Goal: Task Accomplishment & Management: Use online tool/utility

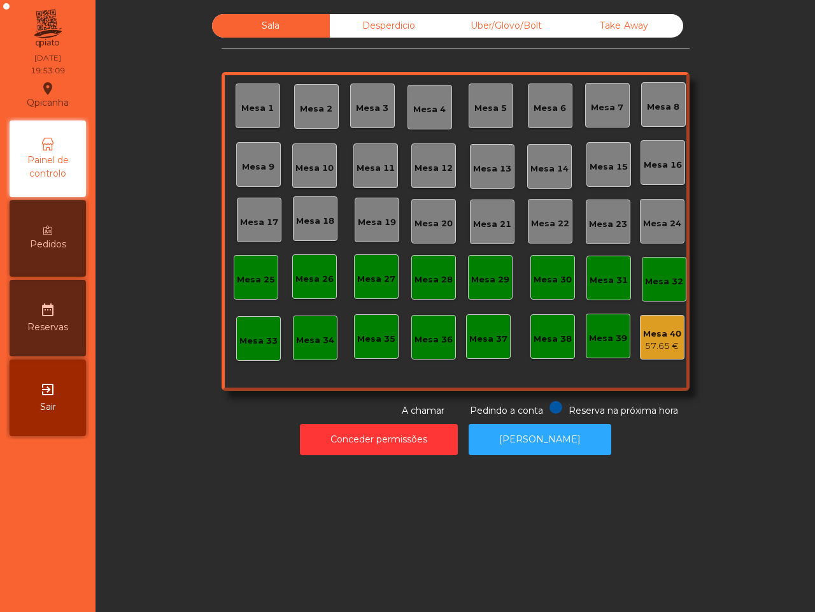
click at [629, 581] on div "Sala Desperdicio Uber/Glovo/Bolt Take Away Mesa 1 Mesa 2 Mesa 3 Mesa 4 Mesa 5 M…" at bounding box center [456, 306] width 720 height 612
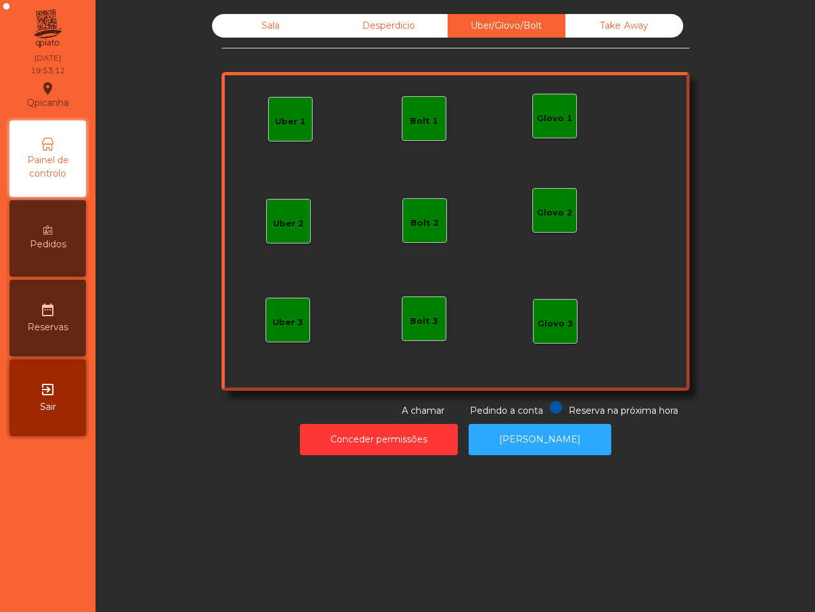
click at [537, 120] on div "Glovo 1" at bounding box center [555, 118] width 36 height 13
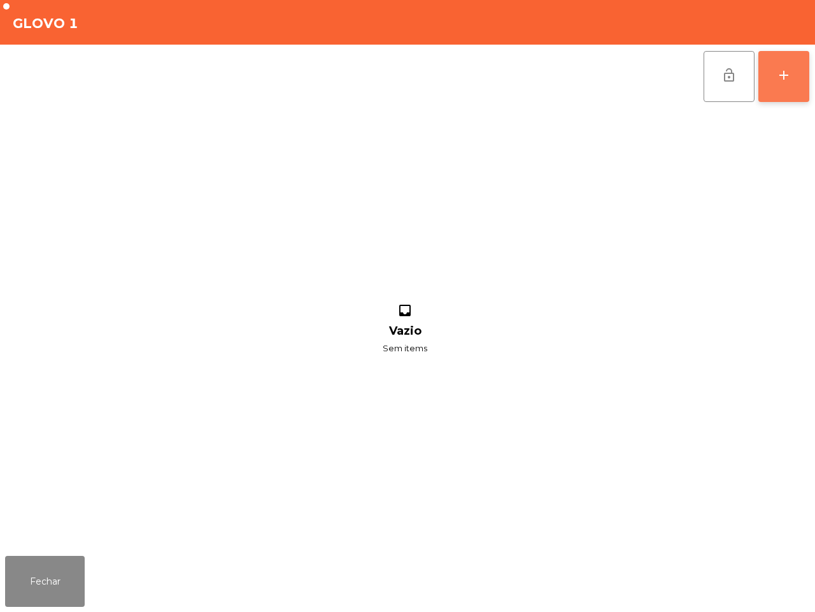
click at [776, 87] on button "add" at bounding box center [784, 76] width 51 height 51
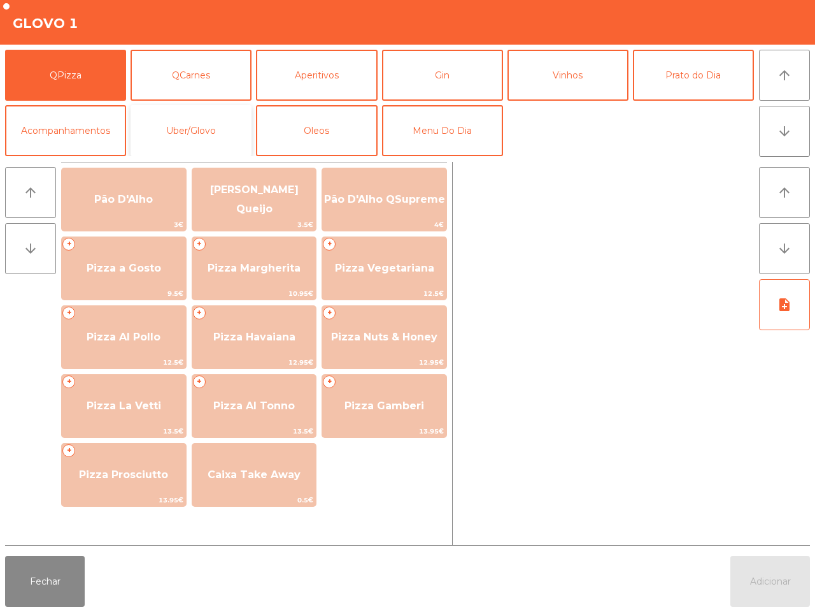
click at [196, 120] on button "Uber/Glovo" at bounding box center [191, 130] width 121 height 51
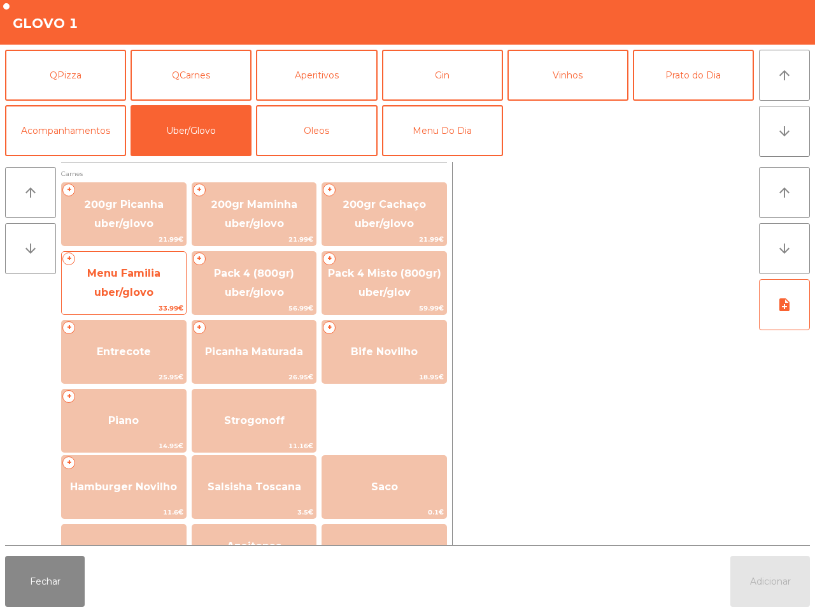
click at [147, 276] on span "Menu Familia uber/glovo" at bounding box center [123, 282] width 73 height 31
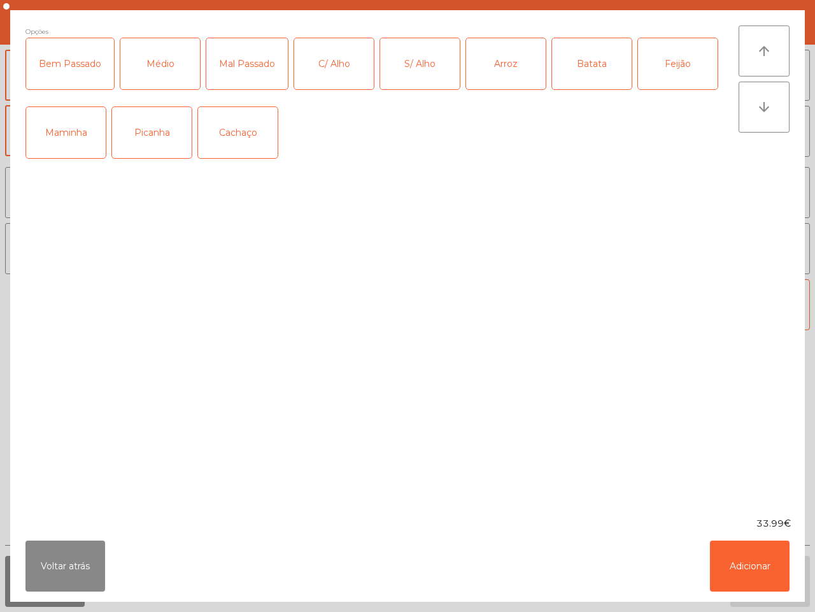
click at [157, 58] on div "Médio" at bounding box center [160, 63] width 80 height 51
drag, startPoint x: 336, startPoint y: 71, endPoint x: 424, endPoint y: 72, distance: 88.6
click at [336, 71] on div "C/ Alho" at bounding box center [334, 63] width 80 height 51
click at [476, 65] on div "Arroz" at bounding box center [506, 63] width 80 height 51
click at [564, 54] on div "Batata" at bounding box center [592, 63] width 80 height 51
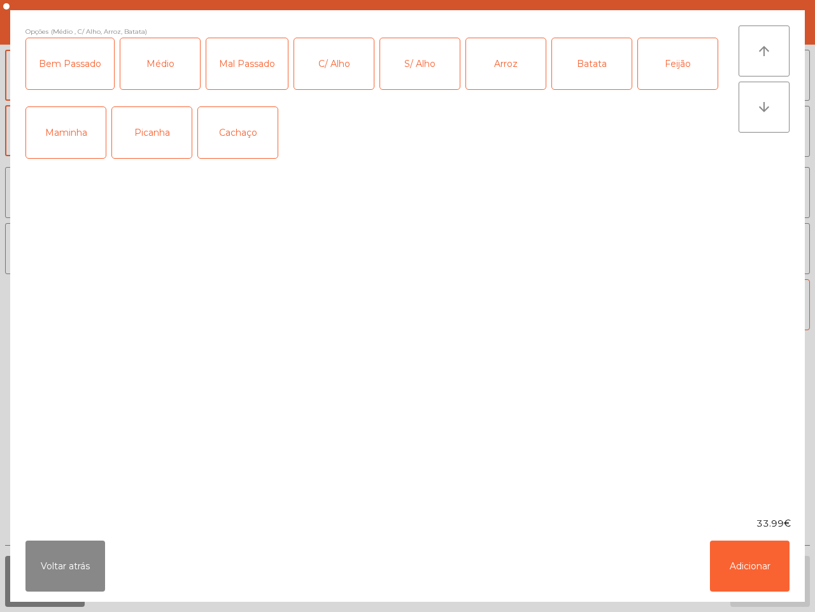
click at [674, 64] on div "Feijão" at bounding box center [678, 63] width 80 height 51
click at [163, 132] on div "Picanha" at bounding box center [152, 132] width 80 height 51
click at [752, 559] on button "Adicionar" at bounding box center [750, 565] width 80 height 51
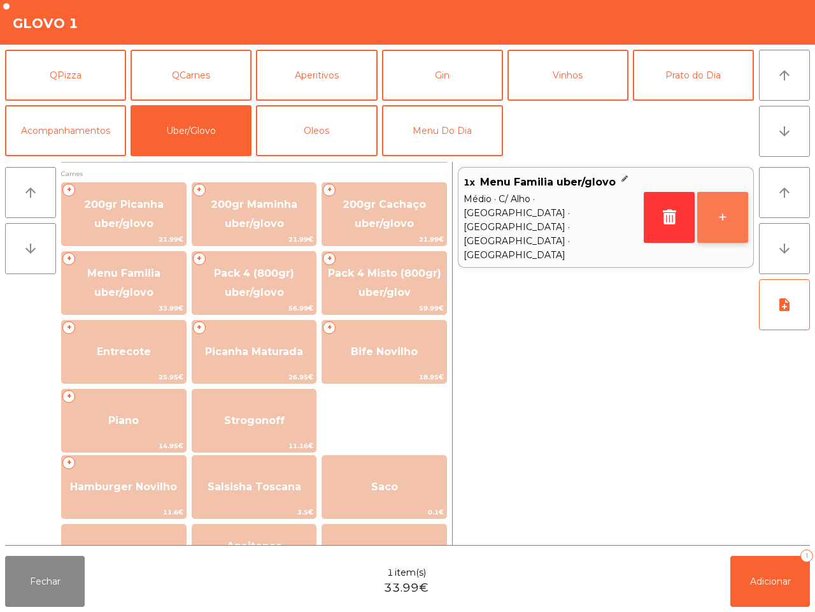
click at [739, 202] on button "+" at bounding box center [723, 217] width 51 height 51
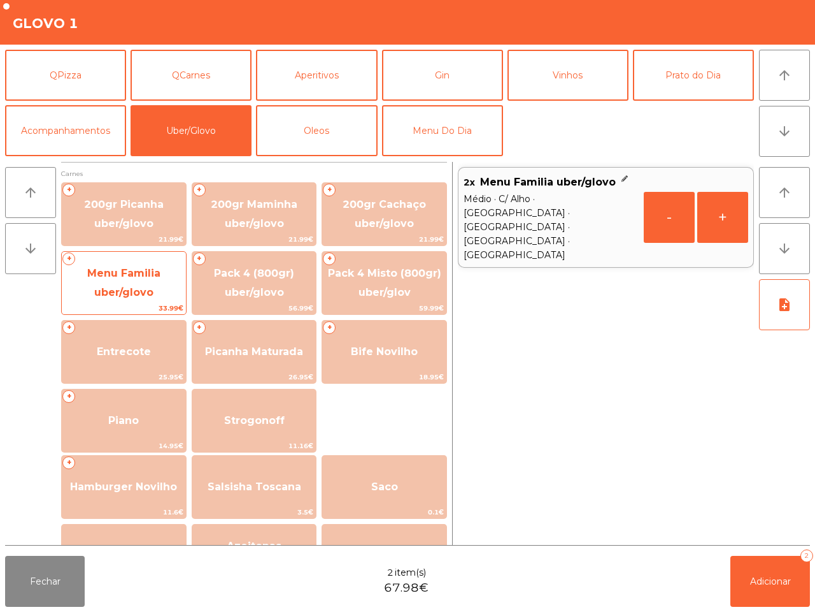
click at [124, 274] on span "Menu Familia uber/glovo" at bounding box center [123, 282] width 73 height 31
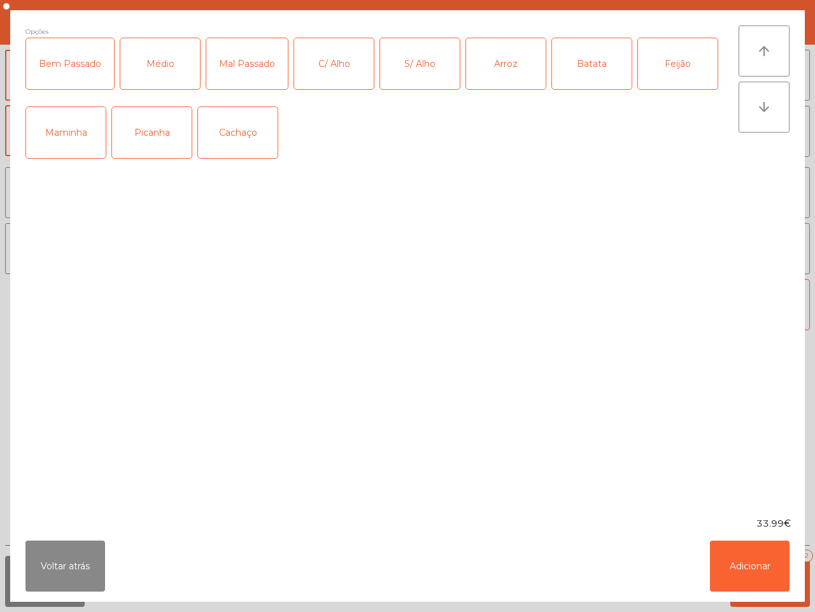
click at [161, 74] on div "Médio" at bounding box center [160, 63] width 80 height 51
click at [434, 74] on div "S/ Alho" at bounding box center [420, 63] width 80 height 51
click at [511, 57] on div "Arroz" at bounding box center [506, 63] width 80 height 51
click at [599, 59] on div "Batata" at bounding box center [592, 63] width 80 height 51
click at [682, 59] on div "Feijão" at bounding box center [678, 63] width 80 height 51
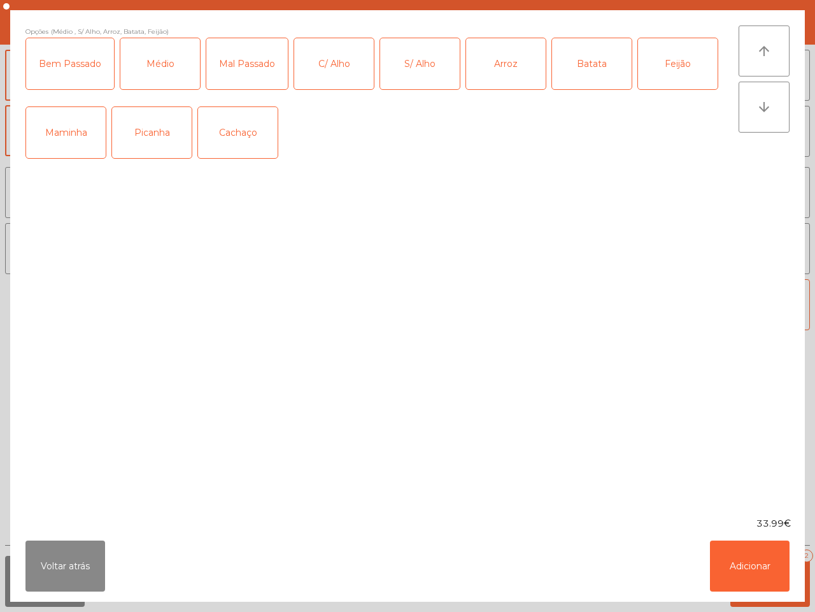
click at [163, 126] on div "Picanha" at bounding box center [152, 132] width 80 height 51
click at [764, 557] on button "Adicionar" at bounding box center [750, 565] width 80 height 51
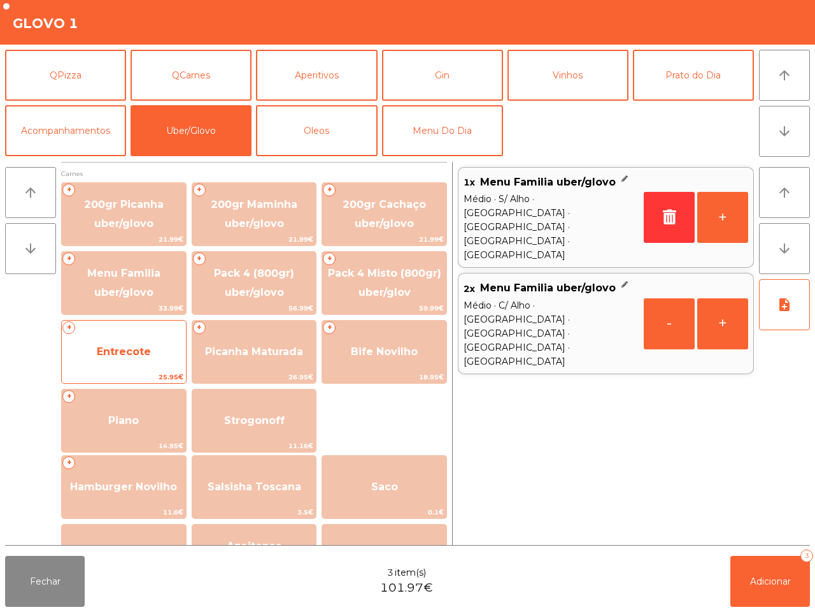
click at [140, 342] on span "Entrecote" at bounding box center [124, 351] width 124 height 34
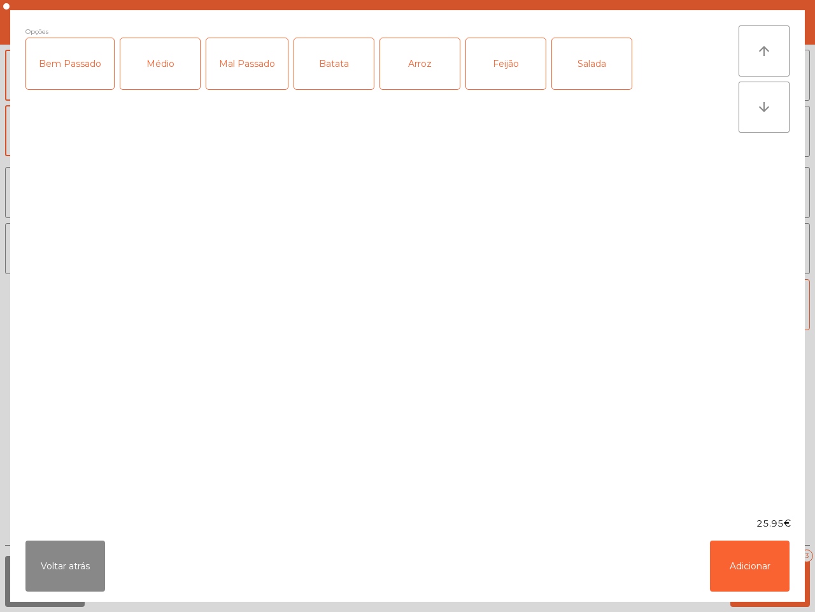
click at [157, 69] on div "Médio" at bounding box center [160, 63] width 80 height 51
click at [402, 68] on div "Arroz" at bounding box center [420, 63] width 80 height 51
click at [336, 71] on div "Batata" at bounding box center [334, 63] width 80 height 51
click at [745, 564] on button "Adicionar" at bounding box center [750, 565] width 80 height 51
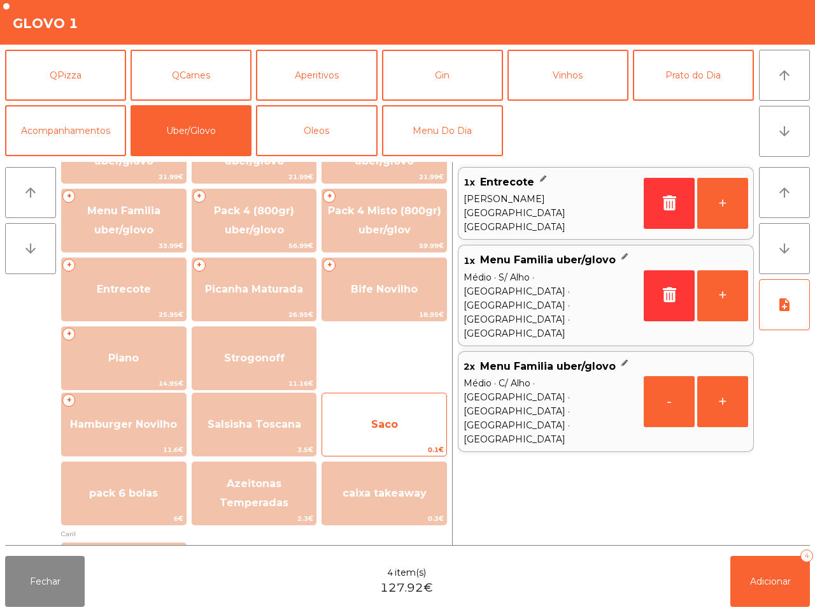
scroll to position [159, 0]
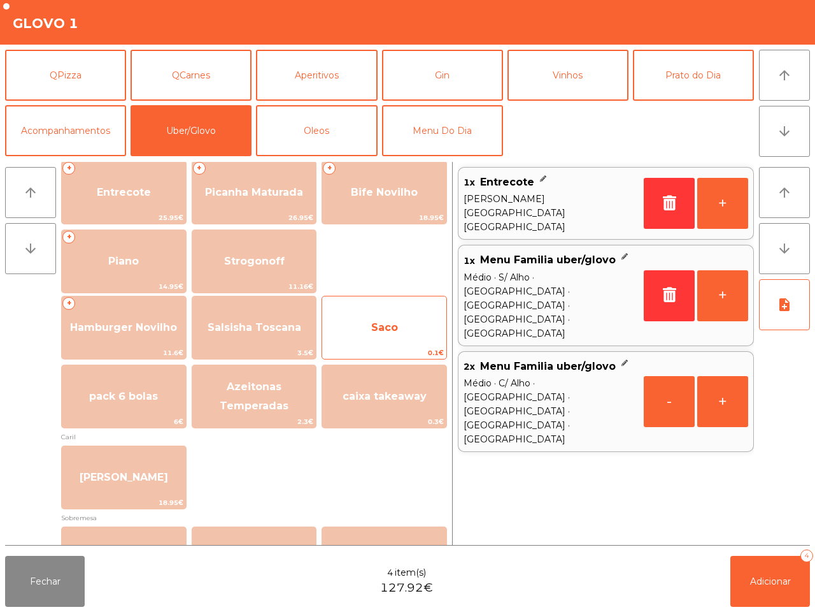
click at [387, 336] on span "Saco" at bounding box center [384, 327] width 124 height 34
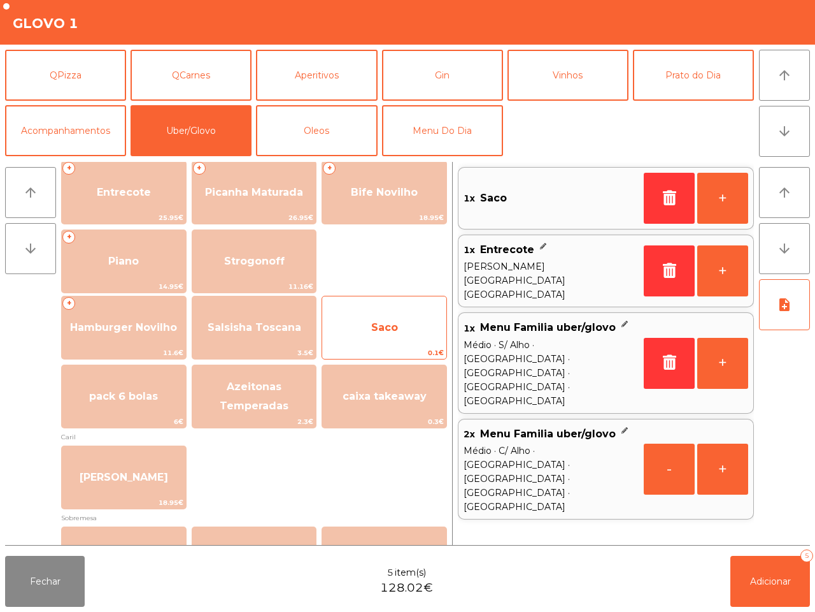
click at [387, 336] on span "Saco" at bounding box center [384, 327] width 124 height 34
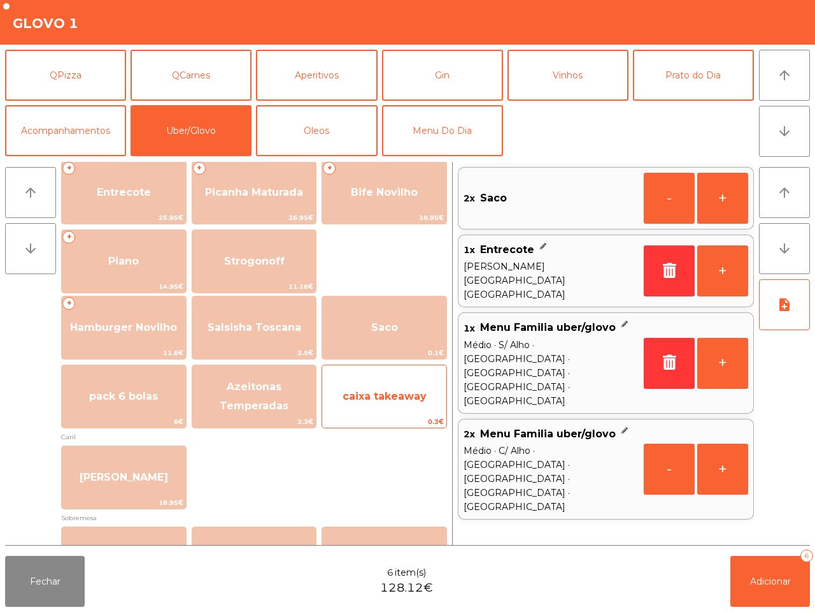
click at [396, 392] on span "caixa takeaway" at bounding box center [385, 396] width 84 height 12
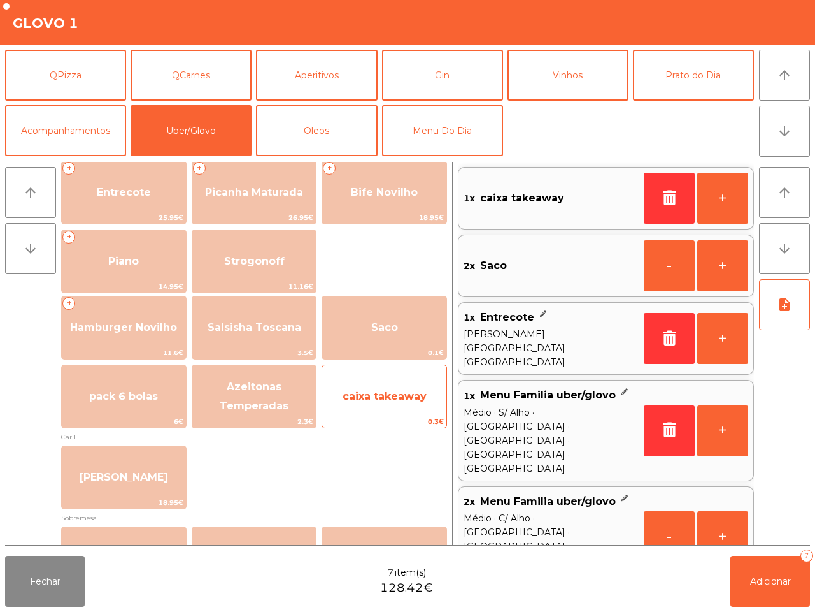
click at [396, 392] on span "caixa takeaway" at bounding box center [385, 396] width 84 height 12
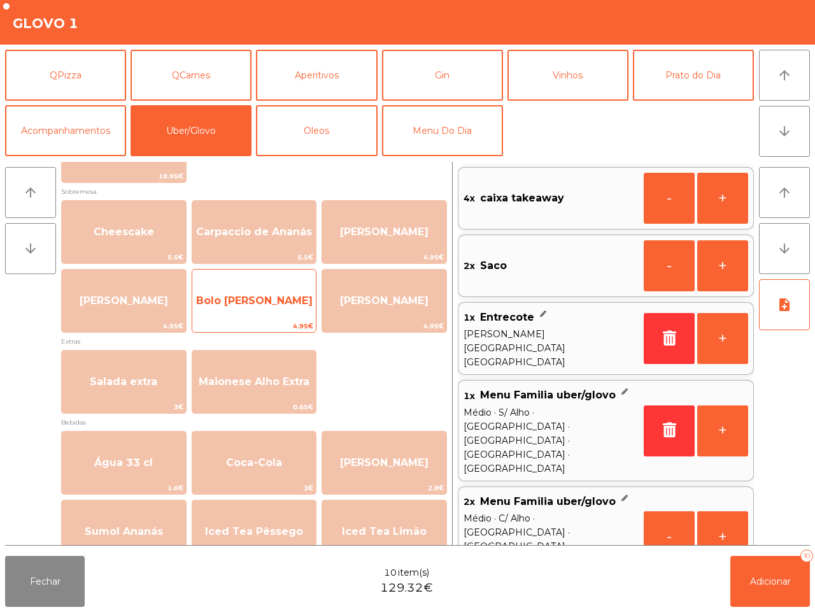
scroll to position [637, 0]
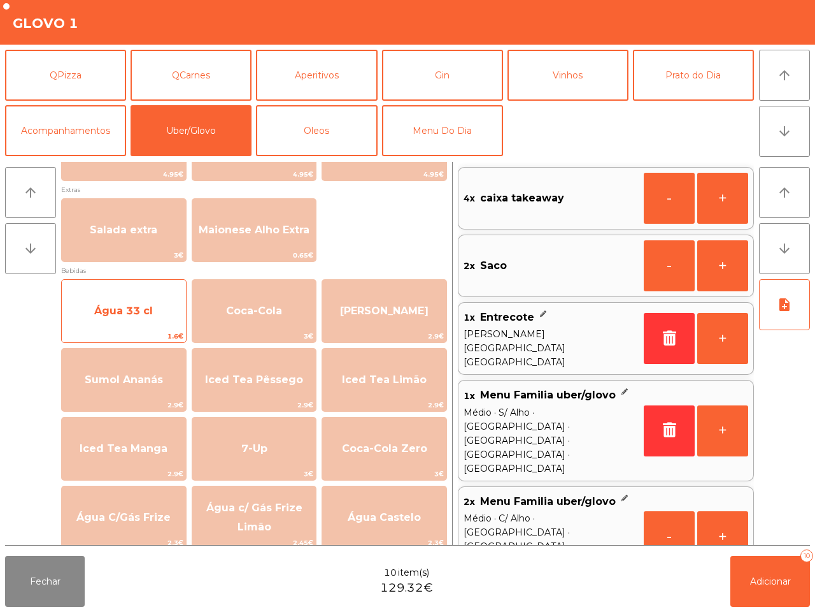
click at [164, 307] on span "Água 33 cl" at bounding box center [124, 311] width 124 height 34
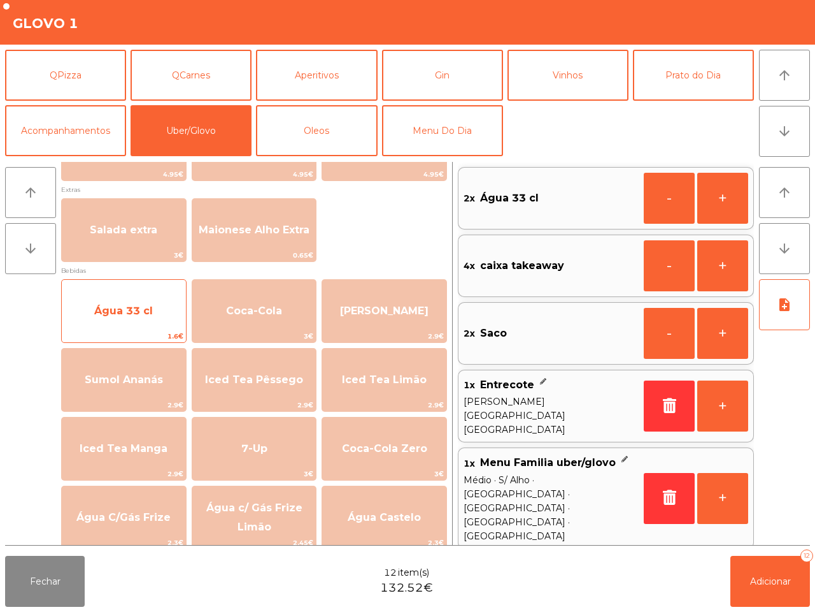
click at [164, 307] on span "Água 33 cl" at bounding box center [124, 311] width 124 height 34
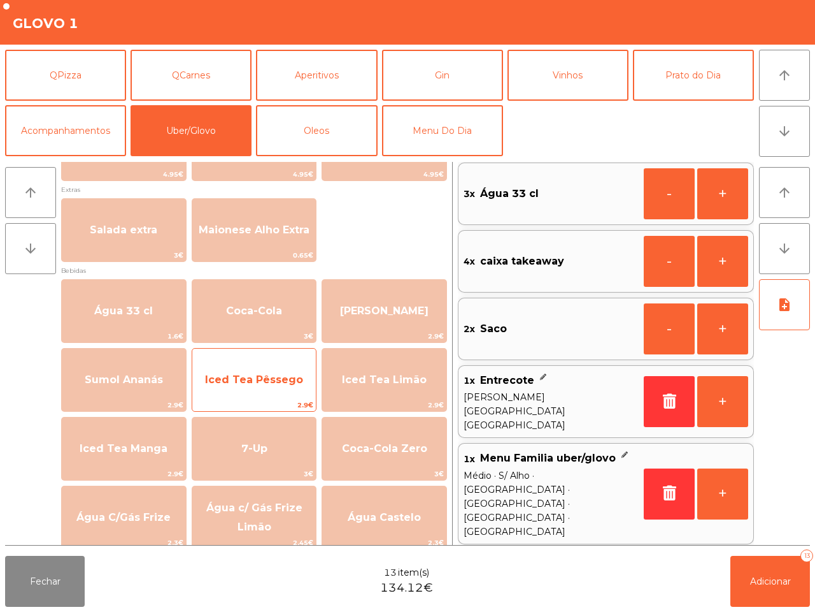
click at [283, 373] on span "Iced Tea Pêssego" at bounding box center [254, 379] width 98 height 12
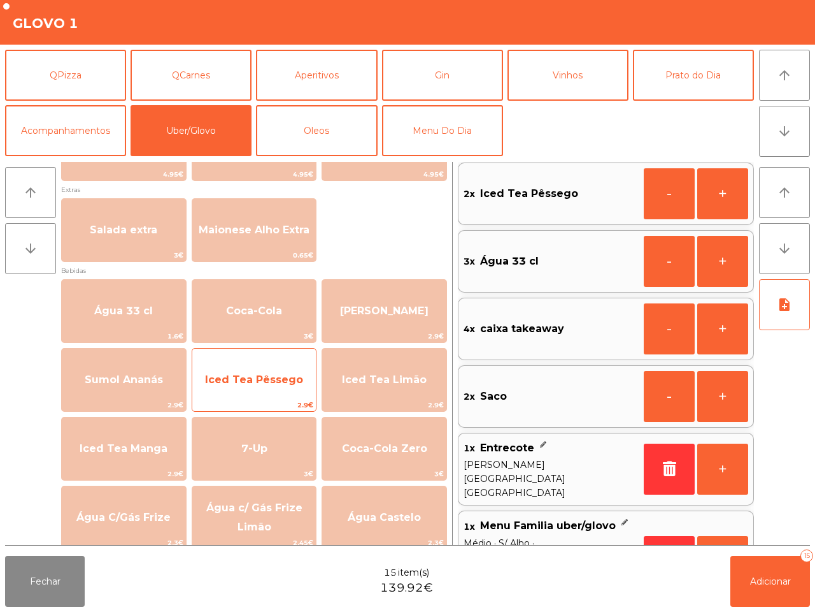
click at [283, 373] on span "Iced Tea Pêssego" at bounding box center [254, 379] width 98 height 12
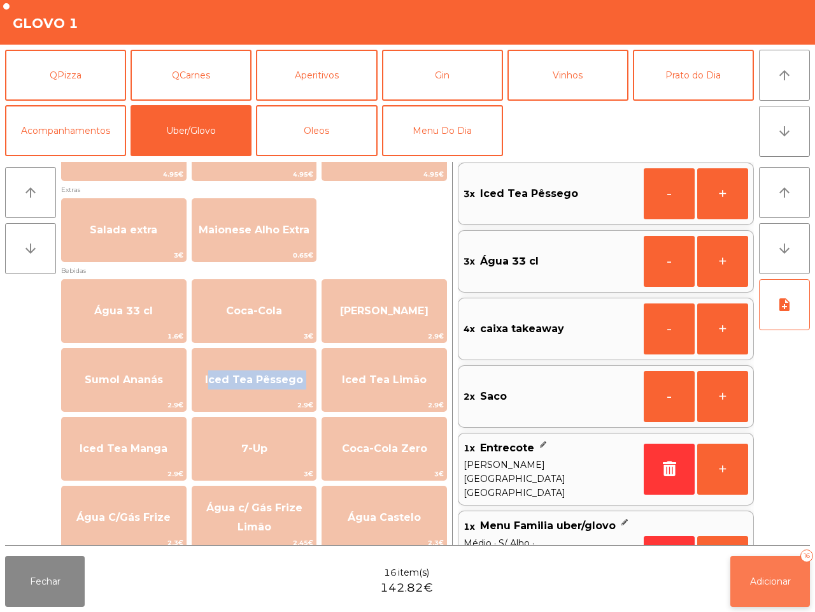
click at [738, 585] on button "Adicionar 16" at bounding box center [771, 580] width 80 height 51
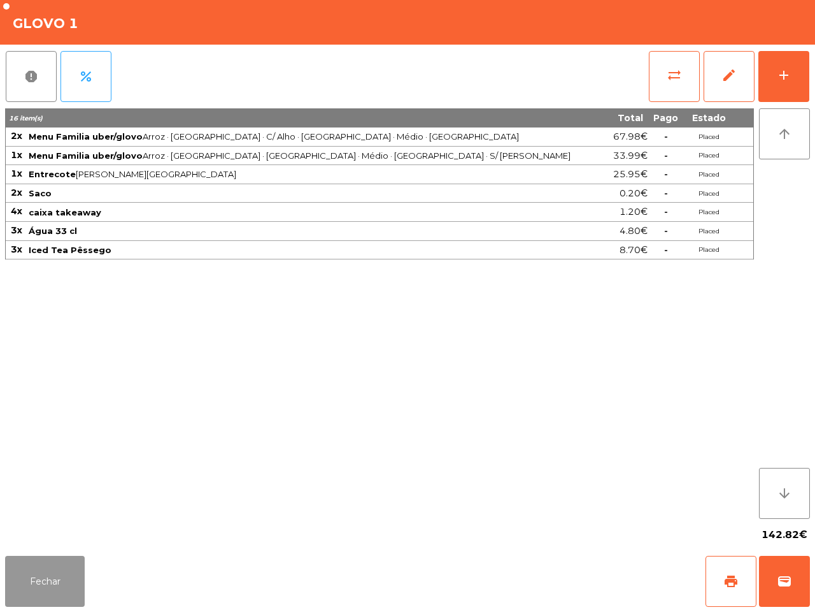
drag, startPoint x: 20, startPoint y: 583, endPoint x: 70, endPoint y: 562, distance: 54.2
click at [22, 584] on button "Fechar" at bounding box center [45, 580] width 80 height 51
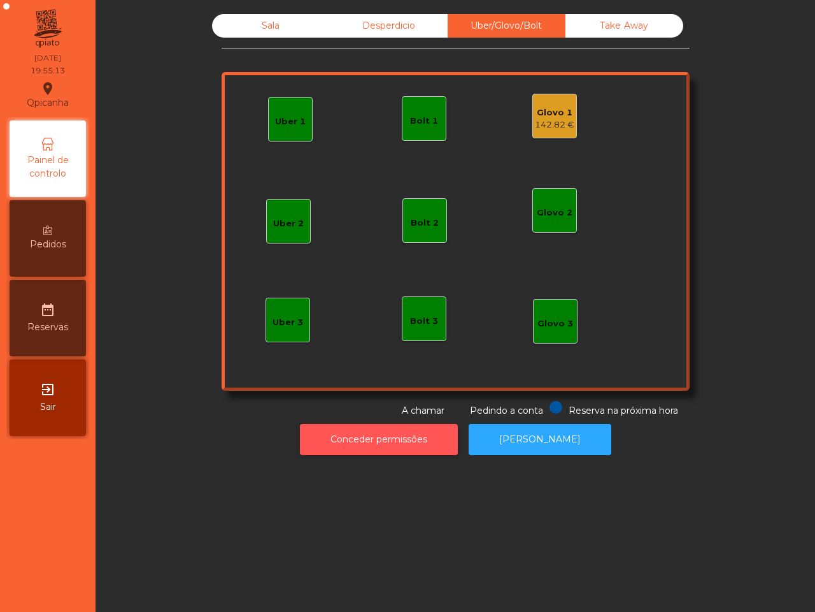
click at [426, 438] on button "Conceder permissões" at bounding box center [379, 439] width 158 height 31
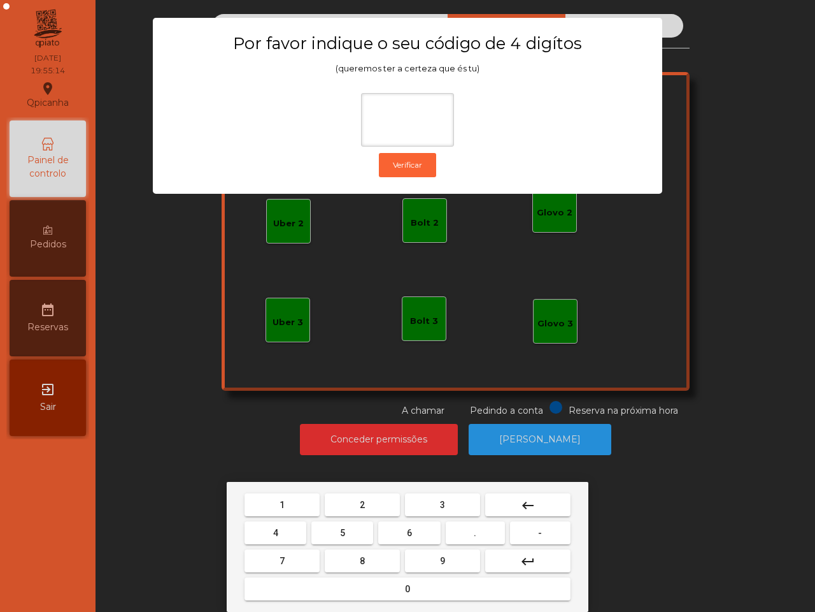
click at [416, 527] on button "6" at bounding box center [409, 532] width 62 height 23
click at [348, 541] on button "5" at bounding box center [342, 532] width 62 height 23
click at [290, 506] on button "1" at bounding box center [282, 504] width 75 height 23
click at [371, 501] on button "2" at bounding box center [362, 504] width 75 height 23
type input "****"
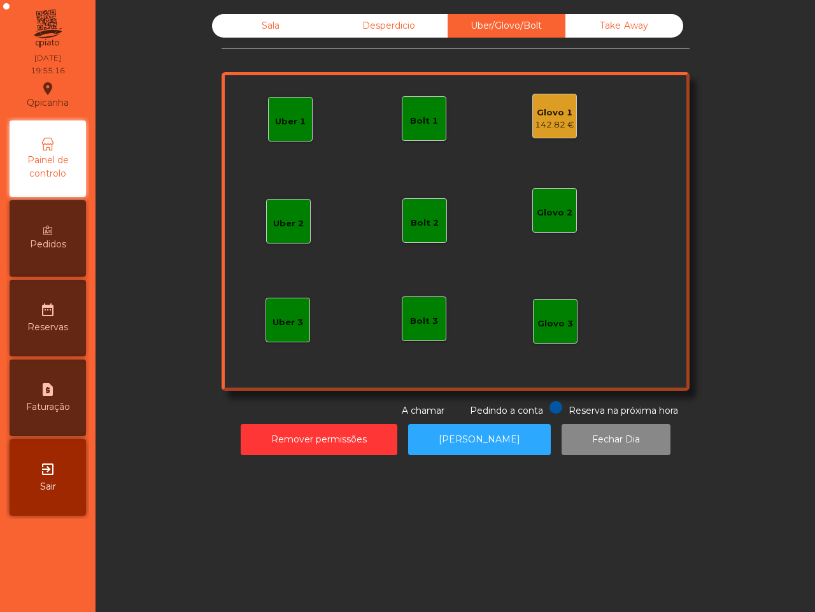
click at [535, 126] on div "142.82 €" at bounding box center [554, 124] width 39 height 13
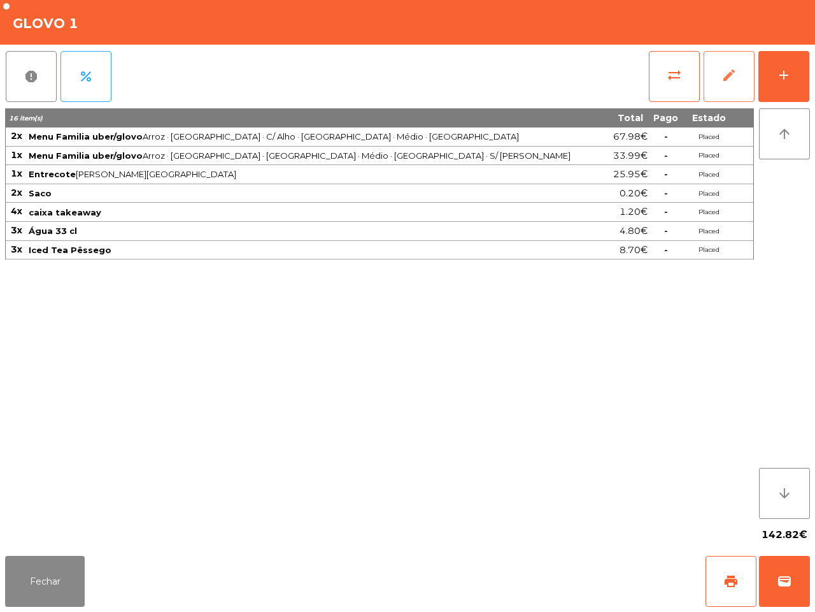
click at [727, 73] on span "edit" at bounding box center [729, 75] width 15 height 15
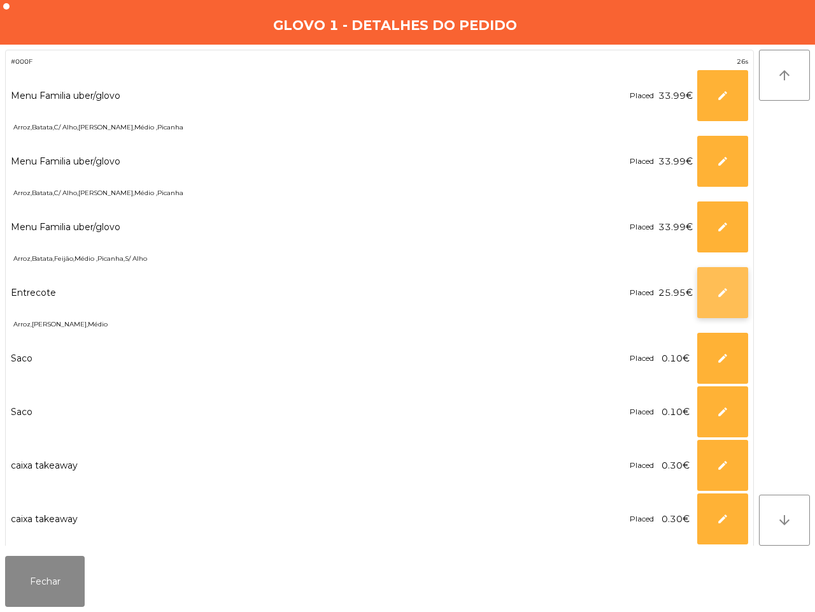
click at [714, 293] on button "edit" at bounding box center [723, 292] width 51 height 51
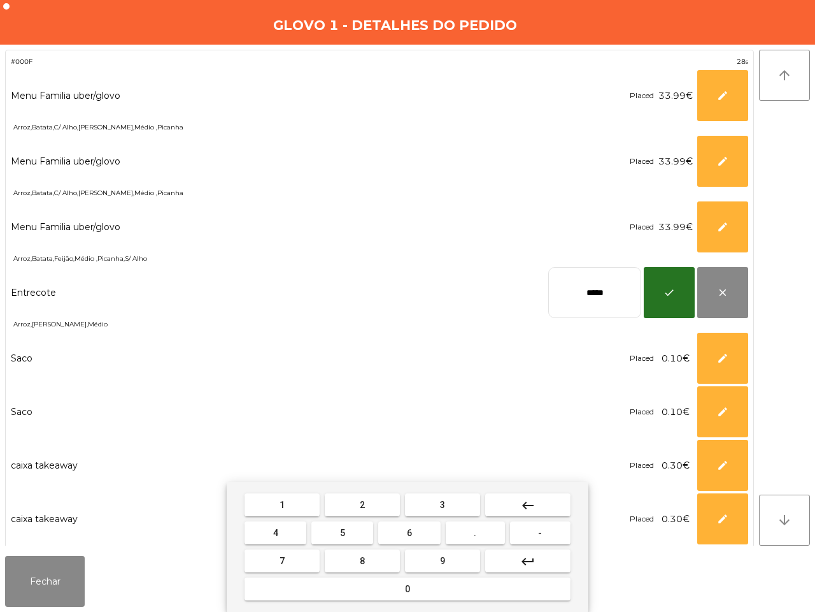
click at [541, 502] on button "keyboard_backspace" at bounding box center [527, 504] width 85 height 23
click at [453, 501] on button "3" at bounding box center [442, 504] width 75 height 23
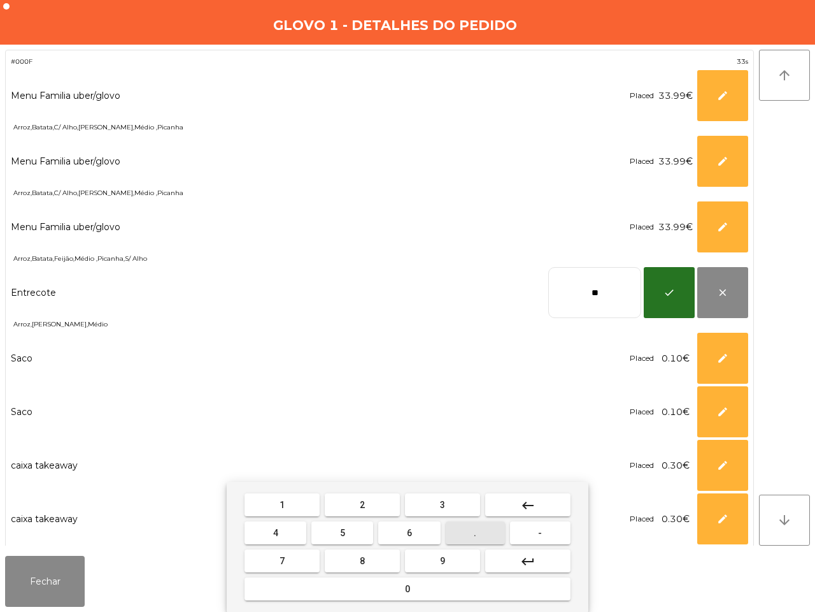
click at [469, 536] on button "." at bounding box center [475, 532] width 59 height 23
click at [448, 561] on button "9" at bounding box center [442, 560] width 75 height 23
type input "****"
click at [348, 533] on button "5" at bounding box center [342, 532] width 62 height 23
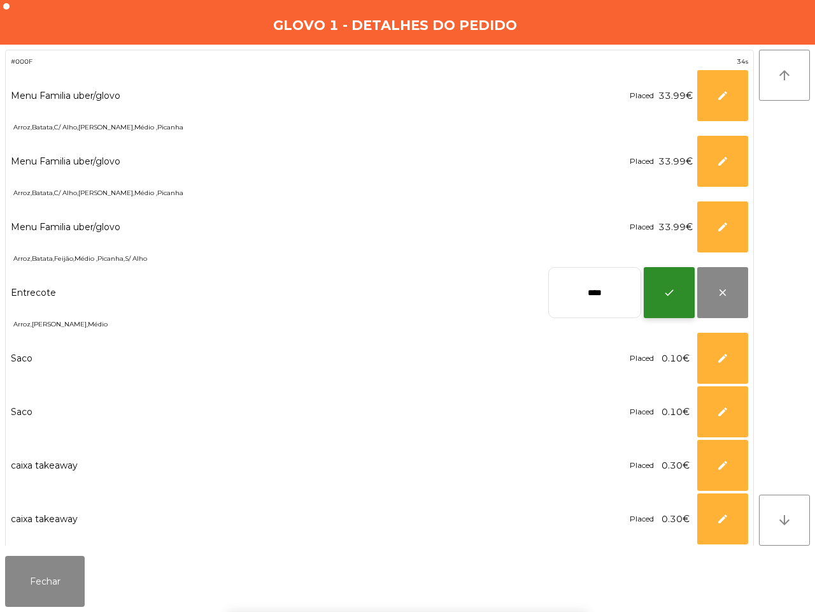
click at [676, 306] on button "check" at bounding box center [669, 292] width 51 height 51
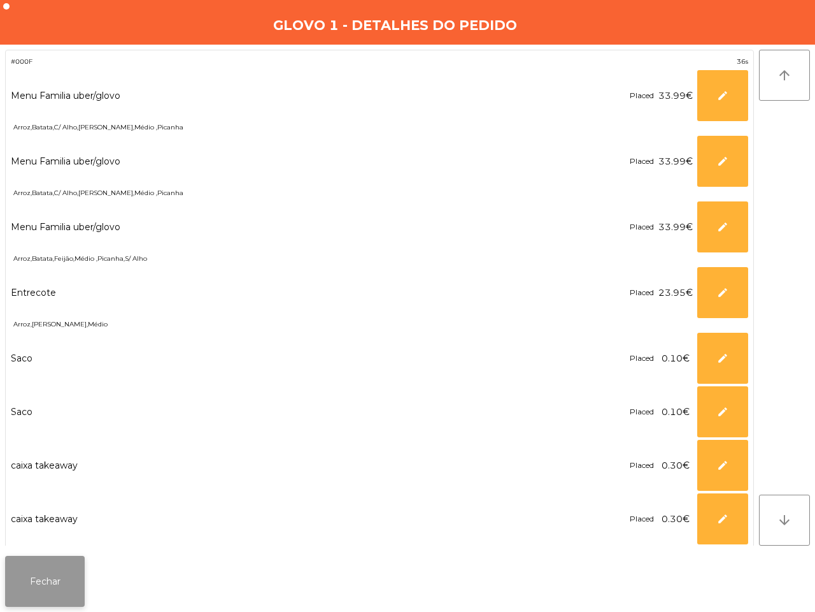
click at [78, 578] on button "Fechar" at bounding box center [45, 580] width 80 height 51
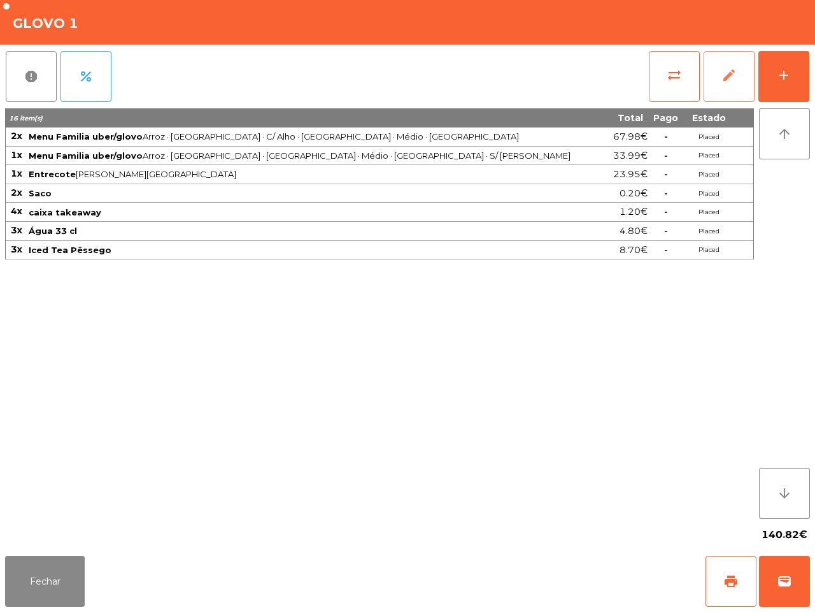
click at [728, 78] on span "edit" at bounding box center [729, 75] width 15 height 15
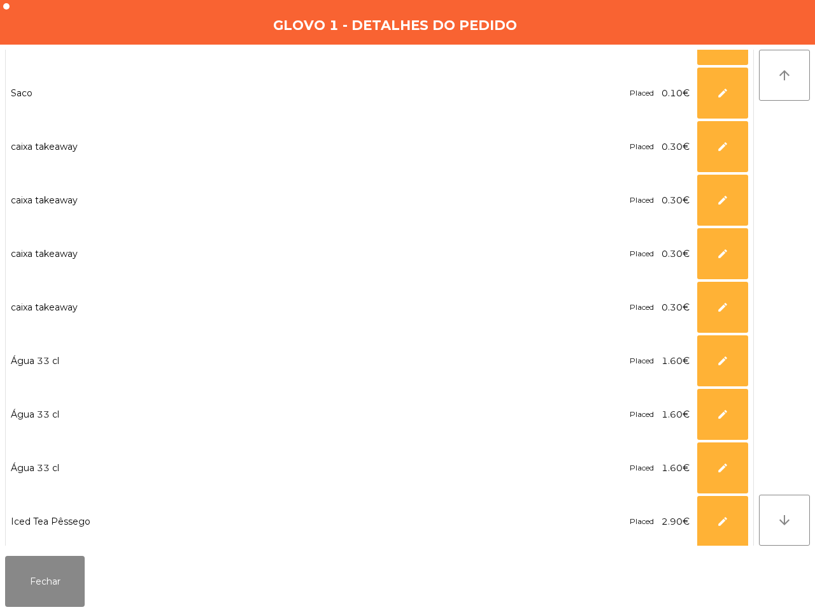
scroll to position [485, 0]
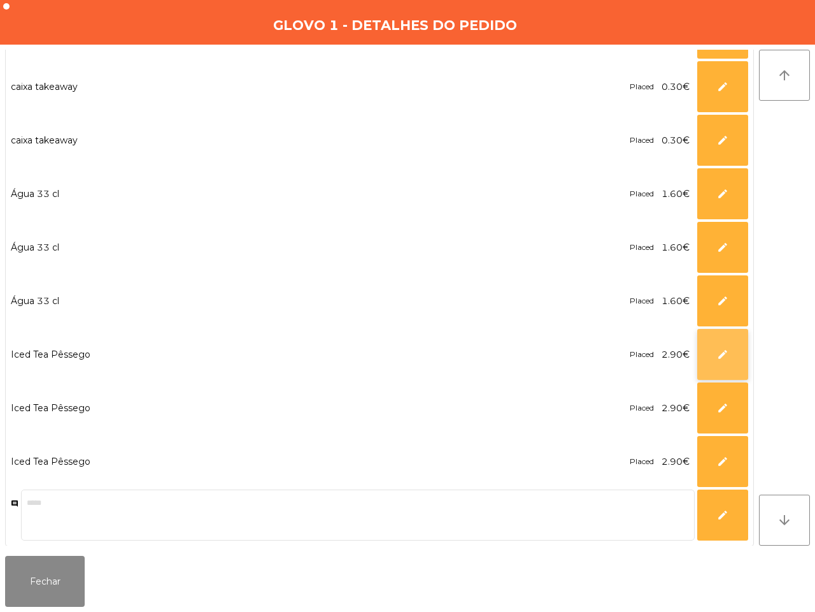
click at [726, 351] on span "edit" at bounding box center [722, 353] width 11 height 11
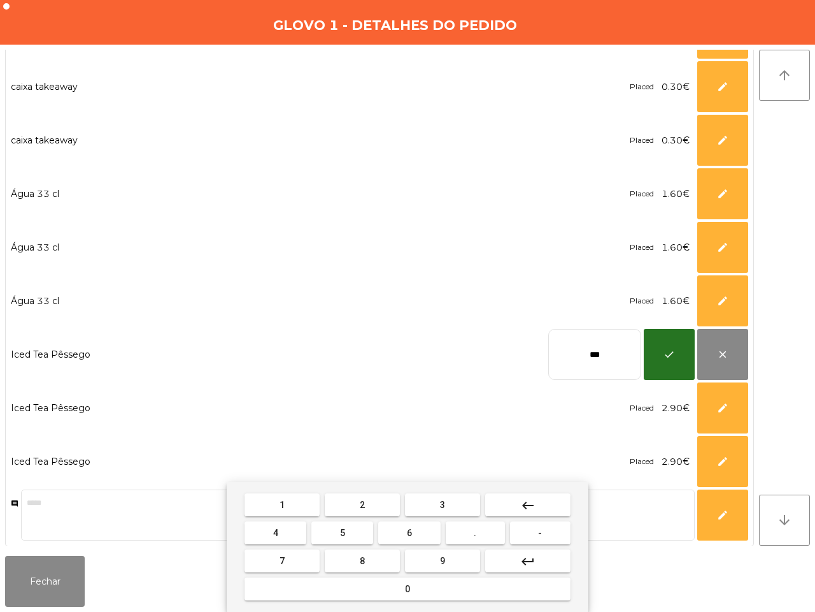
click at [527, 508] on mat-icon "keyboard_backspace" at bounding box center [527, 504] width 15 height 15
click at [352, 556] on button "8" at bounding box center [362, 560] width 75 height 23
click at [354, 531] on button "5" at bounding box center [342, 532] width 62 height 23
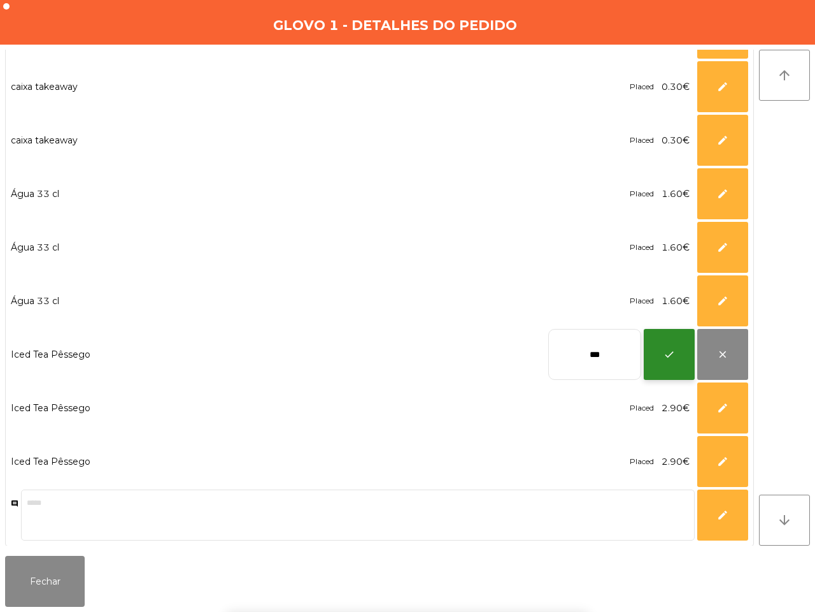
click at [689, 350] on button "check" at bounding box center [669, 354] width 51 height 51
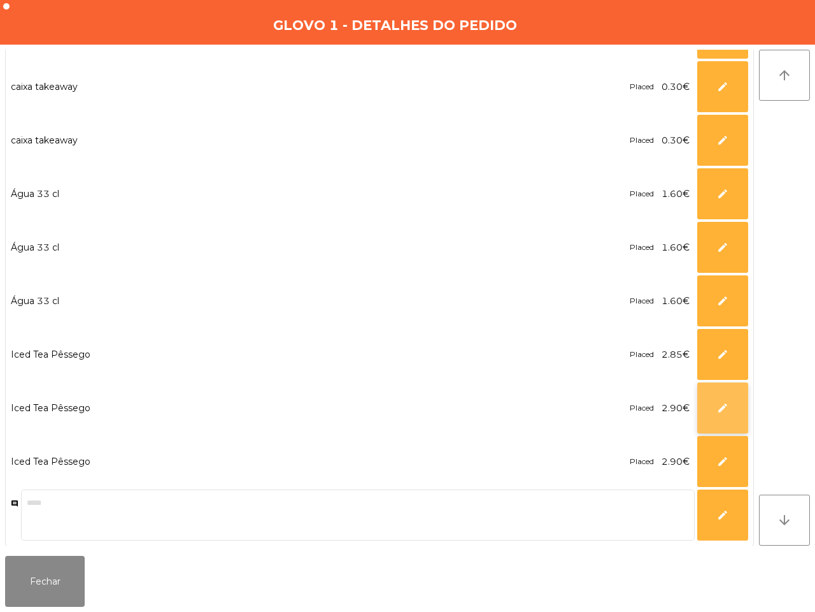
click at [714, 415] on button "edit" at bounding box center [723, 407] width 51 height 51
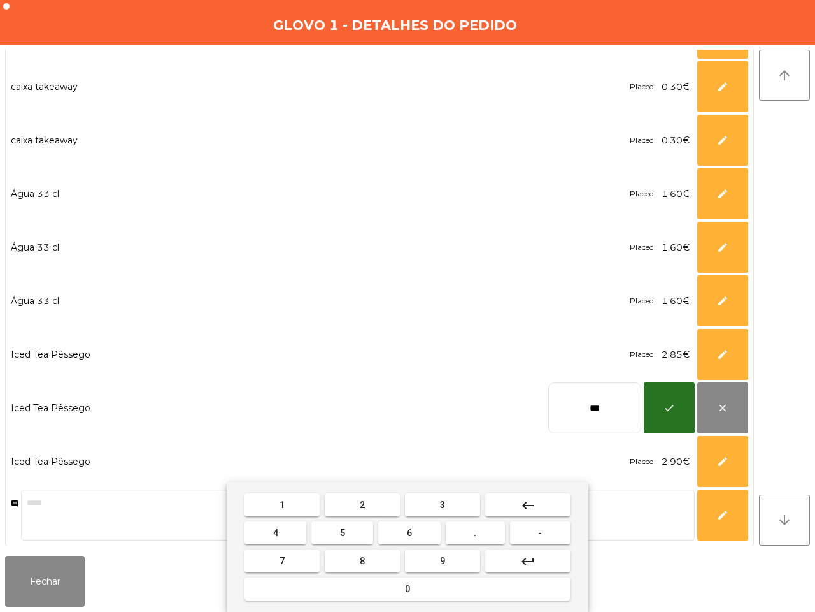
drag, startPoint x: 522, startPoint y: 503, endPoint x: 482, endPoint y: 513, distance: 41.3
click at [523, 503] on mat-icon "keyboard_backspace" at bounding box center [527, 504] width 15 height 15
click at [368, 557] on button "8" at bounding box center [362, 560] width 75 height 23
click at [348, 532] on button "5" at bounding box center [342, 532] width 62 height 23
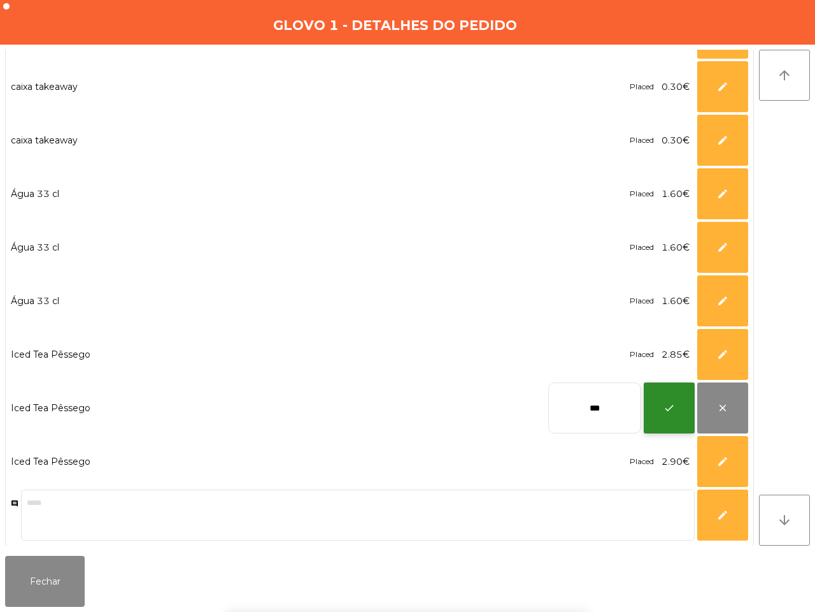
click at [664, 408] on span "check" at bounding box center [669, 407] width 11 height 11
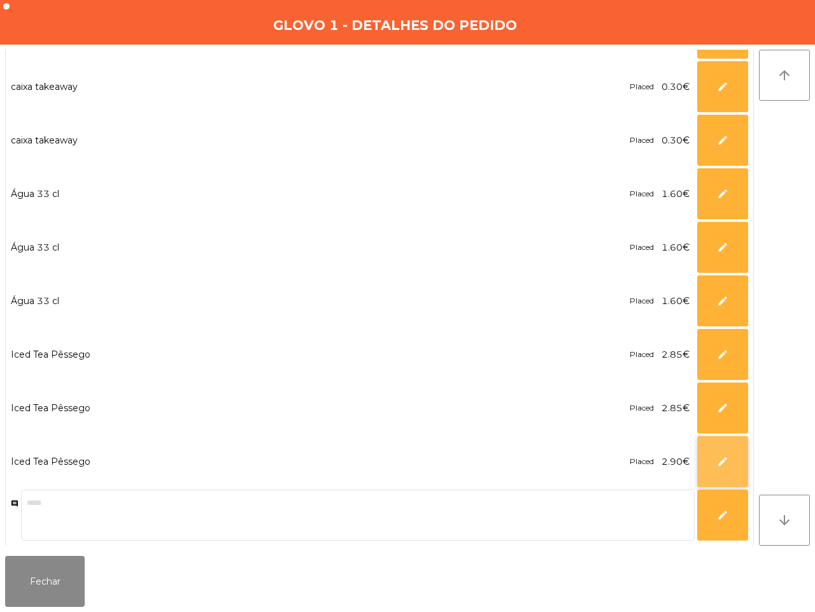
click at [710, 454] on button "edit" at bounding box center [723, 461] width 51 height 51
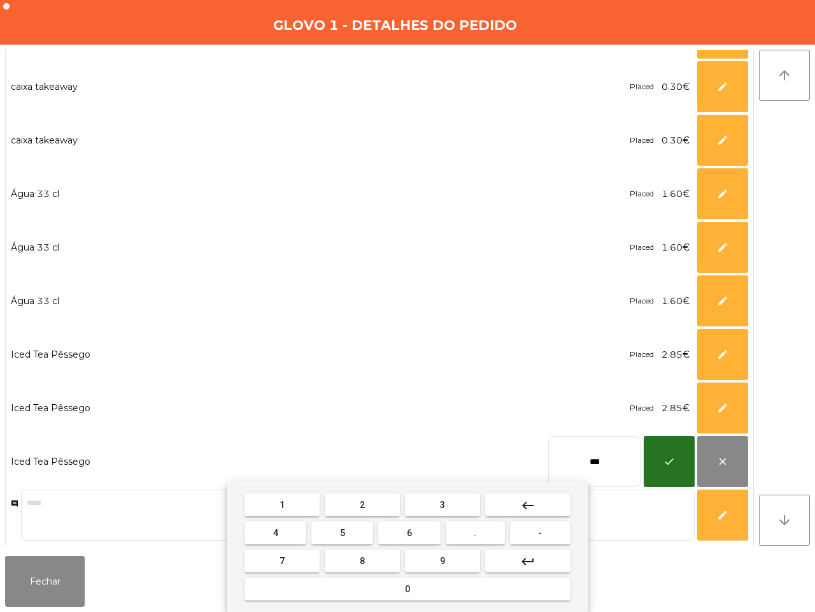
click at [546, 500] on button "keyboard_backspace" at bounding box center [527, 504] width 85 height 23
click at [365, 552] on button "8" at bounding box center [362, 560] width 75 height 23
click at [332, 523] on button "5" at bounding box center [342, 532] width 62 height 23
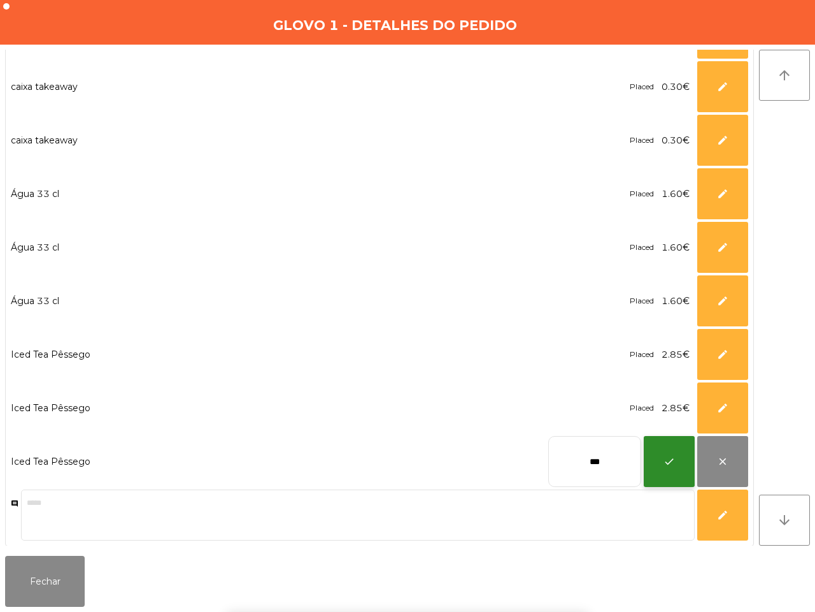
click at [666, 459] on span "check" at bounding box center [669, 460] width 11 height 11
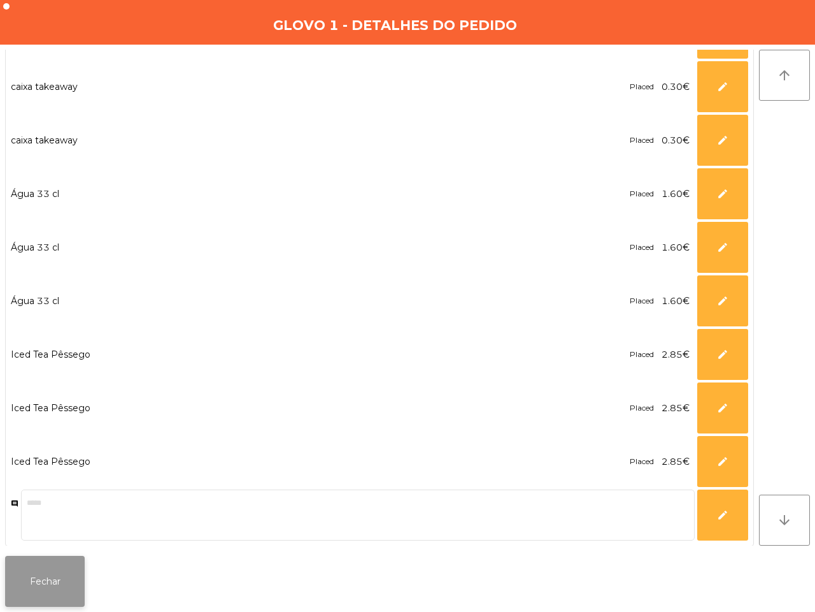
click at [71, 575] on button "Fechar" at bounding box center [45, 580] width 80 height 51
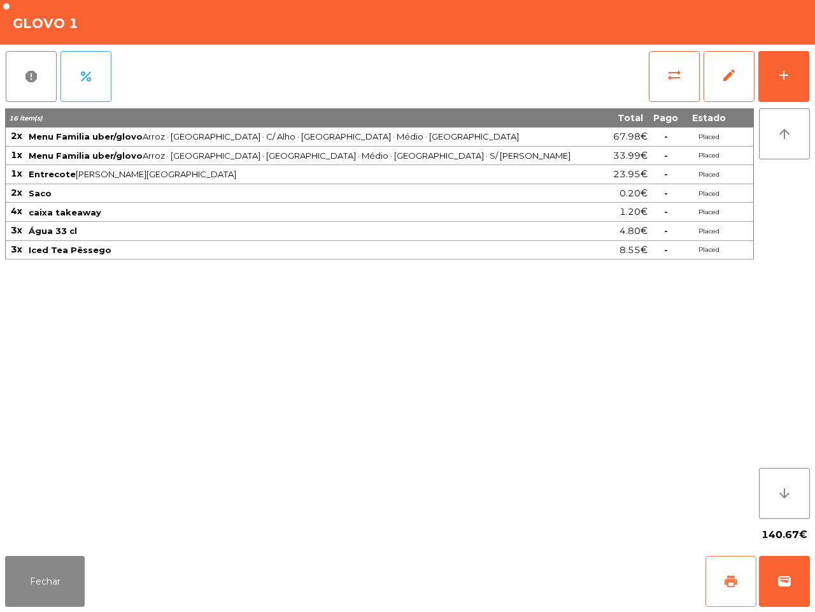
click at [728, 575] on span "print" at bounding box center [731, 580] width 15 height 15
click at [778, 572] on button "wallet" at bounding box center [784, 580] width 51 height 51
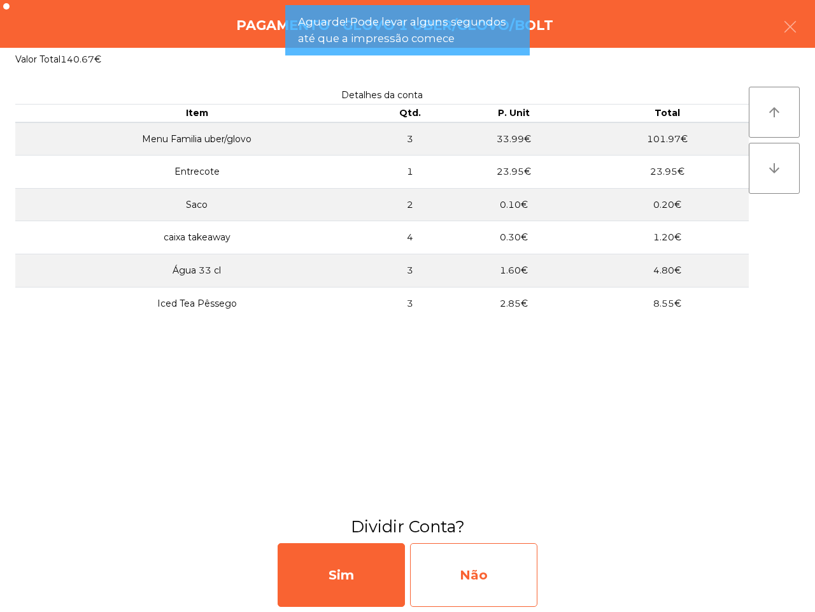
click at [460, 580] on div "Não" at bounding box center [473, 575] width 127 height 64
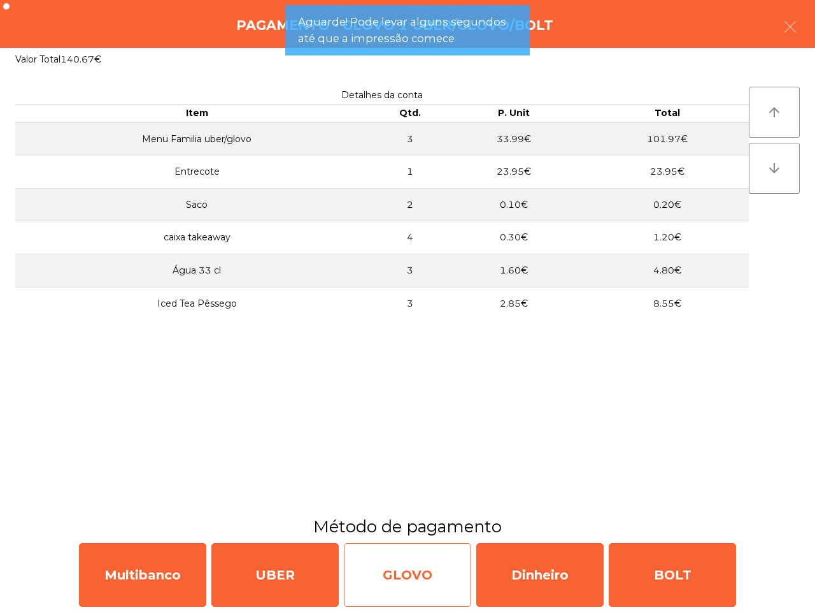
click at [392, 571] on div "GLOVO" at bounding box center [407, 575] width 127 height 64
select select "**"
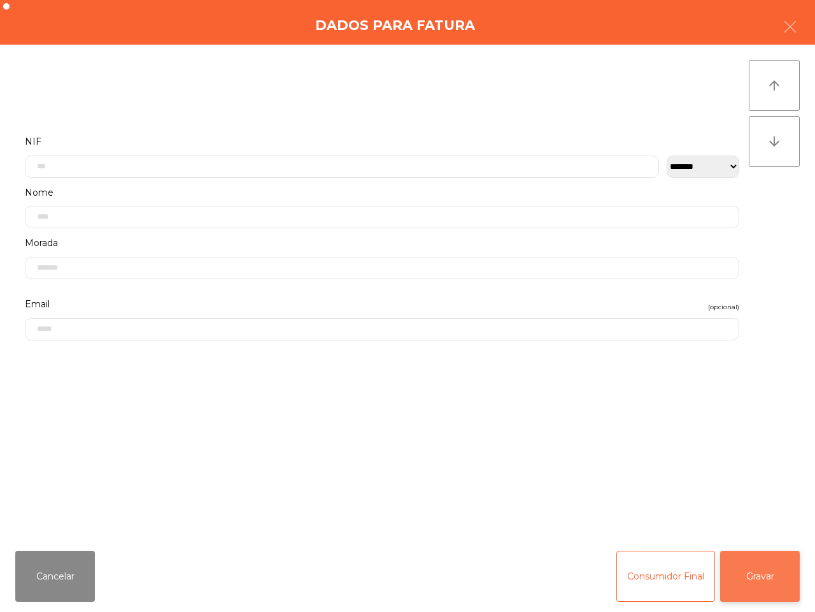
click at [764, 578] on button "Gravar" at bounding box center [760, 575] width 80 height 51
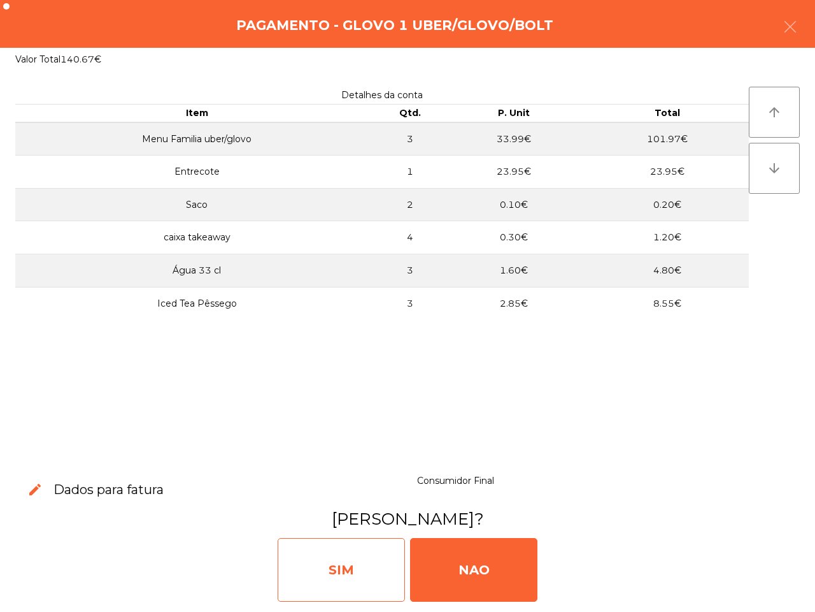
click at [387, 564] on div "SIM" at bounding box center [341, 570] width 127 height 64
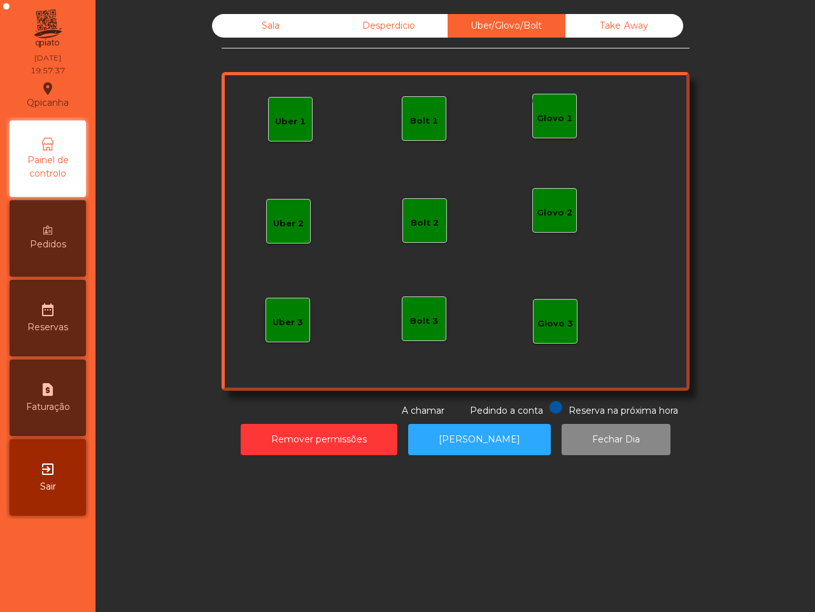
drag, startPoint x: 387, startPoint y: 562, endPoint x: 354, endPoint y: 585, distance: 39.4
click at [385, 562] on div "Sala Desperdicio Uber/Glovo/Bolt Take Away Uber 1 monetization_on done Glovo 1 …" at bounding box center [456, 306] width 720 height 612
click at [240, 23] on div "Sala" at bounding box center [271, 26] width 118 height 24
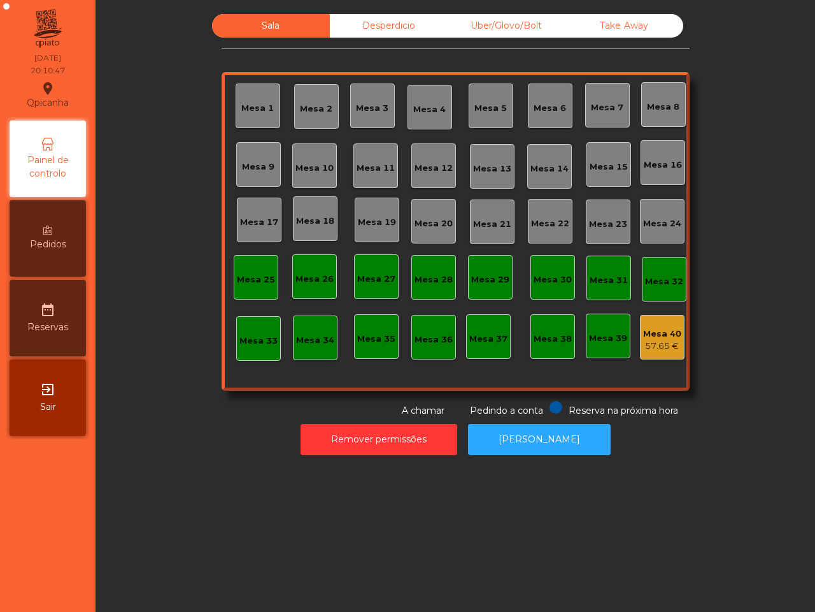
click at [637, 32] on div "Take Away" at bounding box center [625, 26] width 118 height 24
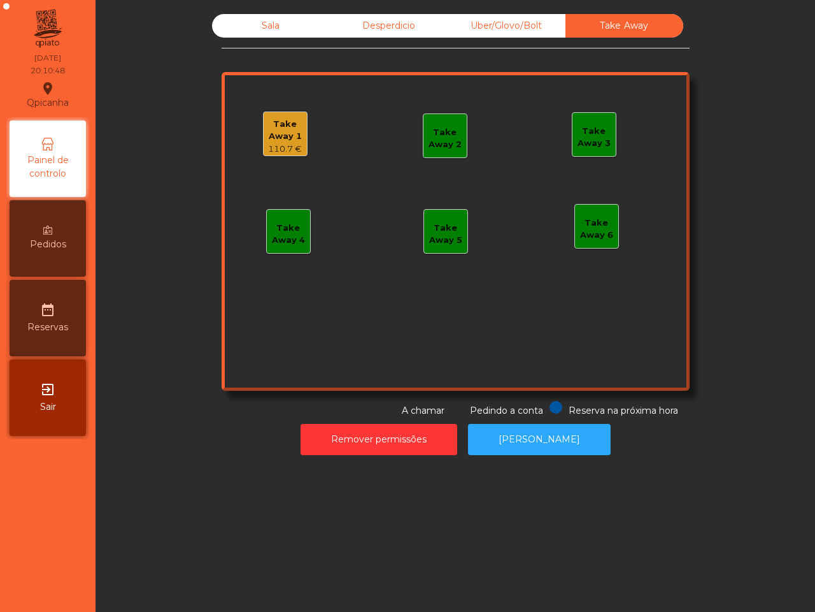
click at [278, 126] on div "Take Away 1" at bounding box center [285, 130] width 43 height 25
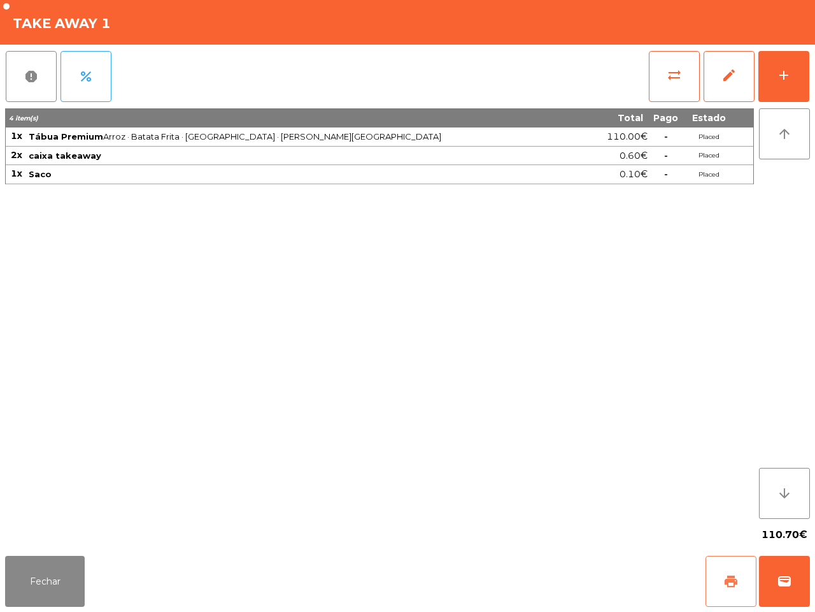
click at [742, 588] on button "print" at bounding box center [731, 580] width 51 height 51
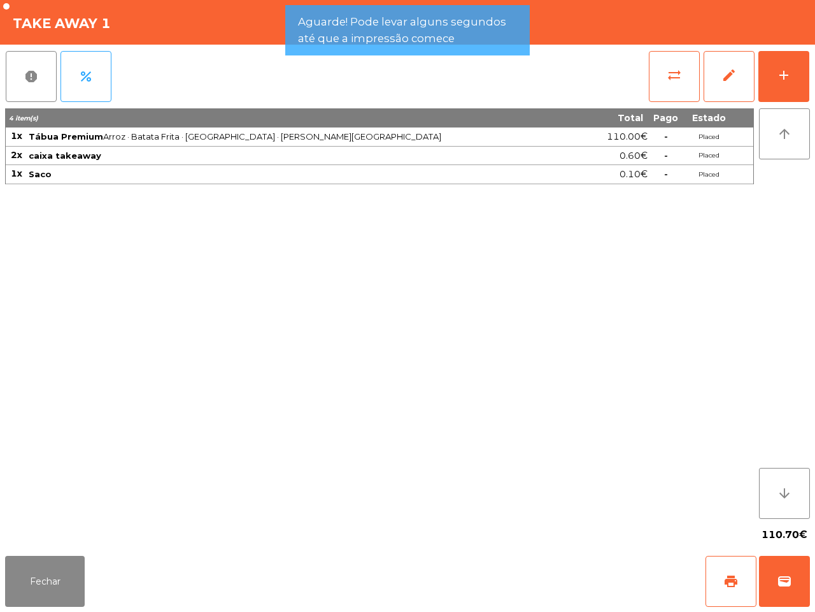
drag, startPoint x: 742, startPoint y: 588, endPoint x: 412, endPoint y: 466, distance: 352.5
click at [412, 466] on div "4 item(s) Total Pago Estado 1x Tábua Premium Arroz · Batata Frita · [GEOGRAPHIC…" at bounding box center [379, 313] width 749 height 410
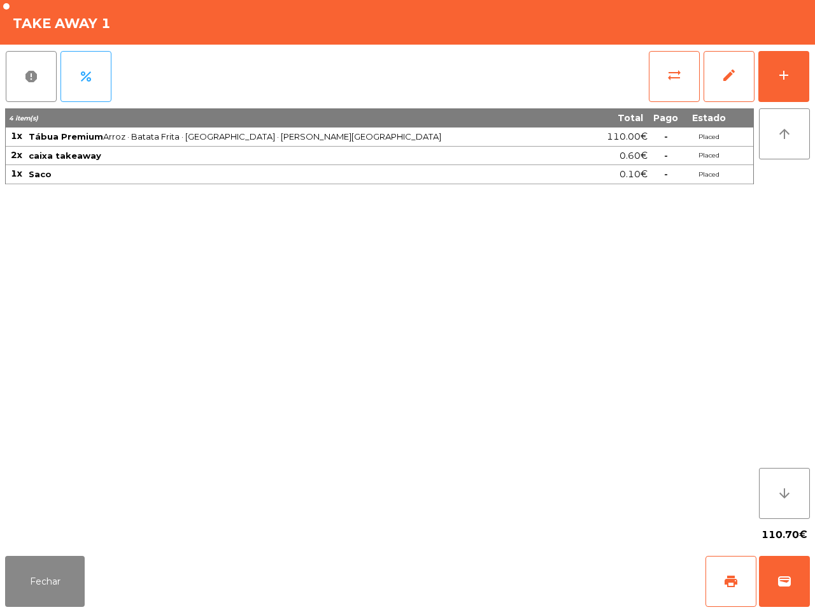
click at [527, 501] on div "4 item(s) Total Pago Estado 1x Tábua Premium Arroz · Batata Frita · [GEOGRAPHIC…" at bounding box center [379, 313] width 749 height 410
click at [62, 578] on button "Fechar" at bounding box center [45, 580] width 80 height 51
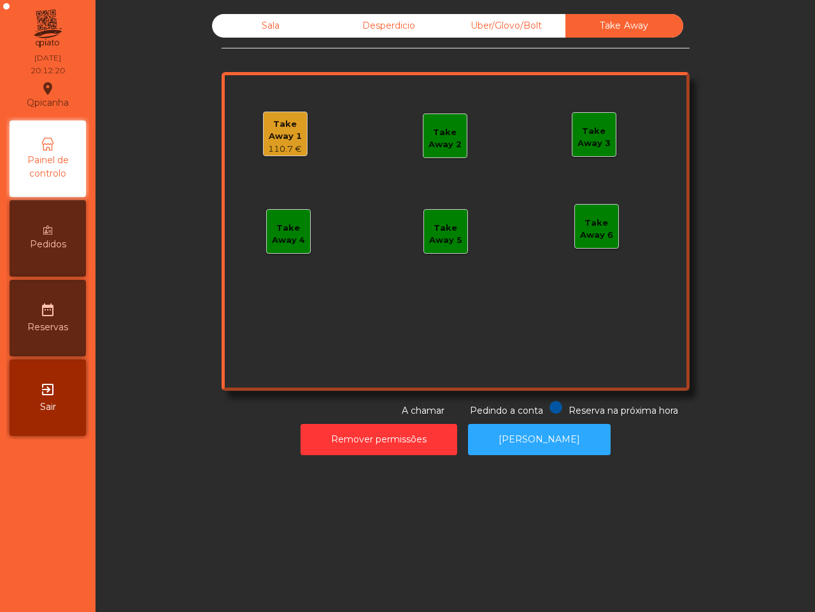
click at [485, 20] on div "Uber/Glovo/Bolt" at bounding box center [507, 26] width 118 height 24
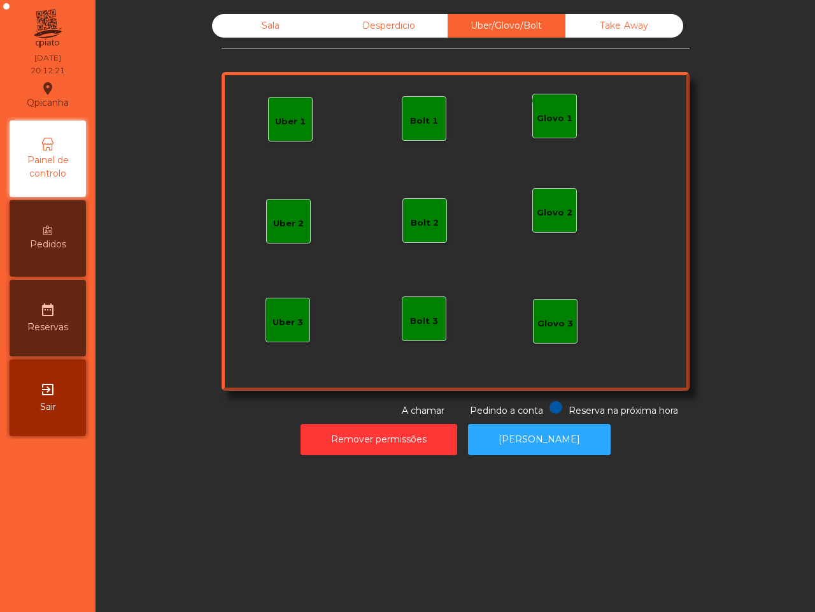
click at [553, 124] on div "Glovo 1" at bounding box center [555, 118] width 36 height 13
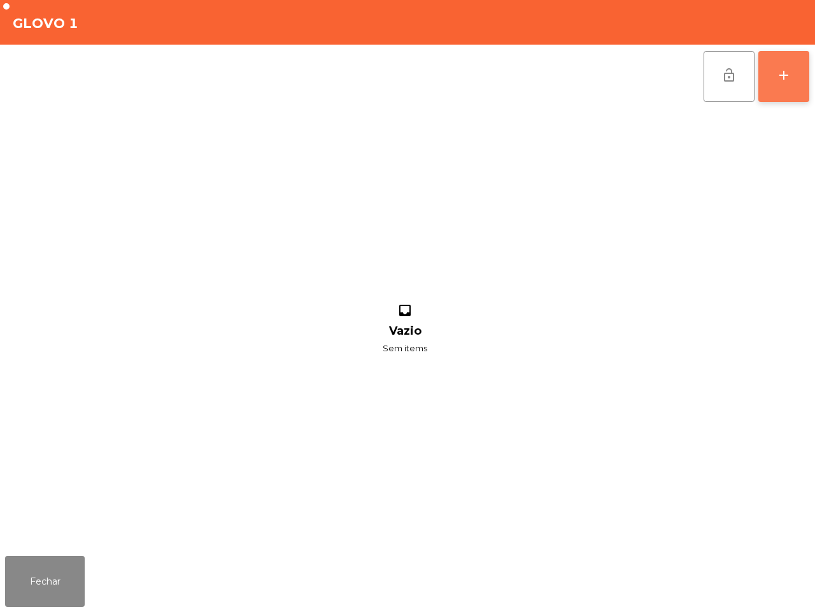
click at [789, 90] on button "add" at bounding box center [784, 76] width 51 height 51
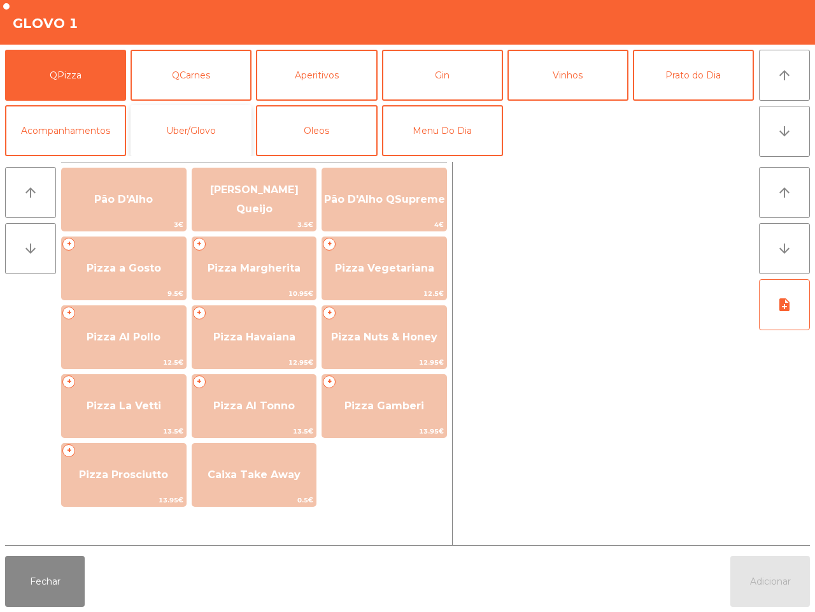
click at [185, 116] on button "Uber/Glovo" at bounding box center [191, 130] width 121 height 51
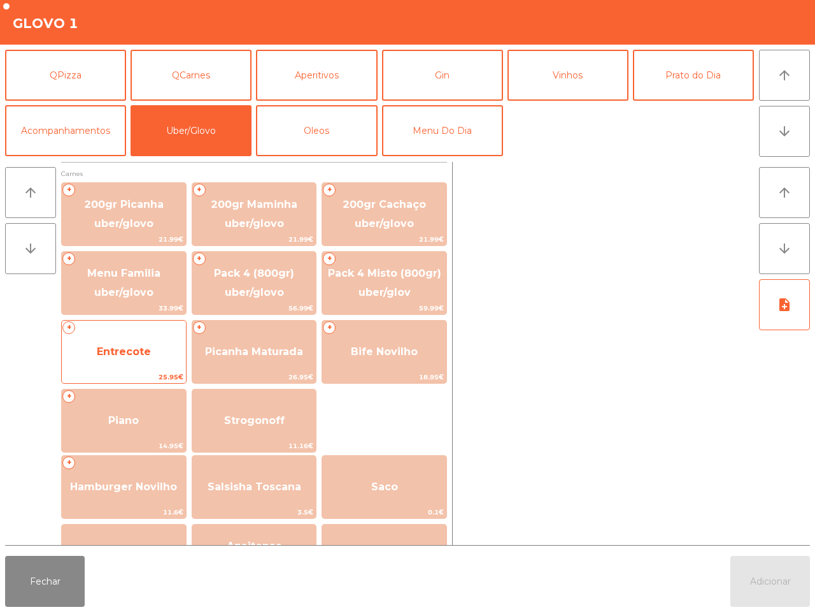
click at [131, 357] on span "Entrecote" at bounding box center [124, 351] width 124 height 34
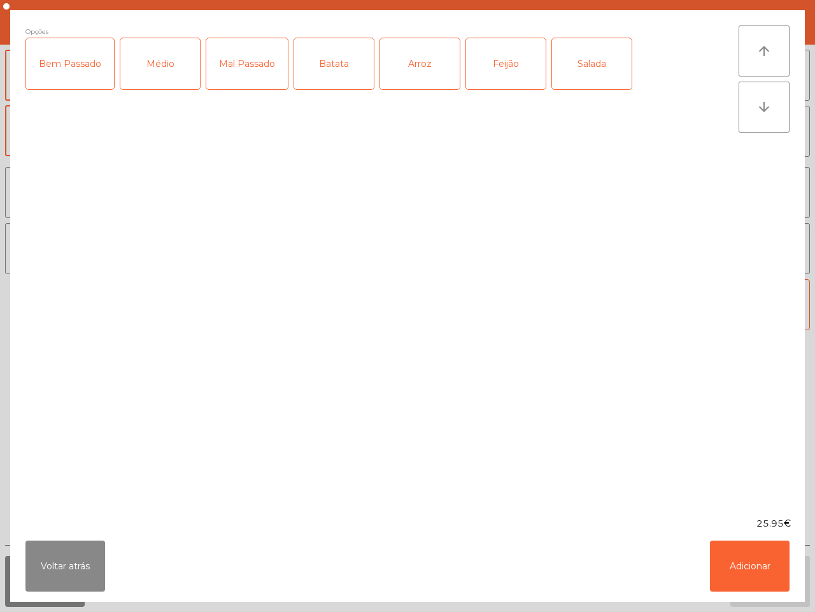
click at [164, 68] on div "Médio" at bounding box center [160, 63] width 80 height 51
click at [426, 73] on div "Arroz" at bounding box center [420, 63] width 80 height 51
click at [323, 68] on div "Batata" at bounding box center [334, 63] width 80 height 51
click at [739, 559] on button "Adicionar" at bounding box center [750, 565] width 80 height 51
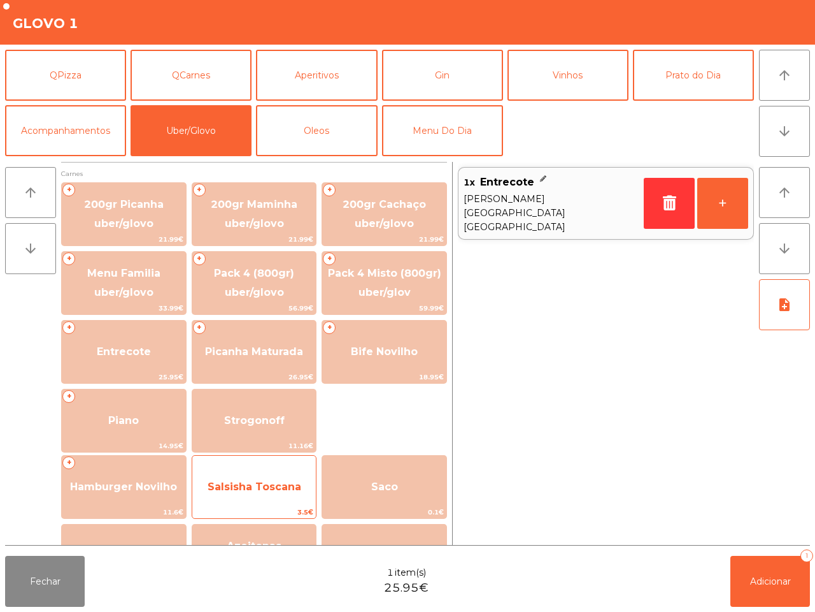
click at [275, 478] on span "Salsisha Toscana" at bounding box center [254, 486] width 124 height 34
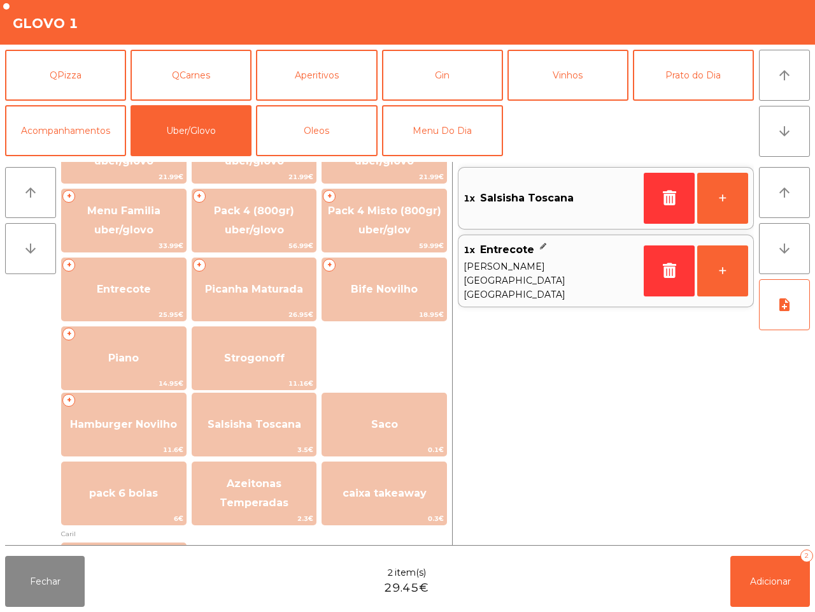
scroll to position [159, 0]
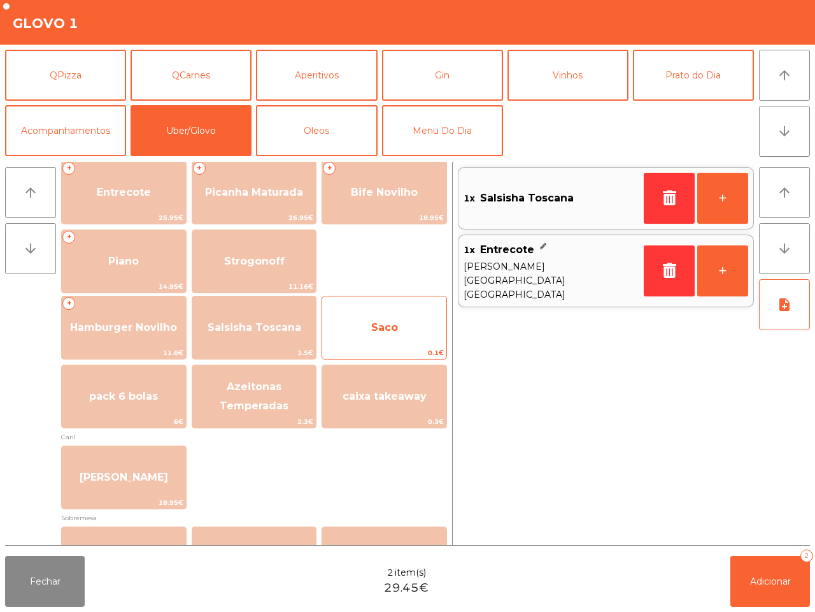
click at [394, 336] on span "Saco" at bounding box center [384, 327] width 124 height 34
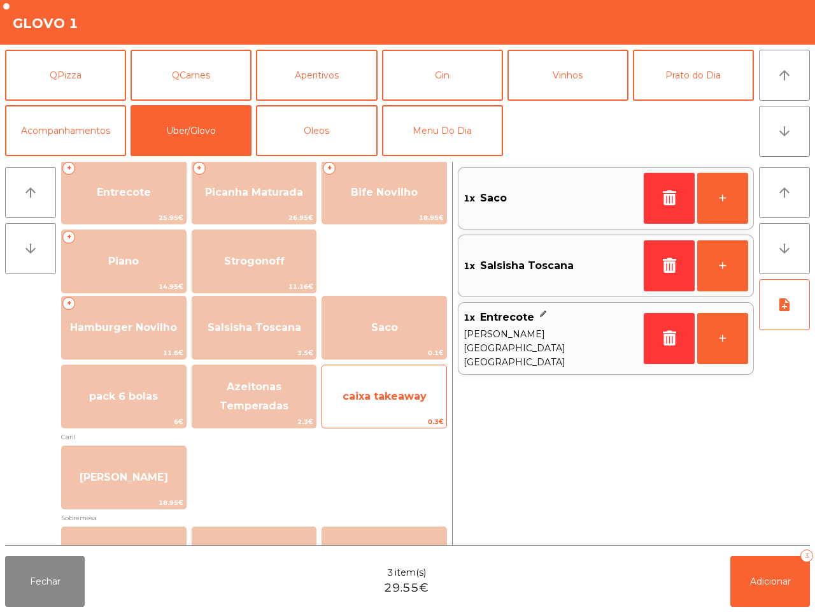
click at [393, 379] on span "caixa takeaway" at bounding box center [384, 396] width 124 height 34
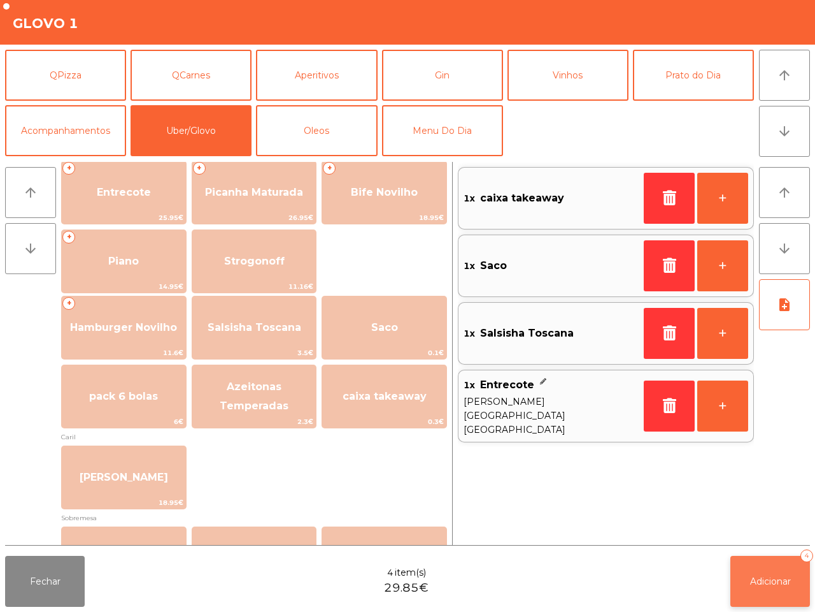
click at [756, 575] on span "Adicionar" at bounding box center [770, 580] width 41 height 11
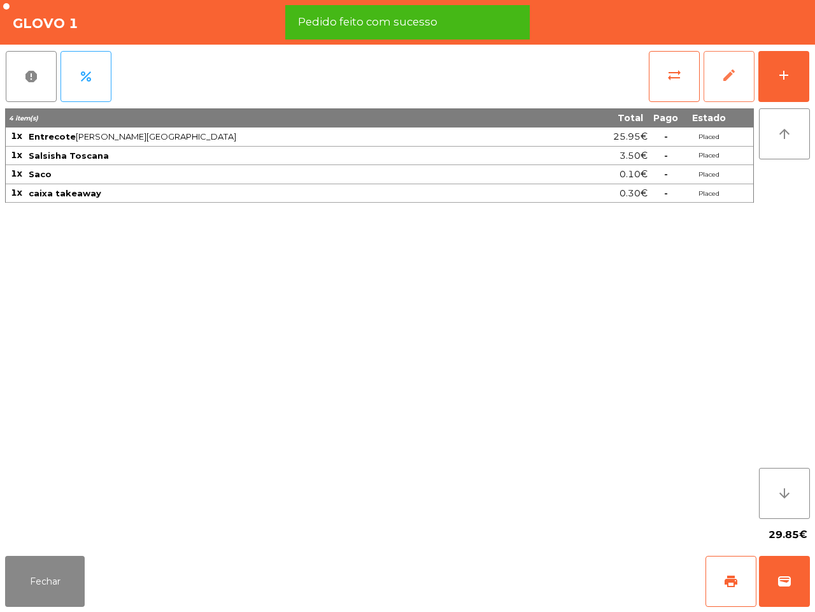
click at [733, 83] on button "edit" at bounding box center [729, 76] width 51 height 51
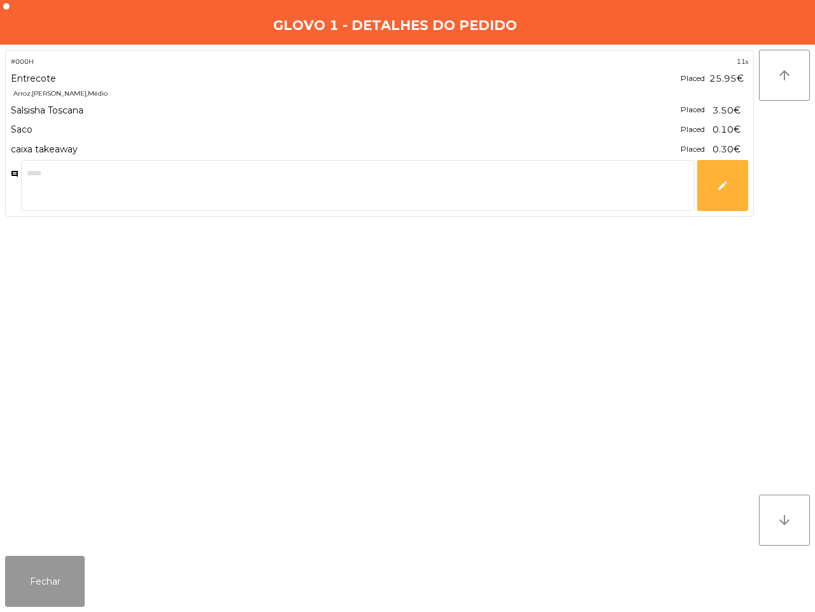
click at [67, 577] on button "Fechar" at bounding box center [45, 580] width 80 height 51
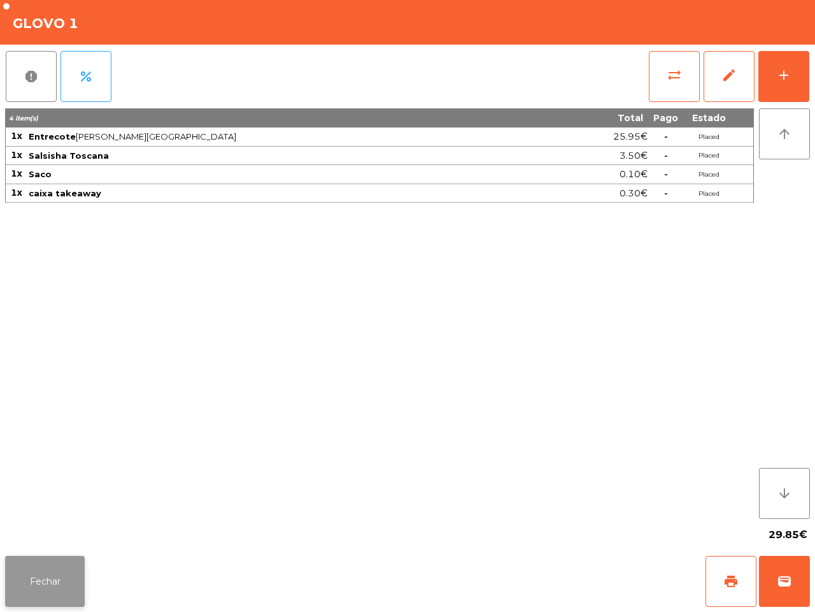
click at [49, 555] on button "Fechar" at bounding box center [45, 580] width 80 height 51
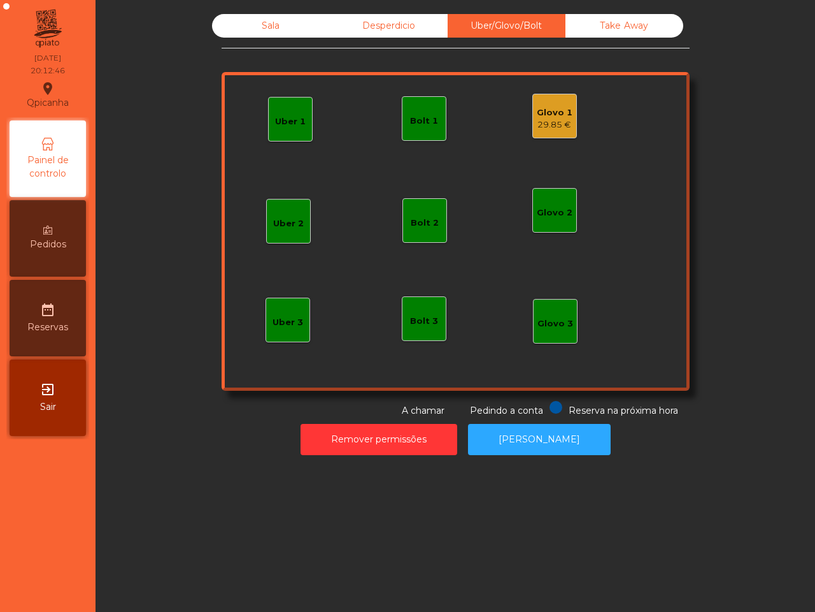
click at [541, 123] on div "29.85 €" at bounding box center [555, 124] width 36 height 13
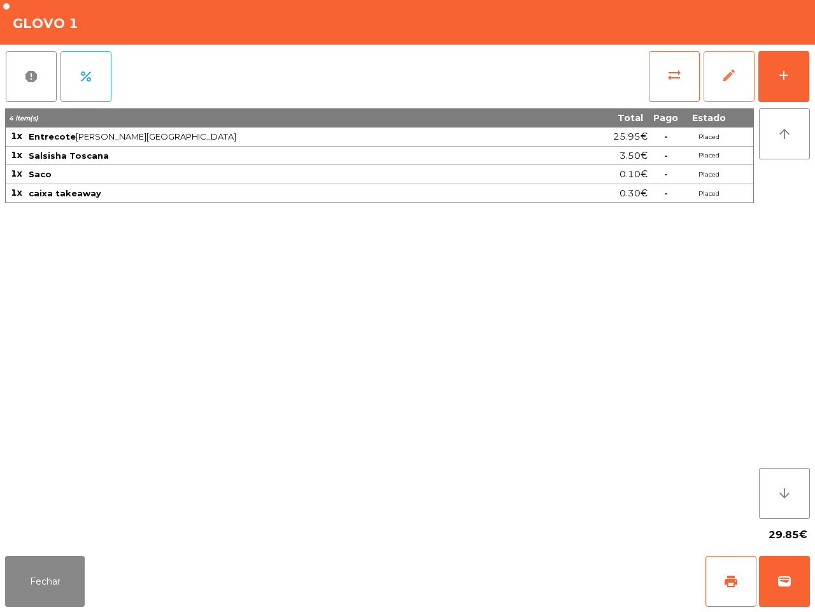
click at [740, 78] on button "edit" at bounding box center [729, 76] width 51 height 51
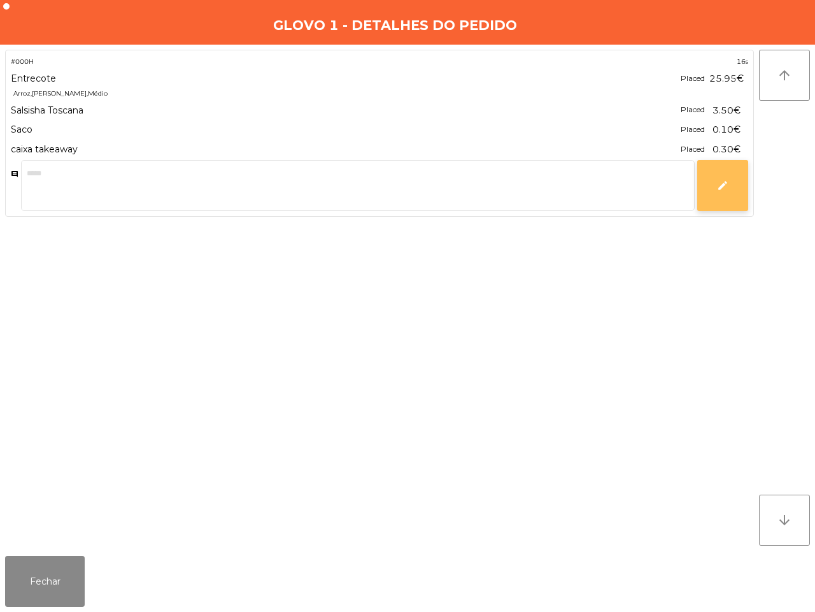
click at [726, 173] on button "edit" at bounding box center [723, 185] width 51 height 51
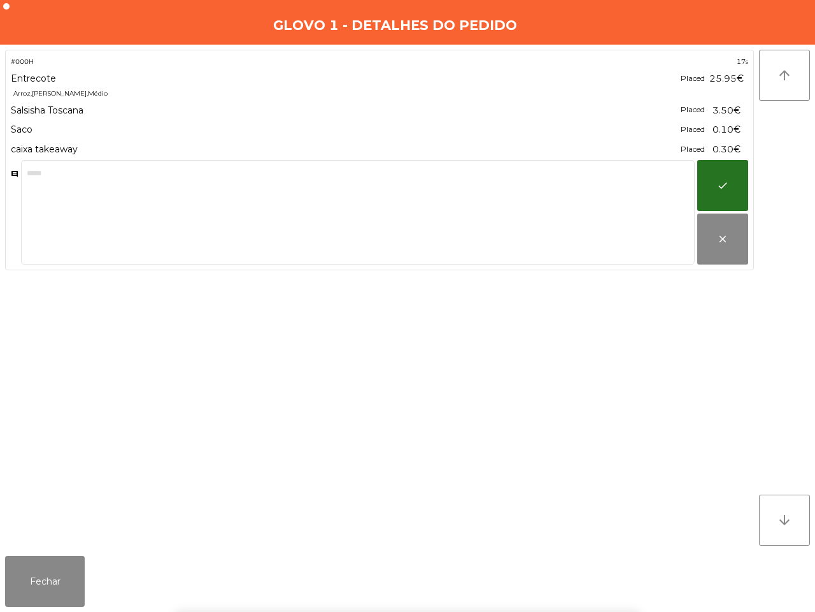
click at [723, 108] on span "3.50€" at bounding box center [727, 110] width 28 height 17
click at [27, 581] on button "Fechar" at bounding box center [45, 580] width 80 height 51
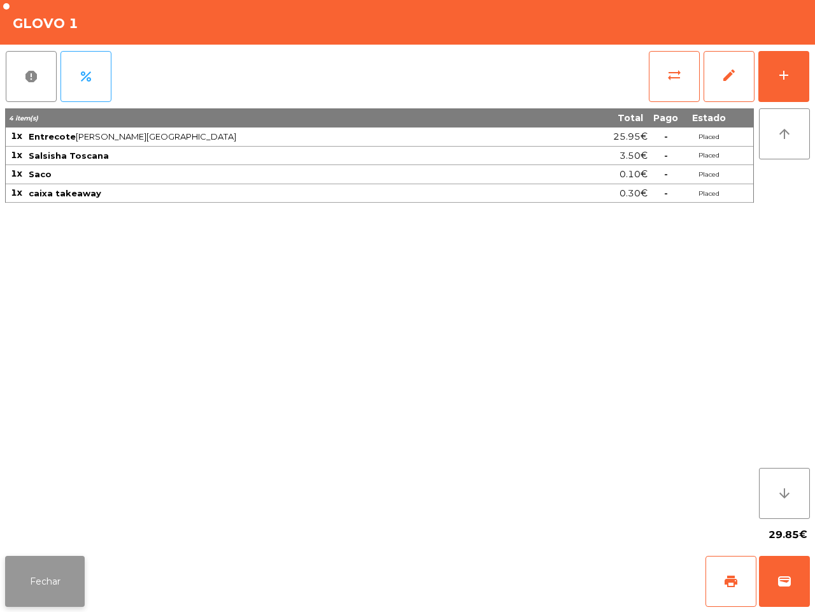
click at [64, 586] on button "Fechar" at bounding box center [45, 580] width 80 height 51
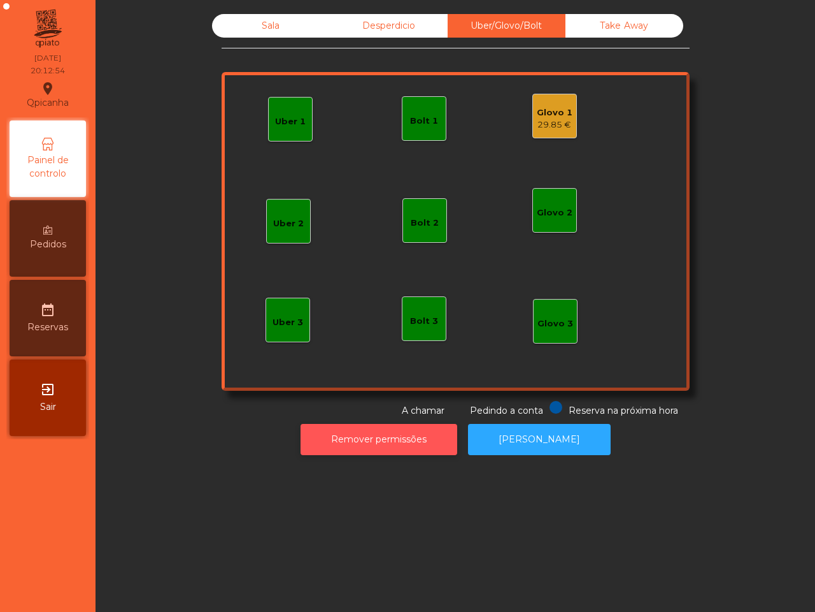
click at [424, 433] on button "Remover permissões" at bounding box center [379, 439] width 157 height 31
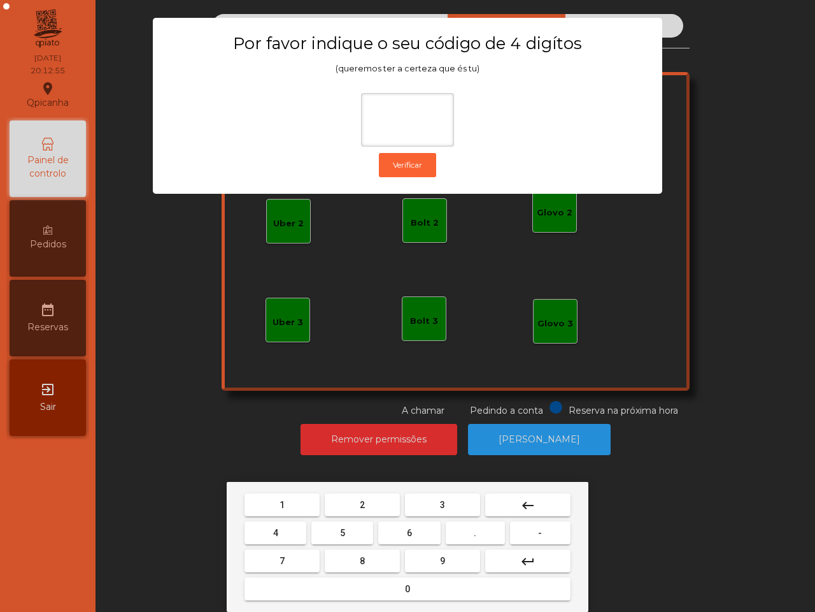
click at [412, 527] on button "6" at bounding box center [409, 532] width 62 height 23
click at [312, 537] on button "5" at bounding box center [342, 532] width 62 height 23
drag, startPoint x: 279, startPoint y: 504, endPoint x: 317, endPoint y: 501, distance: 38.4
click at [282, 505] on span "1" at bounding box center [282, 504] width 5 height 10
click at [385, 494] on button "2" at bounding box center [362, 504] width 75 height 23
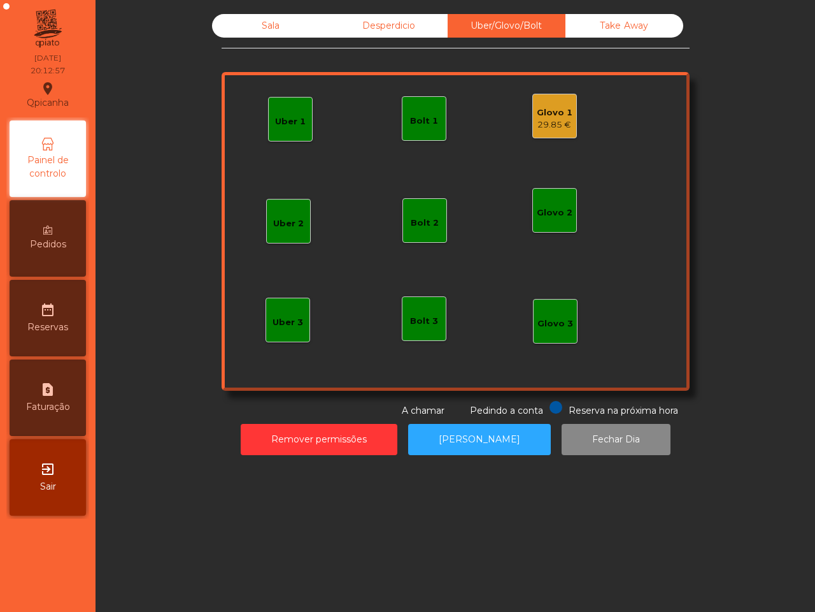
click at [545, 110] on div "Glovo 1" at bounding box center [555, 112] width 36 height 13
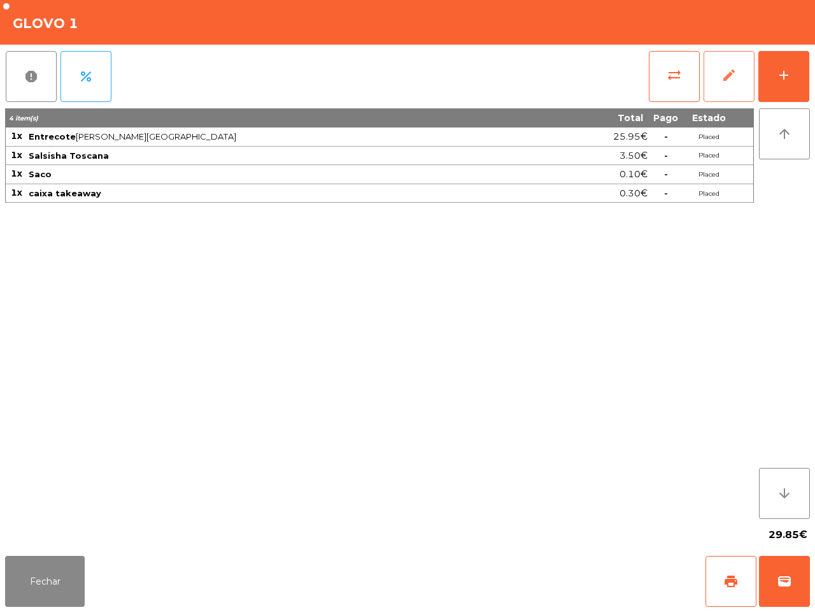
click at [743, 64] on button "edit" at bounding box center [729, 76] width 51 height 51
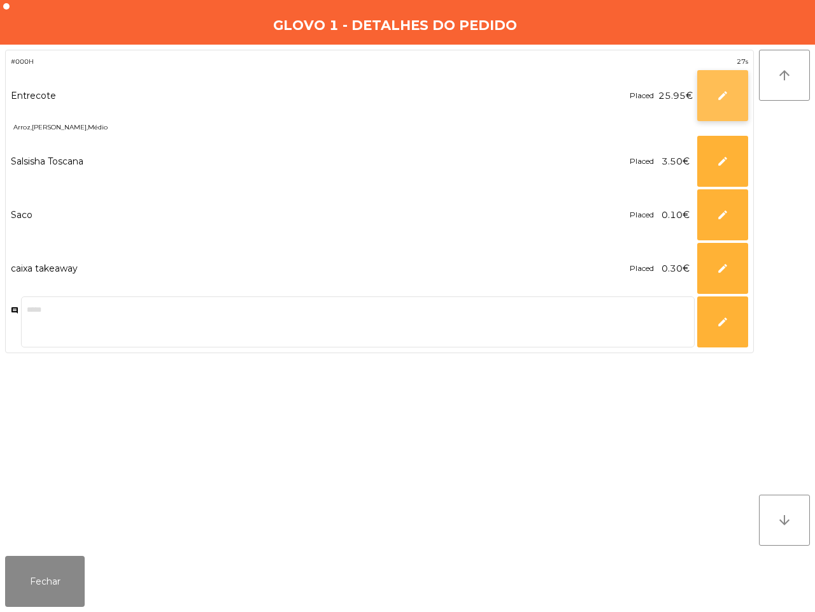
click at [709, 94] on button "edit" at bounding box center [723, 95] width 51 height 51
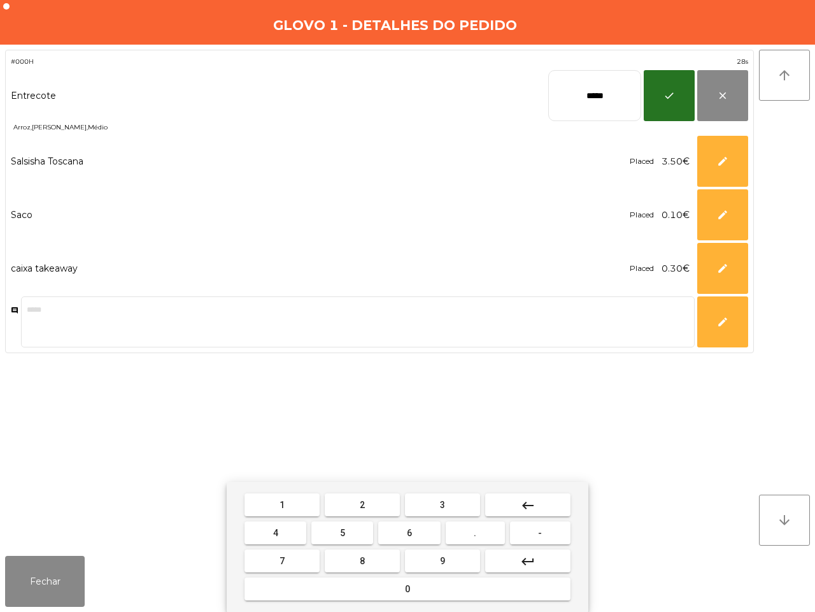
click at [552, 502] on button "keyboard_backspace" at bounding box center [527, 504] width 85 height 23
click at [554, 502] on button "keyboard_backspace" at bounding box center [527, 504] width 85 height 23
click at [453, 503] on button "3" at bounding box center [442, 504] width 75 height 23
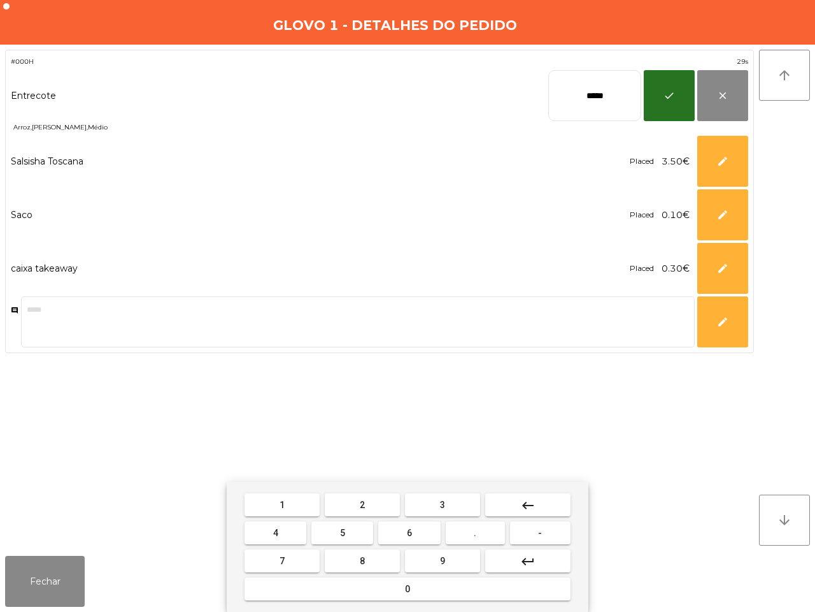
drag, startPoint x: 479, startPoint y: 519, endPoint x: 485, endPoint y: 527, distance: 10.1
click at [481, 521] on mat-keyboard-key "." at bounding box center [475, 533] width 64 height 28
click at [485, 527] on button "." at bounding box center [475, 532] width 59 height 23
click at [450, 565] on button "9" at bounding box center [442, 560] width 75 height 23
click at [354, 533] on button "5" at bounding box center [342, 532] width 62 height 23
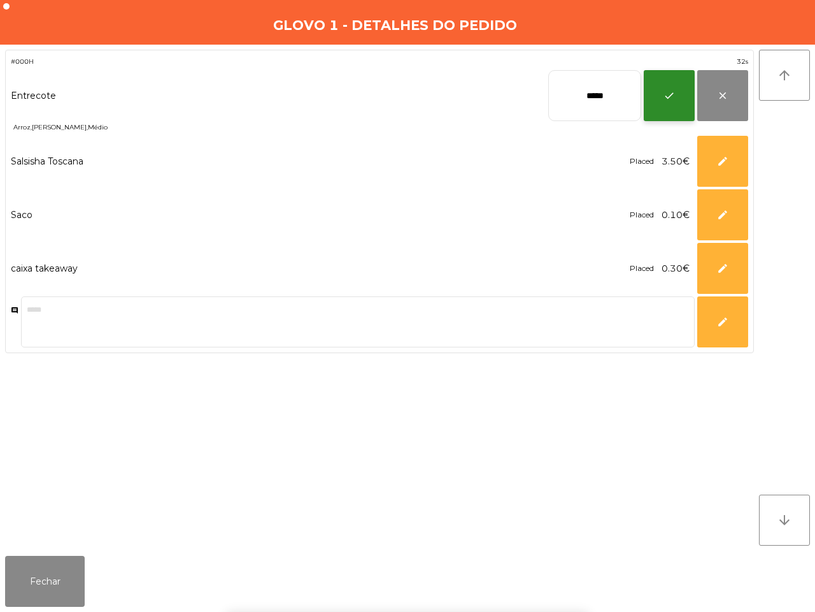
click at [672, 100] on span "check" at bounding box center [669, 95] width 11 height 11
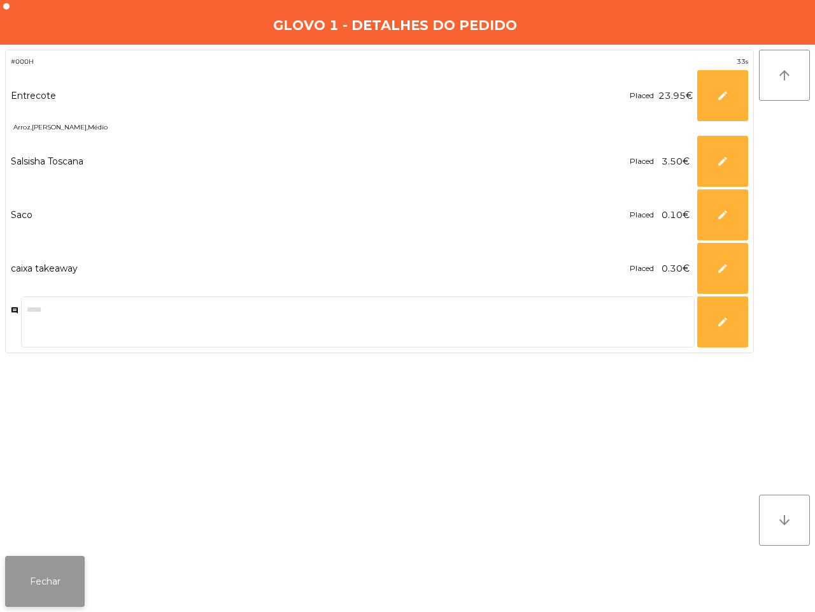
click at [24, 600] on button "Fechar" at bounding box center [45, 580] width 80 height 51
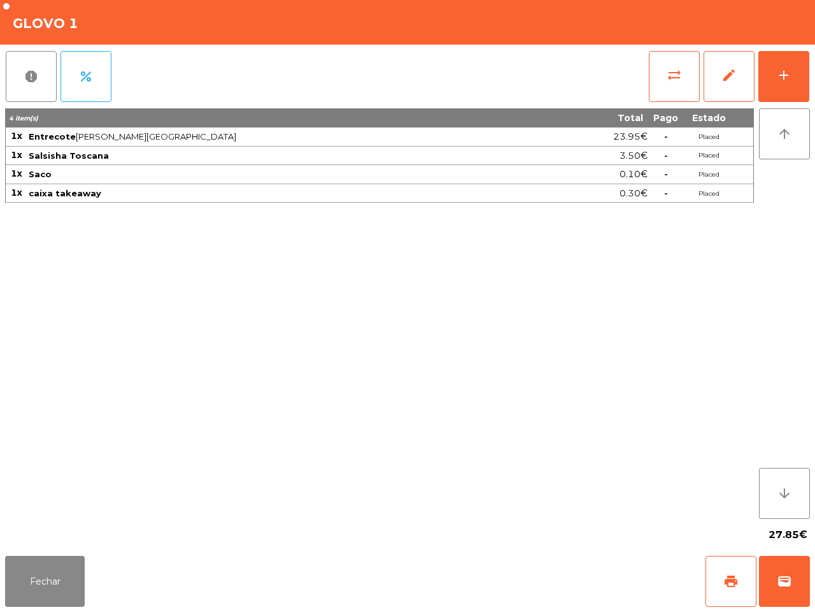
click at [304, 348] on div "4 item(s) Total Pago Estado 1x Entrecote Arroz · [GEOGRAPHIC_DATA] · Médio 23.9…" at bounding box center [379, 313] width 749 height 410
click at [789, 581] on span "wallet" at bounding box center [784, 580] width 15 height 15
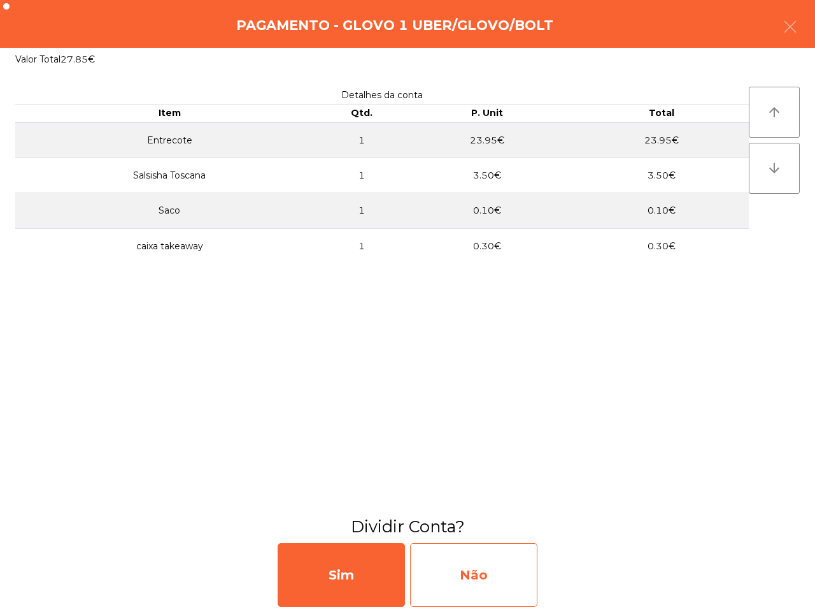
click at [495, 572] on div "Não" at bounding box center [473, 575] width 127 height 64
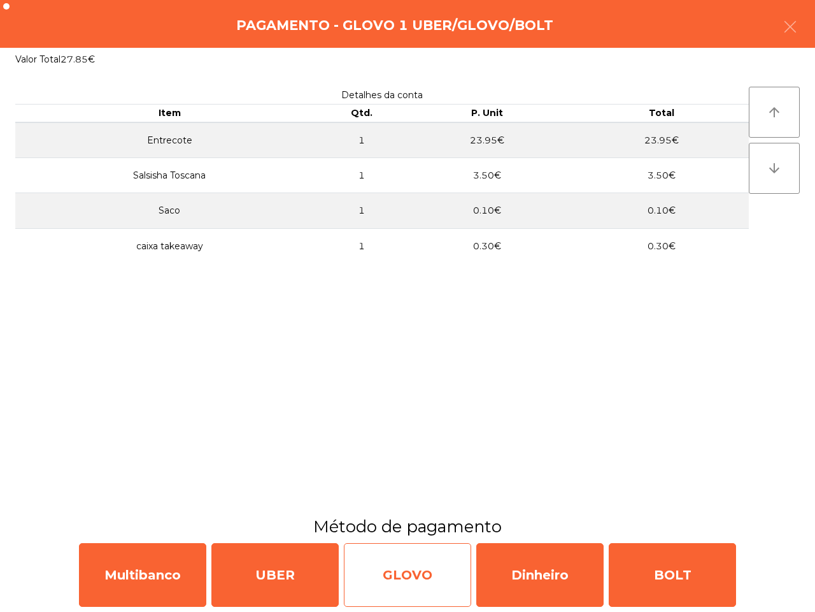
click at [424, 570] on div "GLOVO" at bounding box center [407, 575] width 127 height 64
select select "**"
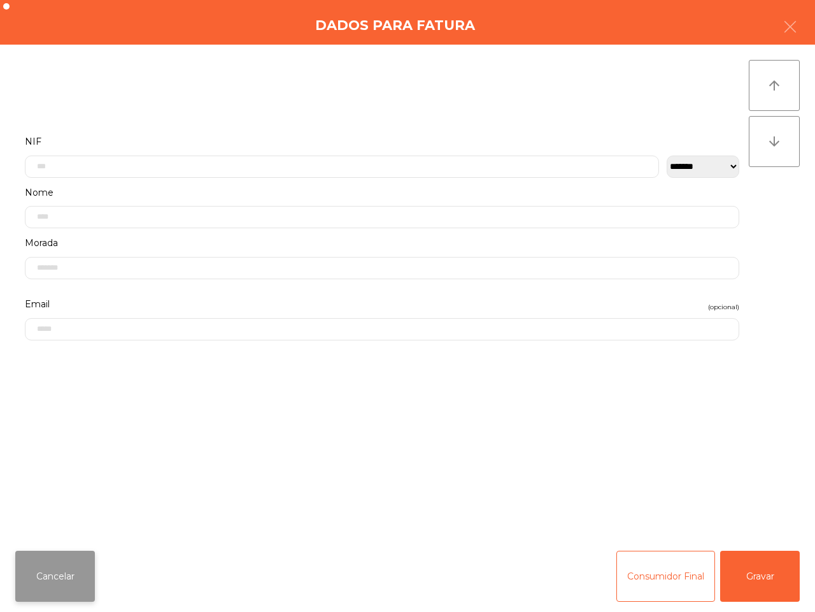
click at [54, 584] on button "Cancelar" at bounding box center [55, 575] width 80 height 51
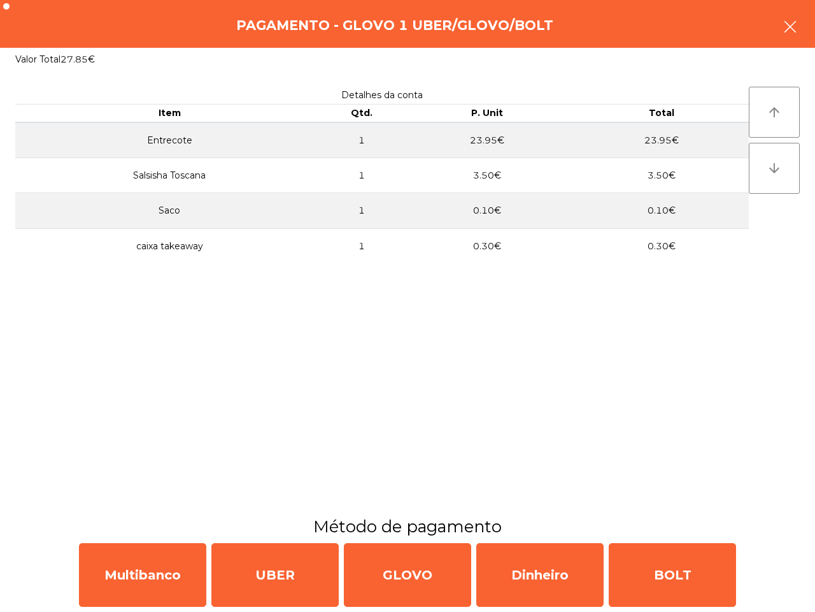
click at [781, 16] on button "button" at bounding box center [791, 28] width 36 height 38
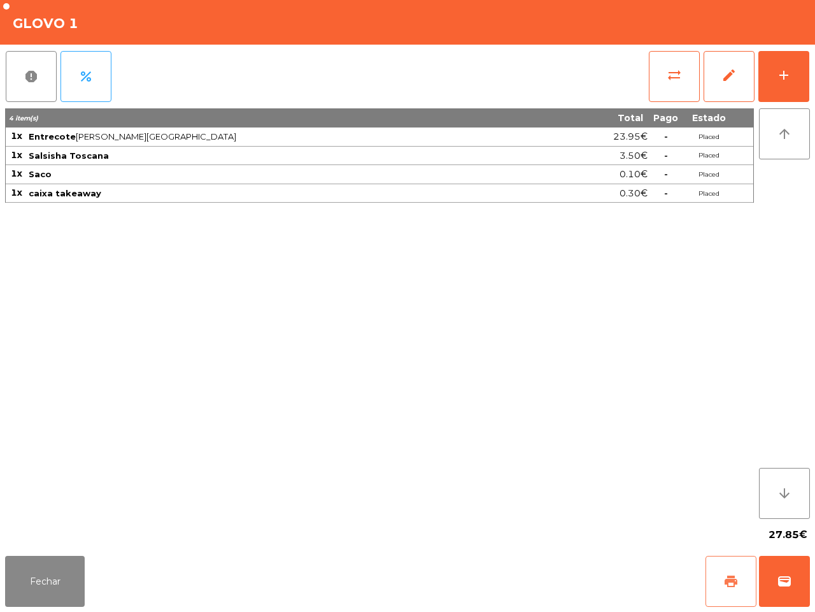
click at [717, 580] on button "print" at bounding box center [731, 580] width 51 height 51
click at [812, 580] on div "Fechar print wallet" at bounding box center [407, 580] width 815 height 61
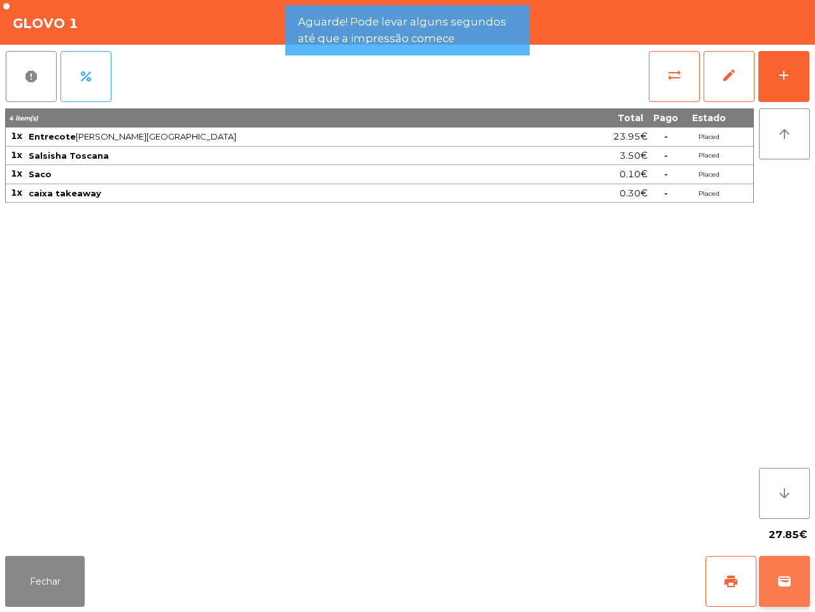
click at [794, 581] on button "wallet" at bounding box center [784, 580] width 51 height 51
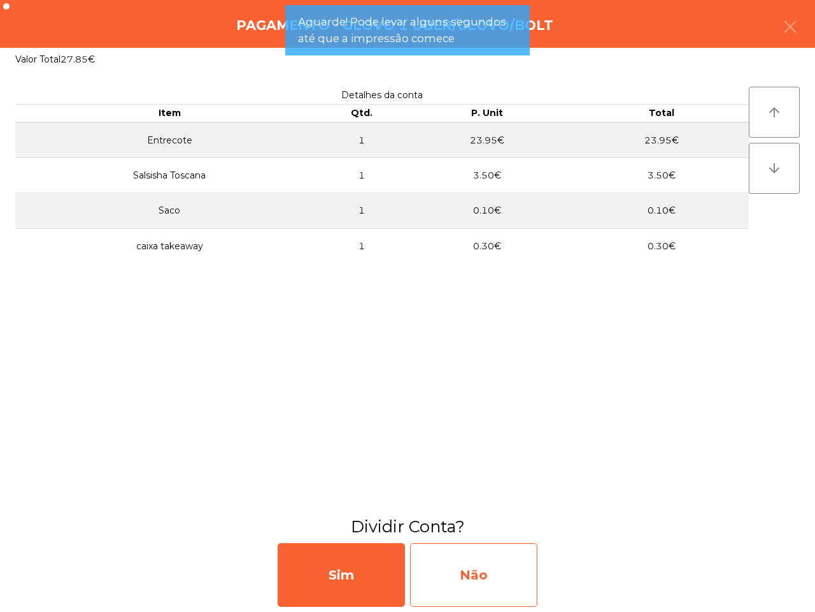
click at [527, 572] on div "Não" at bounding box center [473, 575] width 127 height 64
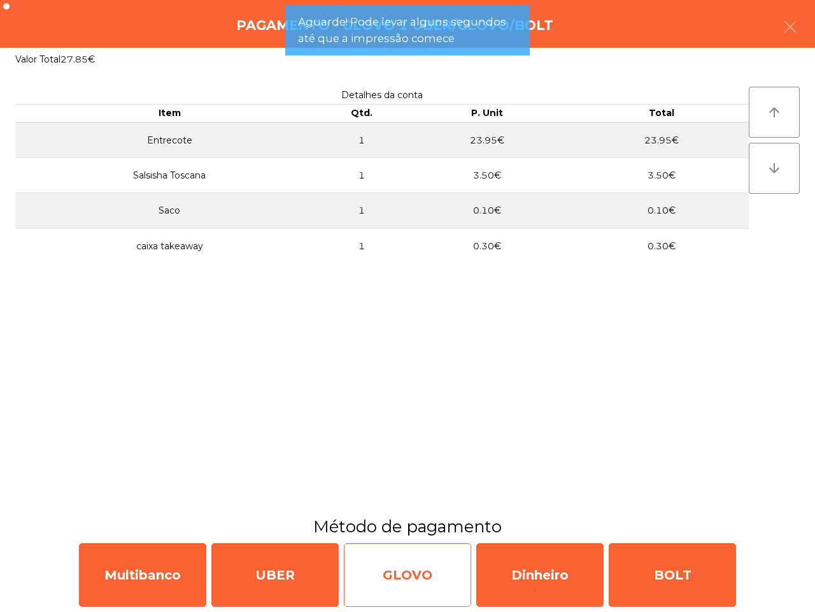
click at [399, 562] on div "GLOVO" at bounding box center [407, 575] width 127 height 64
select select "**"
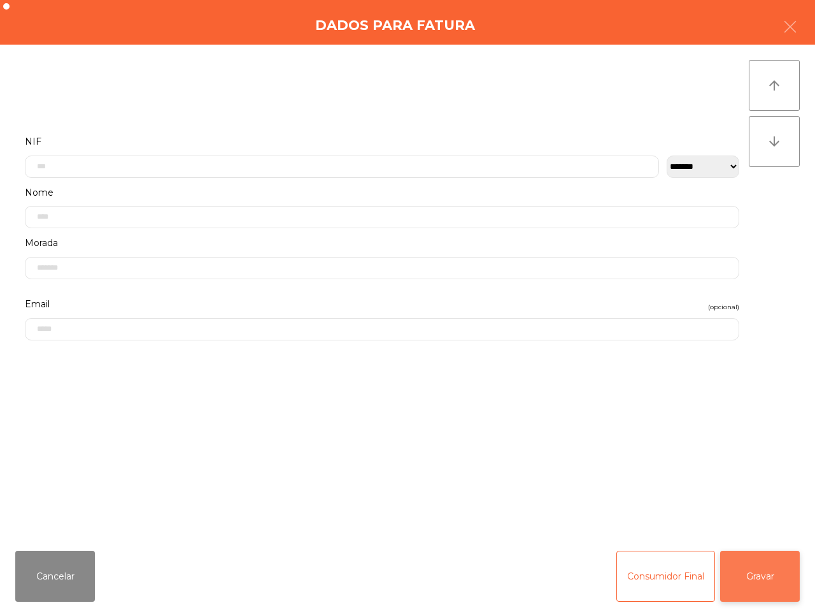
click at [764, 575] on button "Gravar" at bounding box center [760, 575] width 80 height 51
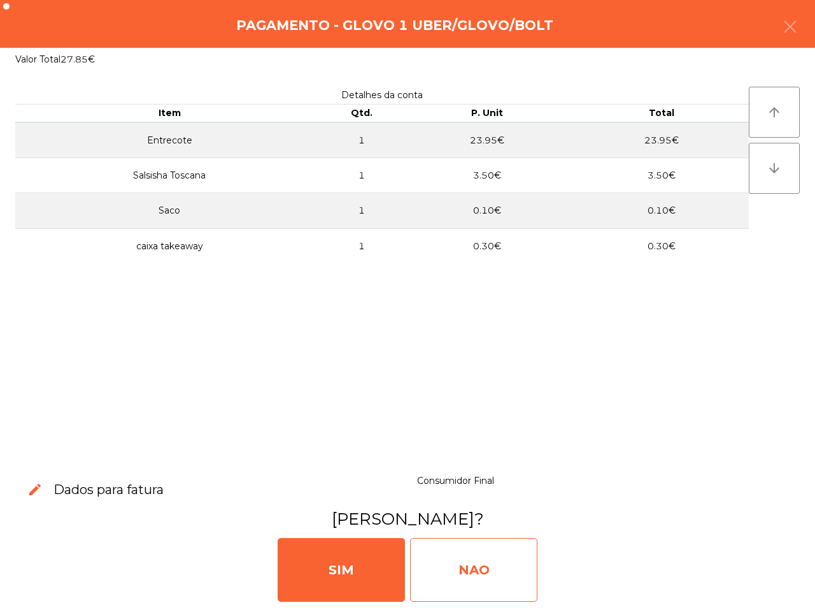
click at [489, 556] on div "NAO" at bounding box center [473, 570] width 127 height 64
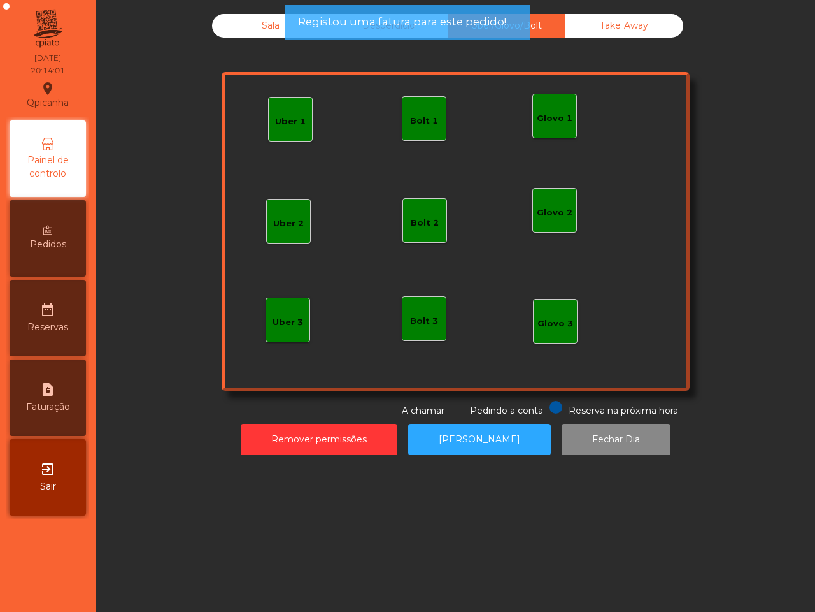
click at [57, 381] on div "request_page Faturação" at bounding box center [48, 397] width 76 height 76
select select "*"
select select "****"
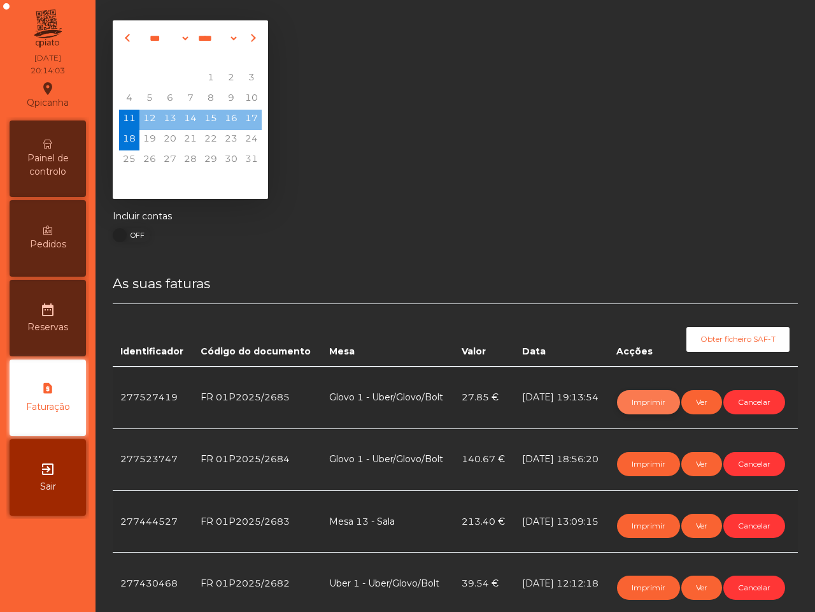
click at [625, 393] on button "Imprimir" at bounding box center [648, 402] width 63 height 24
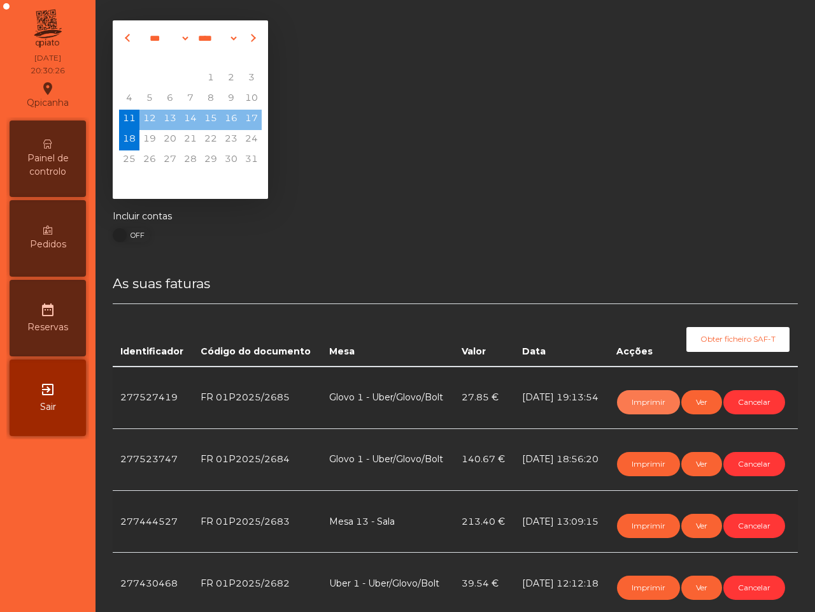
drag, startPoint x: 625, startPoint y: 393, endPoint x: 583, endPoint y: 282, distance: 118.3
click at [625, 390] on button "Imprimir" at bounding box center [648, 402] width 63 height 24
click at [48, 143] on icon at bounding box center [47, 144] width 9 height 9
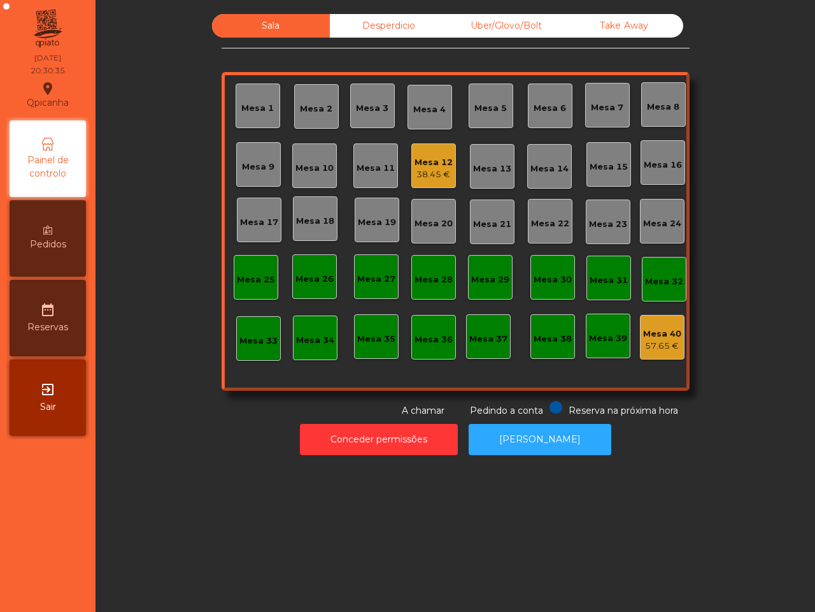
click at [592, 20] on div "Take Away" at bounding box center [625, 26] width 118 height 24
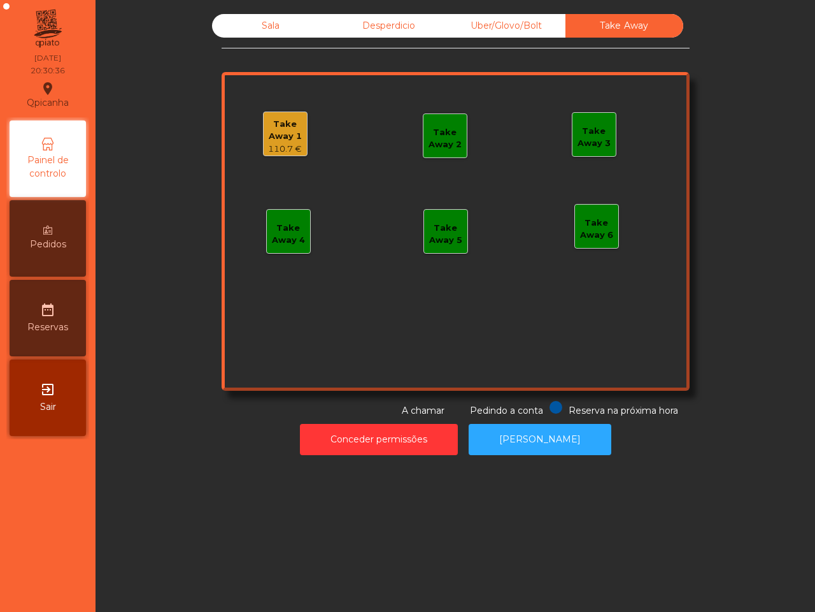
click at [281, 125] on div "Take Away 1" at bounding box center [285, 130] width 43 height 25
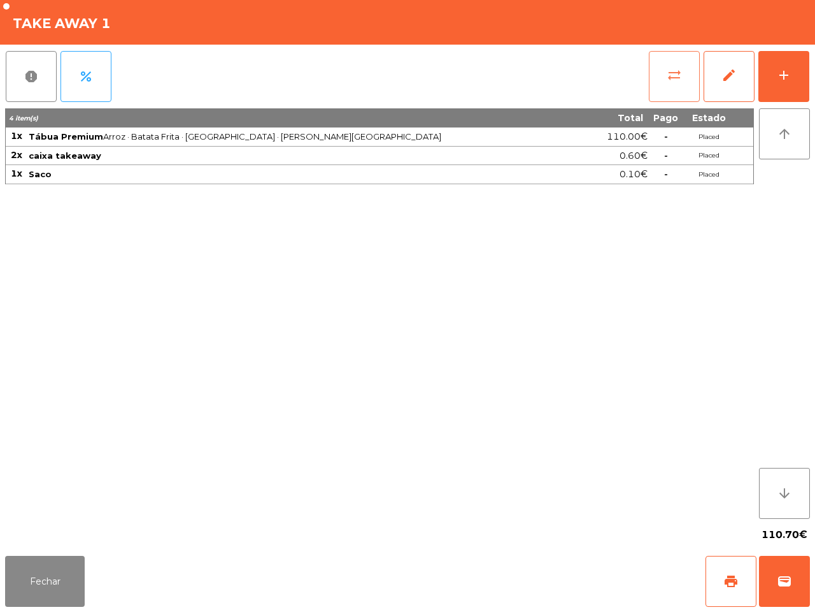
click at [661, 75] on button "sync_alt" at bounding box center [674, 76] width 51 height 51
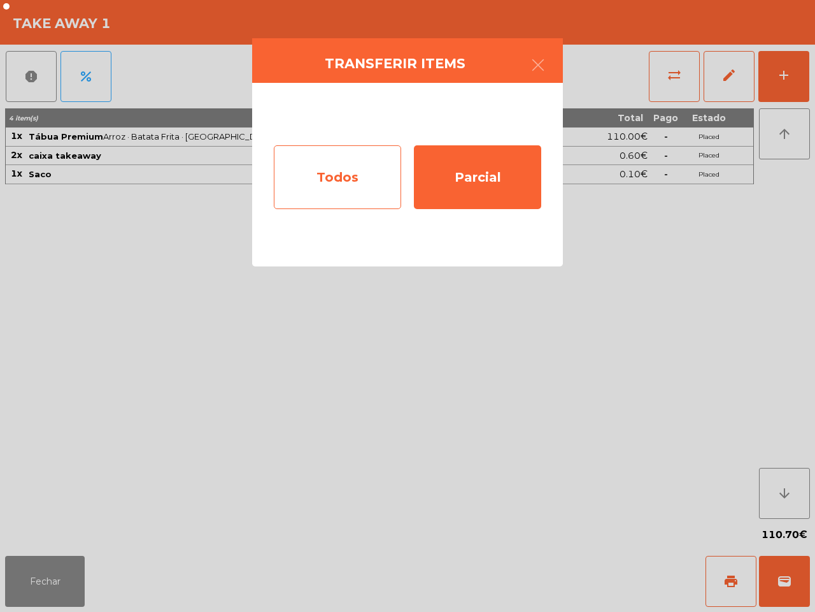
click at [308, 179] on div "Todos" at bounding box center [337, 177] width 127 height 64
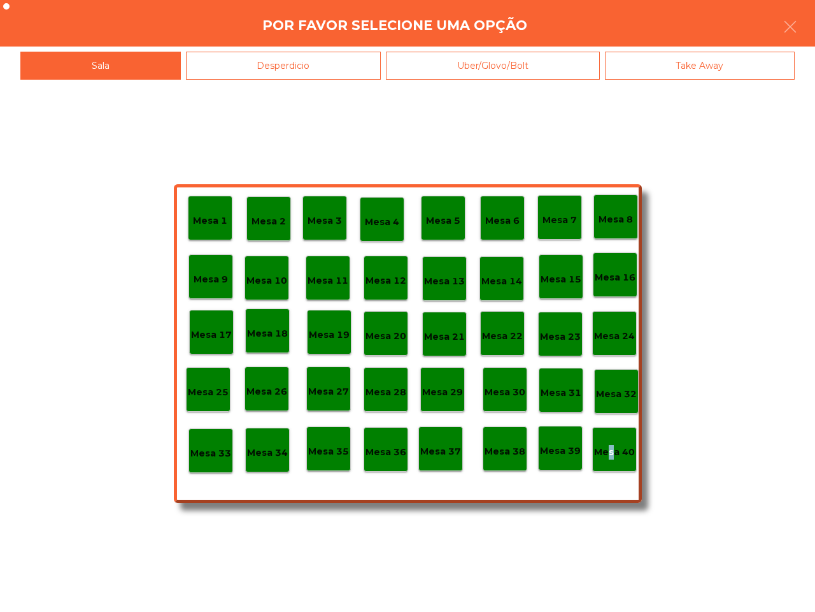
click at [606, 447] on p "Mesa 40" at bounding box center [614, 452] width 41 height 15
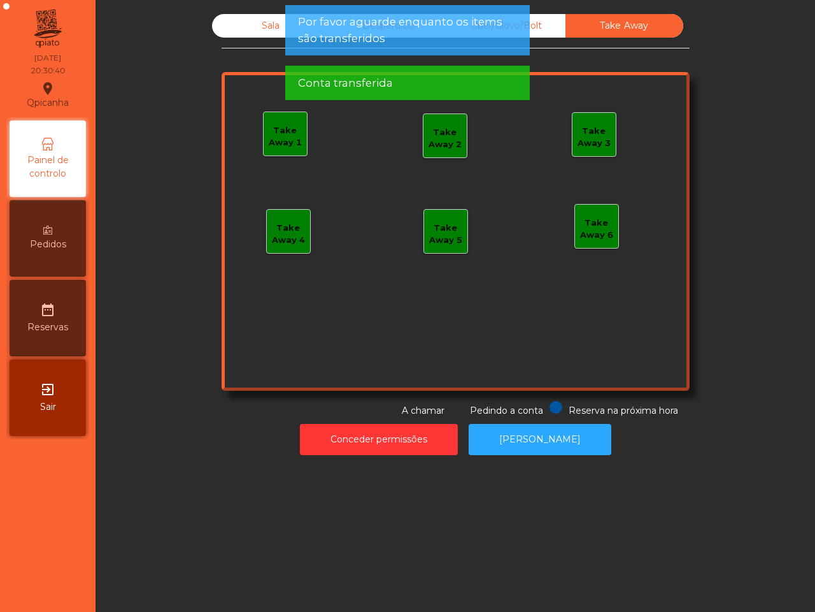
click at [255, 14] on div "Sala" at bounding box center [271, 26] width 118 height 24
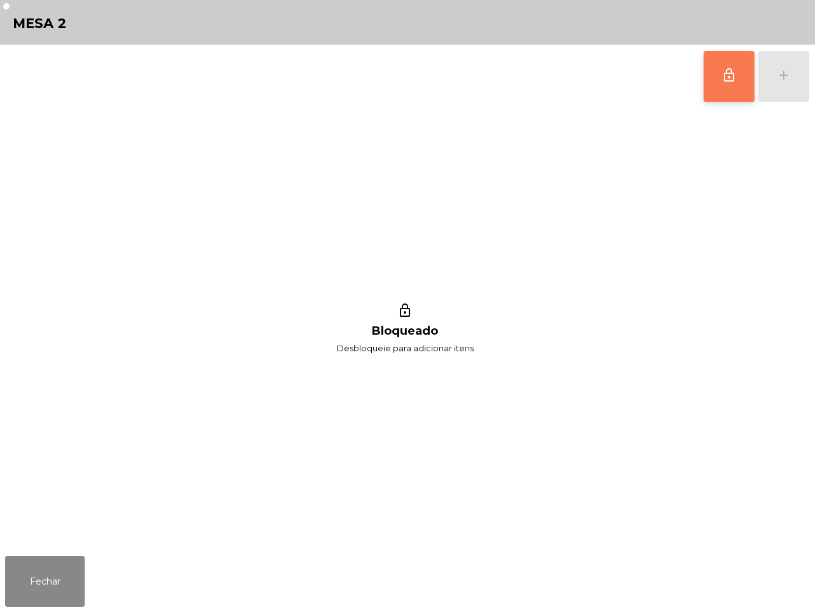
click at [728, 84] on button "lock_outline" at bounding box center [729, 76] width 51 height 51
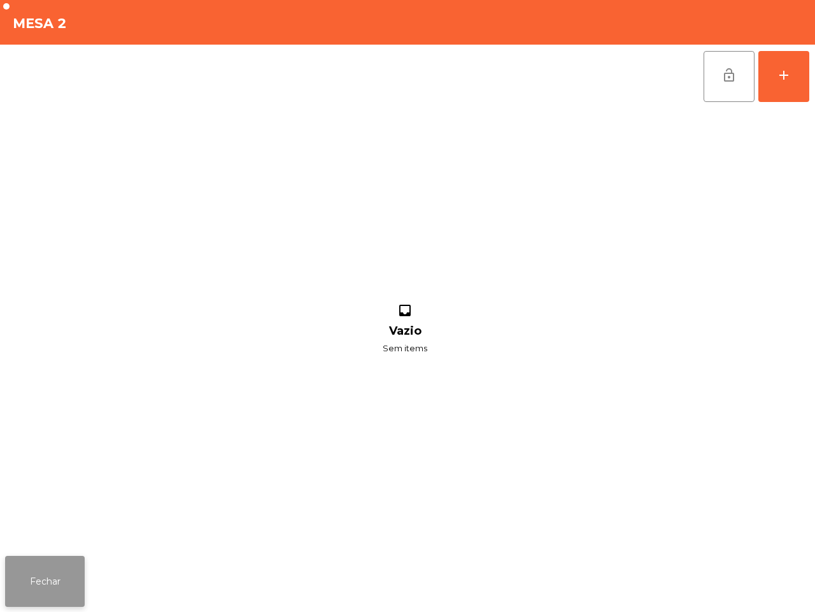
click at [69, 571] on button "Fechar" at bounding box center [45, 580] width 80 height 51
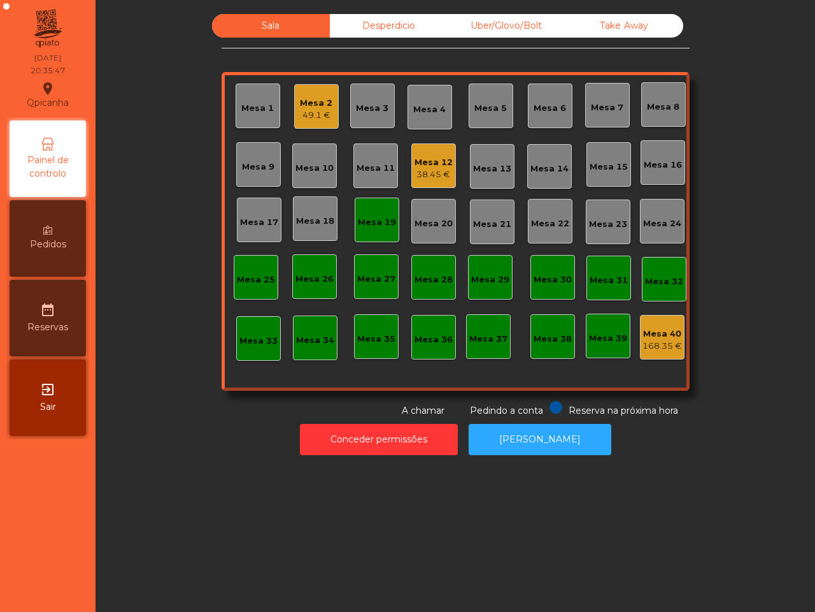
click at [281, 380] on div "Mesa 1 Mesa 2 49.1 € Mesa 3 Mesa 4 Mesa 5 Mesa 6 Mesa 7 Mesa 8 Mesa 9 Mesa 10 M…" at bounding box center [456, 231] width 468 height 319
click at [355, 218] on div "Mesa 19" at bounding box center [377, 219] width 45 height 45
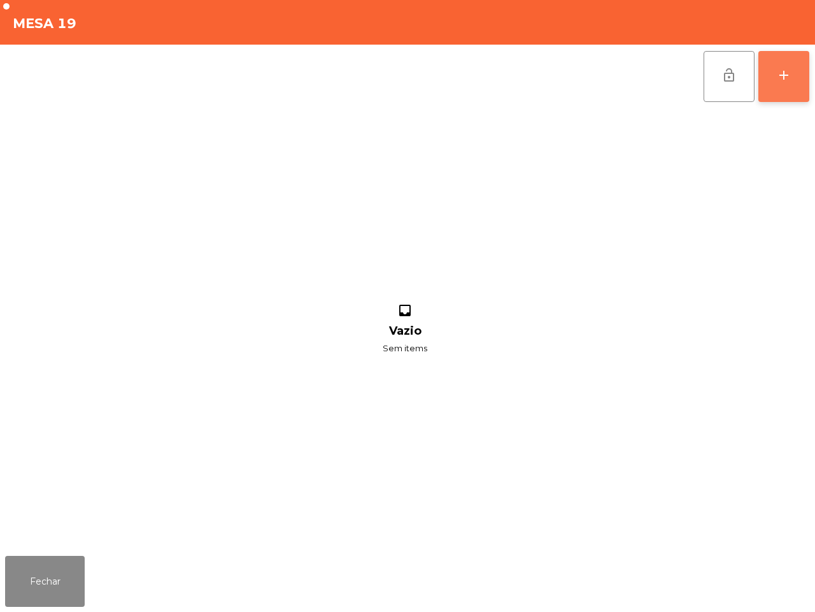
click at [768, 66] on button "add" at bounding box center [784, 76] width 51 height 51
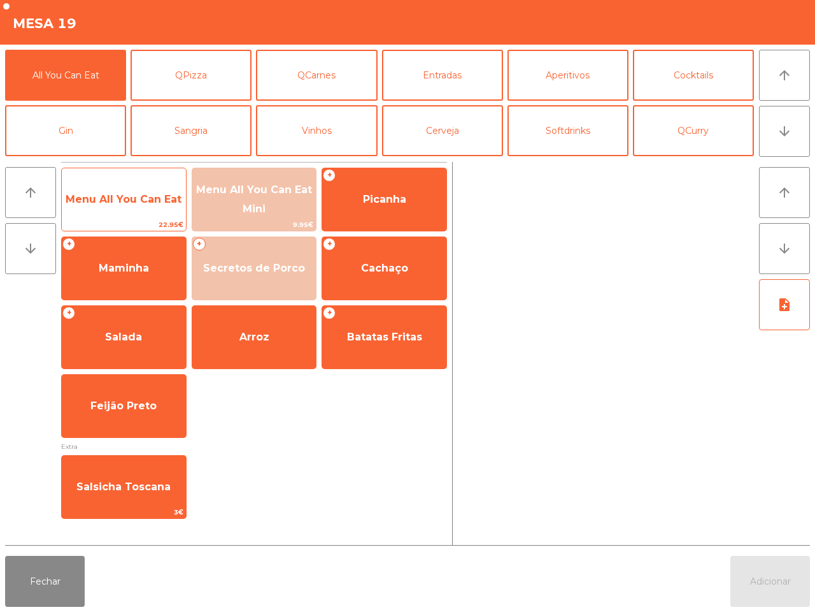
click at [128, 196] on span "Menu All You Can Eat" at bounding box center [124, 199] width 116 height 12
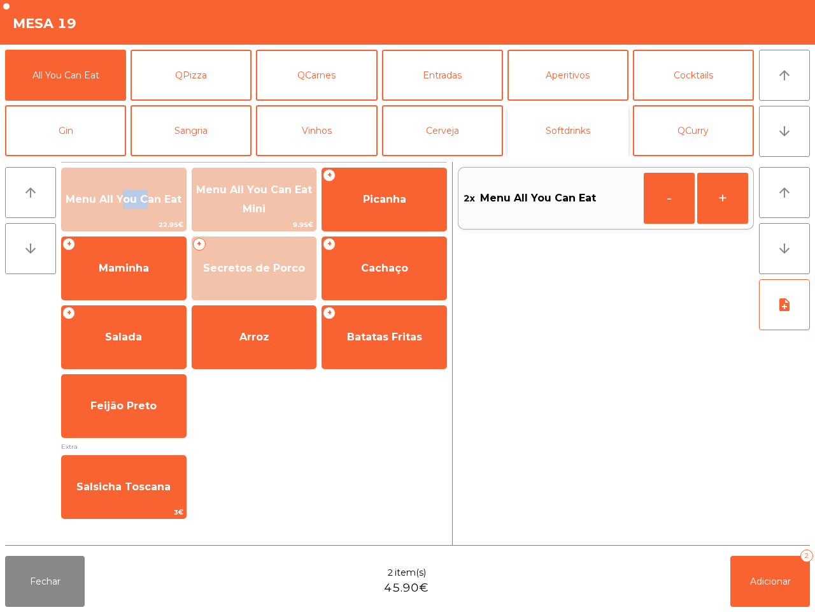
click at [565, 129] on button "Softdrinks" at bounding box center [568, 130] width 121 height 51
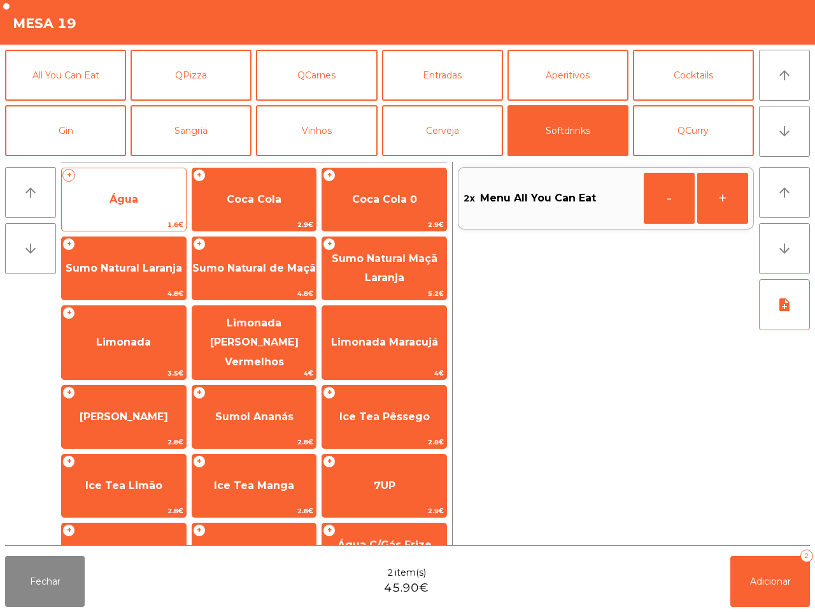
click at [160, 186] on span "Água" at bounding box center [124, 199] width 124 height 34
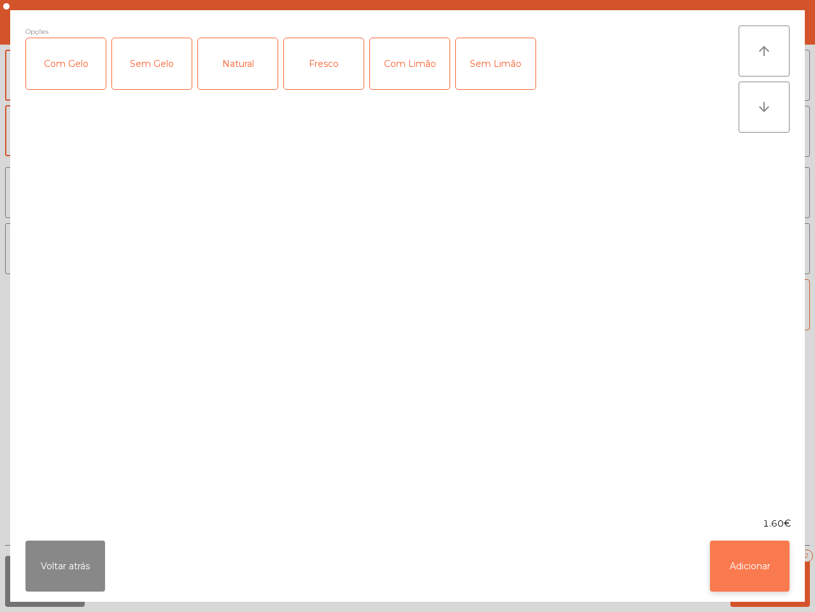
click at [755, 553] on button "Adicionar" at bounding box center [750, 565] width 80 height 51
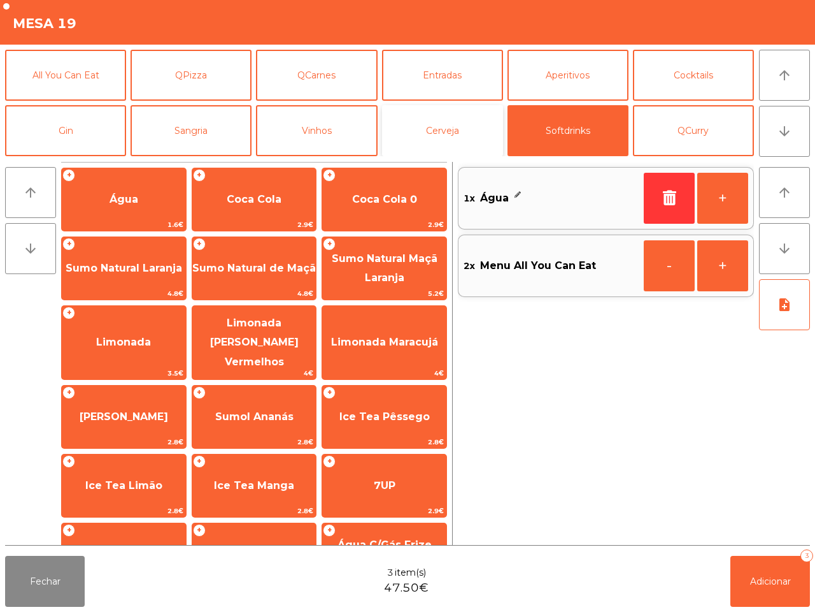
click at [481, 138] on button "Cerveja" at bounding box center [442, 130] width 121 height 51
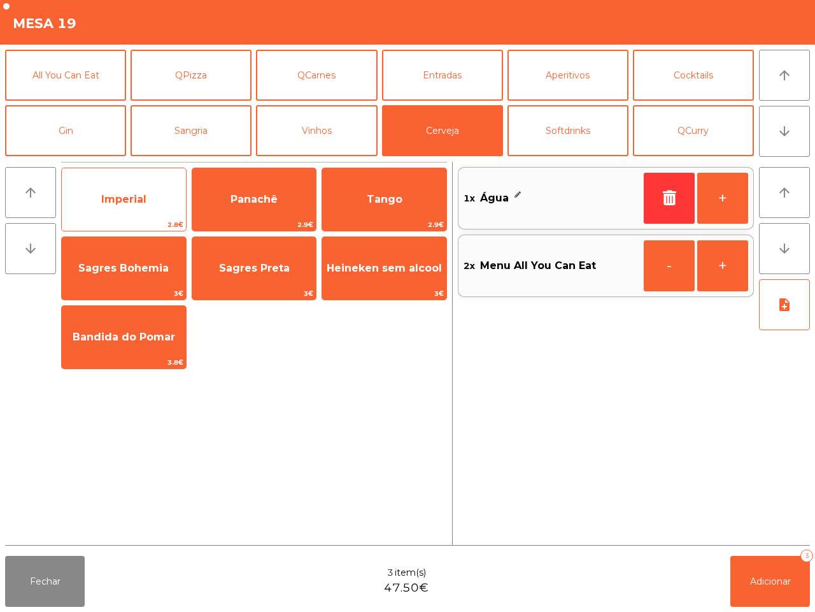
click at [128, 199] on span "Imperial" at bounding box center [123, 199] width 45 height 12
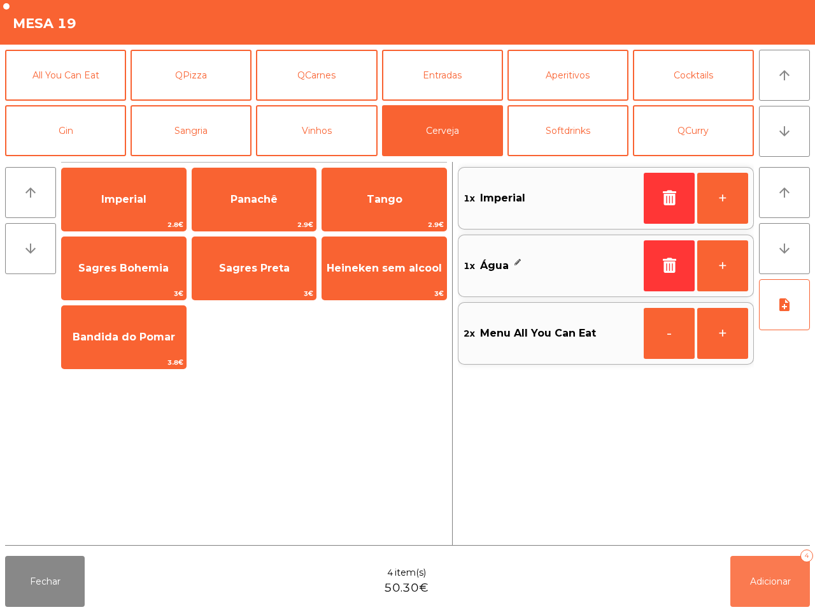
click at [747, 578] on button "Adicionar 4" at bounding box center [771, 580] width 80 height 51
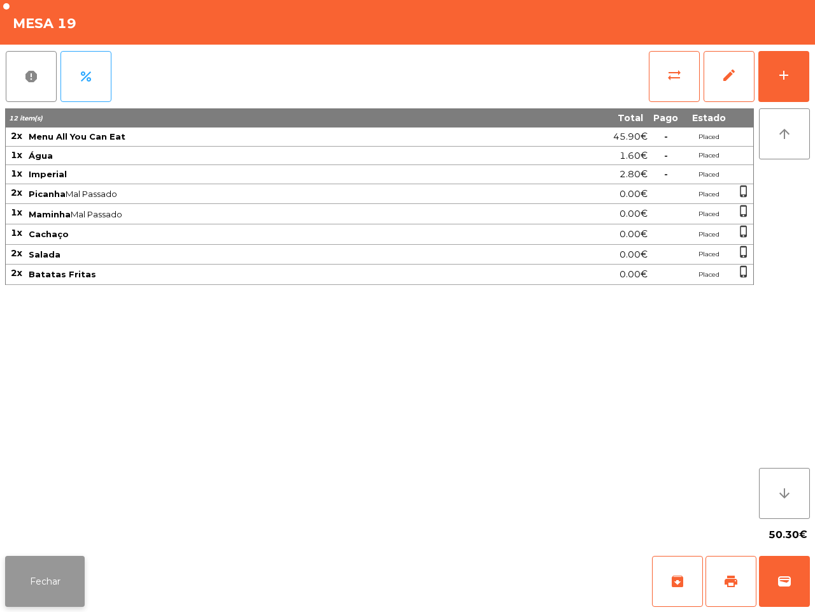
click at [29, 569] on button "Fechar" at bounding box center [45, 580] width 80 height 51
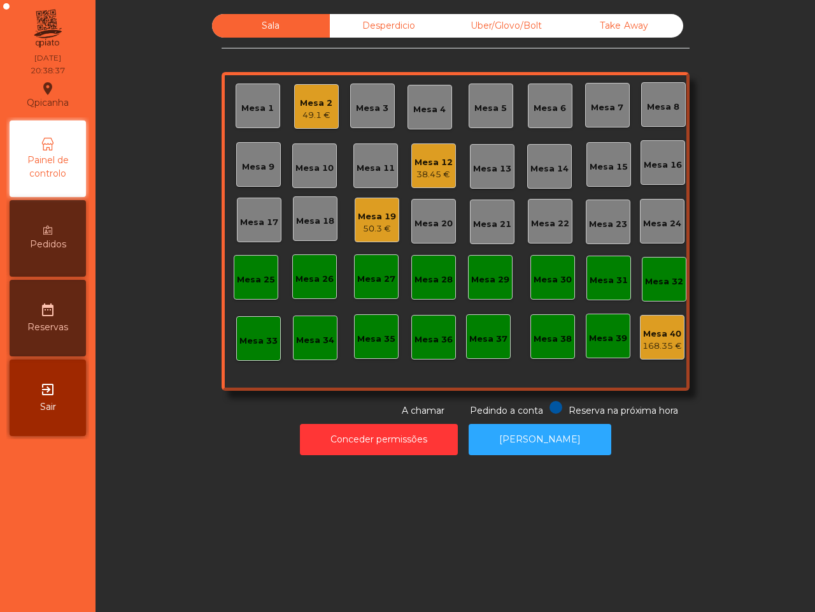
click at [254, 171] on div "Mesa 9" at bounding box center [258, 167] width 32 height 13
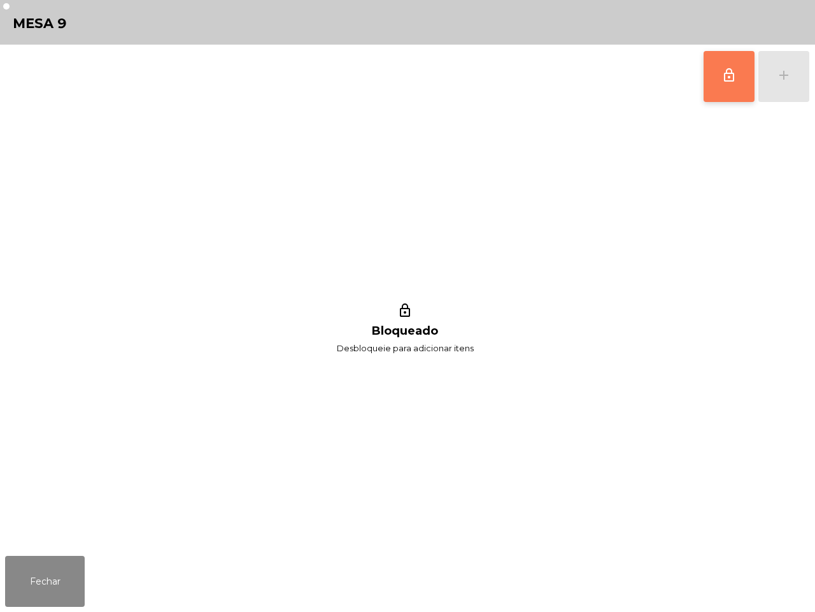
click at [722, 71] on span "lock_outline" at bounding box center [729, 75] width 15 height 15
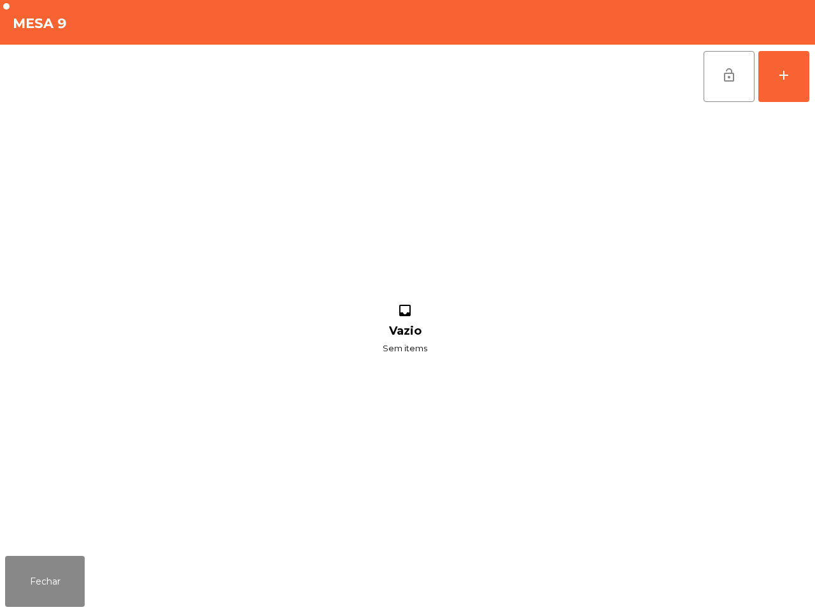
click at [814, 80] on div "lock_open add inbox Vazio Sem items" at bounding box center [407, 298] width 815 height 506
click at [801, 77] on button "add" at bounding box center [784, 76] width 51 height 51
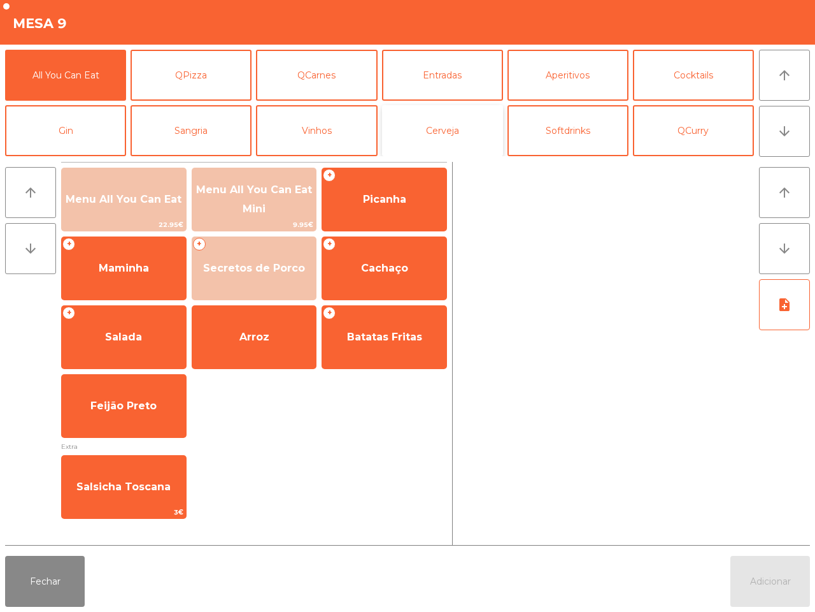
click at [438, 127] on button "Cerveja" at bounding box center [442, 130] width 121 height 51
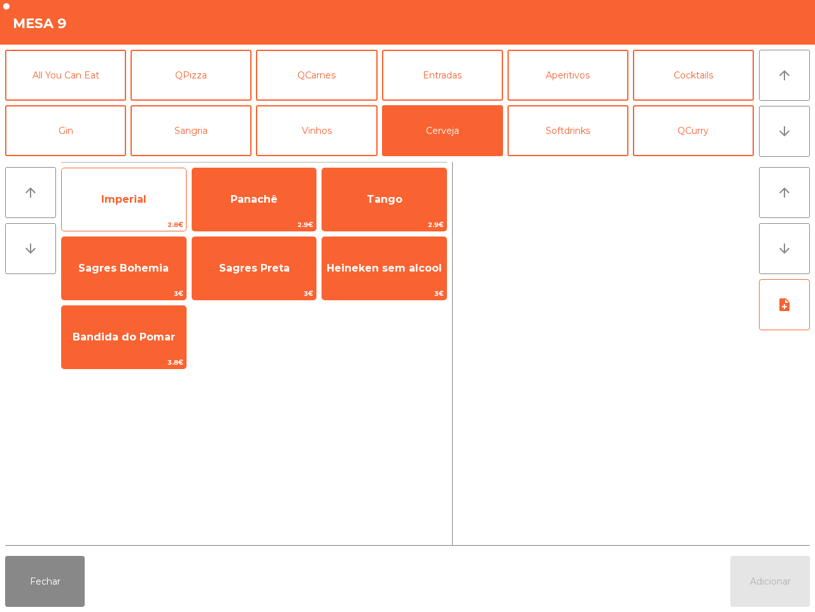
click at [77, 226] on span "2.8€" at bounding box center [124, 224] width 124 height 12
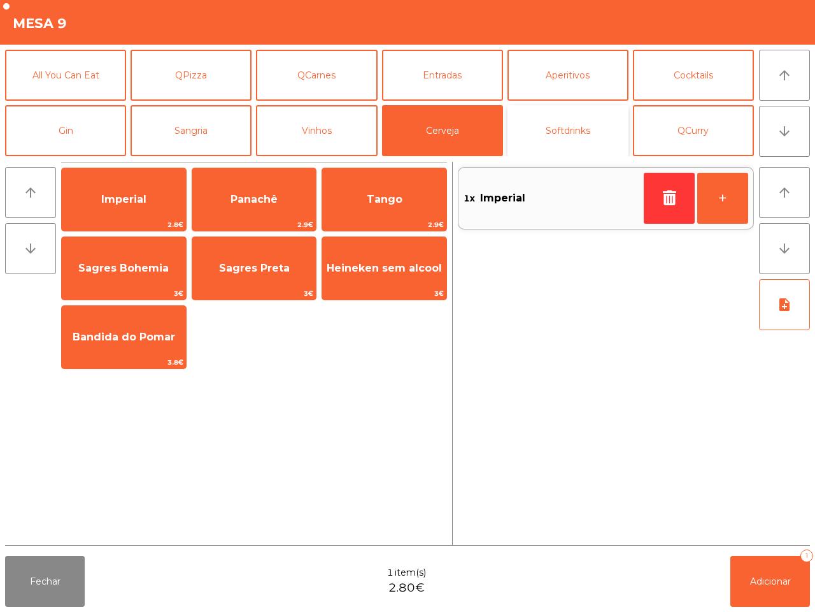
click at [566, 118] on button "Softdrinks" at bounding box center [568, 130] width 121 height 51
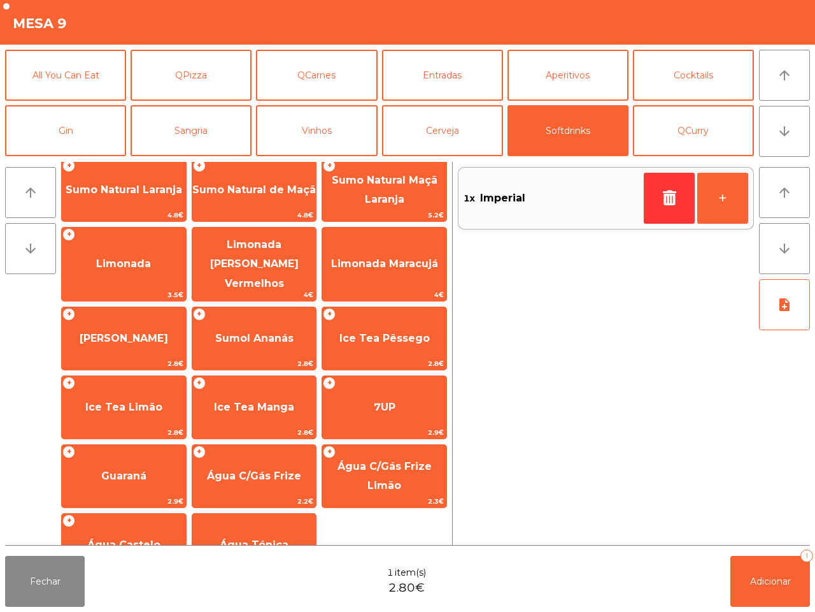
scroll to position [104, 0]
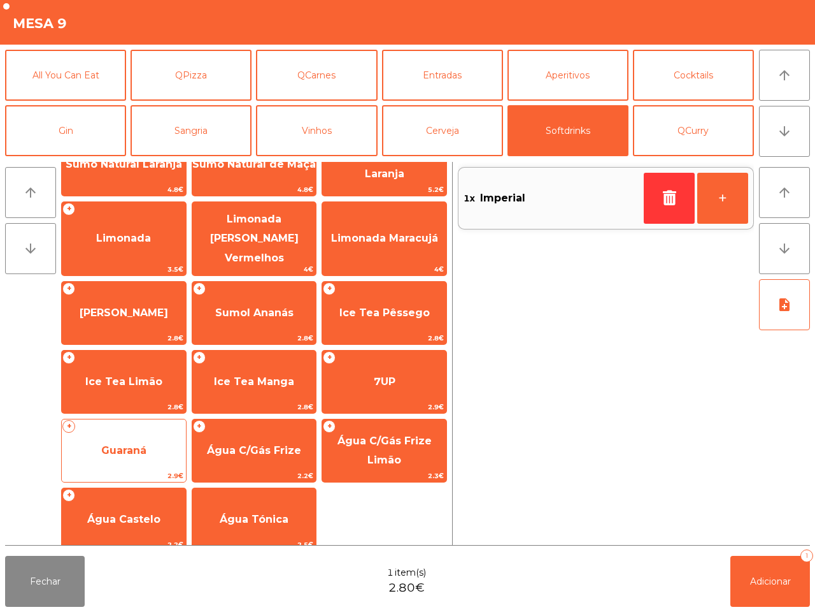
click at [125, 469] on span "2.9€" at bounding box center [124, 475] width 124 height 12
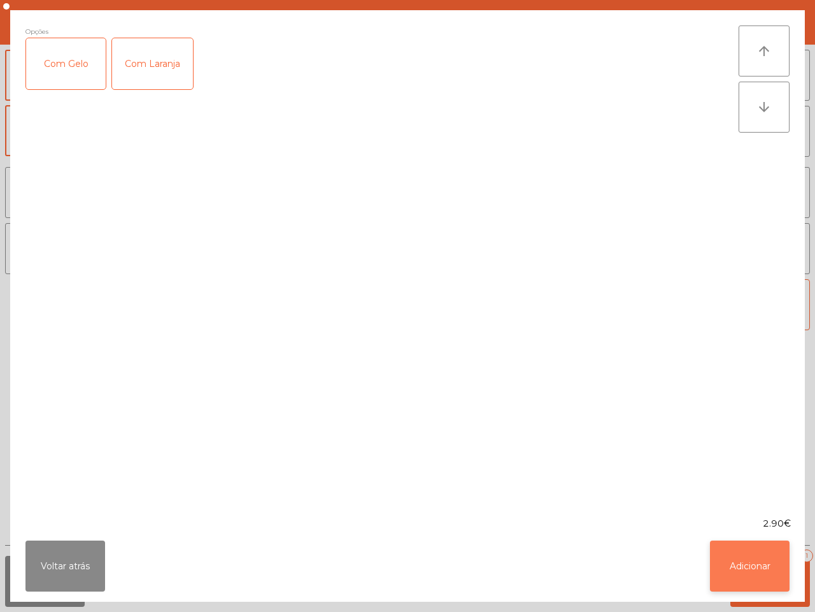
click at [727, 565] on button "Adicionar" at bounding box center [750, 565] width 80 height 51
click at [759, 576] on span "Adicionar" at bounding box center [770, 580] width 41 height 11
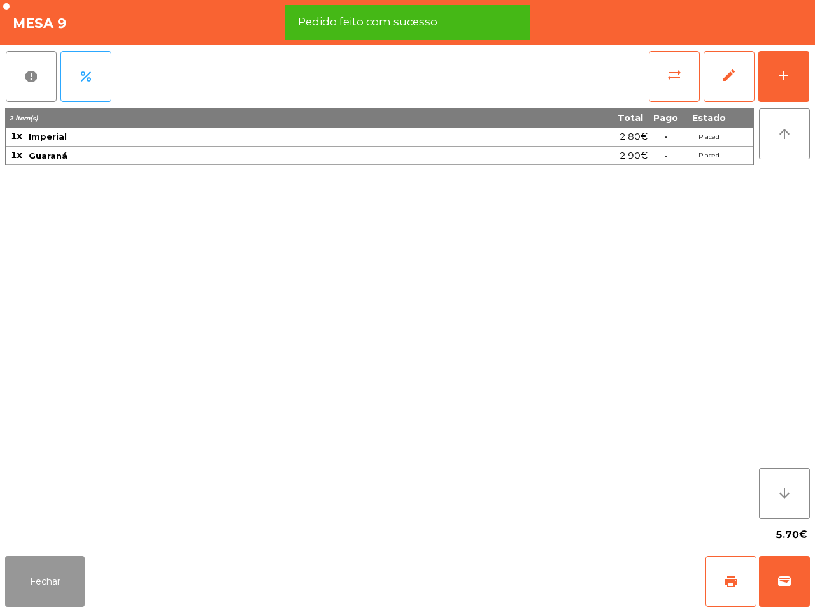
click at [31, 576] on button "Fechar" at bounding box center [45, 580] width 80 height 51
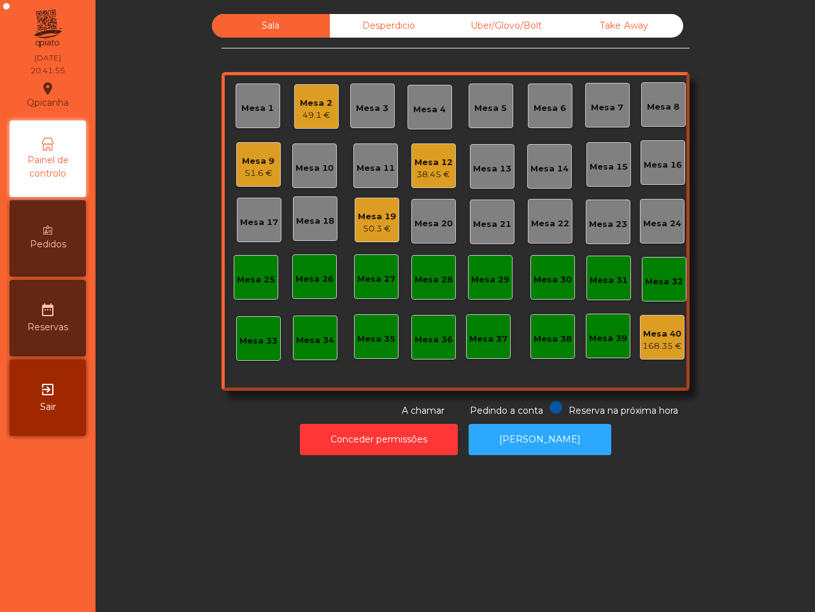
click at [99, 239] on div "Sala Desperdicio Uber/Glovo/Bolt Take Away Mesa 1 Mesa 2 49.1 € Mesa 3 Mesa 4 M…" at bounding box center [456, 306] width 720 height 612
click at [503, 24] on div "Uber/Glovo/Bolt" at bounding box center [507, 26] width 118 height 24
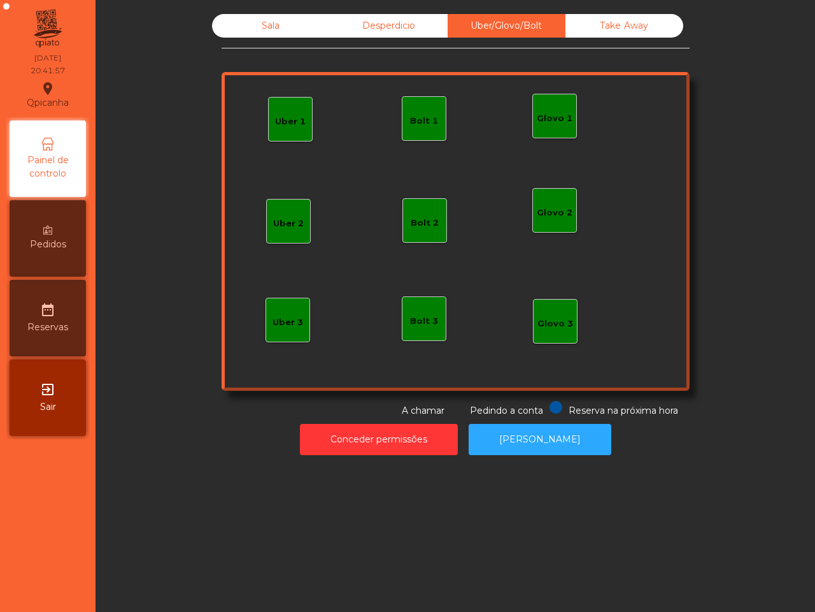
click at [290, 105] on div "Uber 1" at bounding box center [290, 119] width 45 height 45
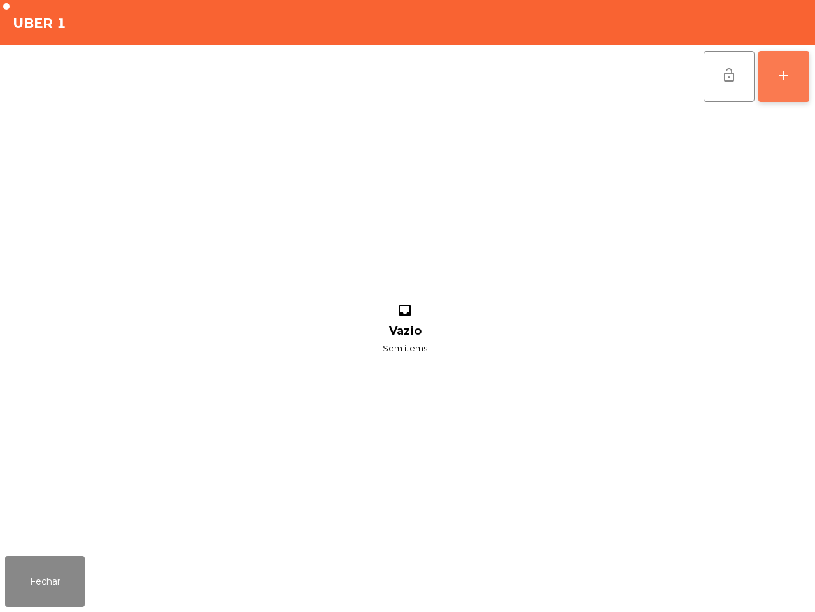
click at [777, 75] on div "add" at bounding box center [784, 75] width 15 height 15
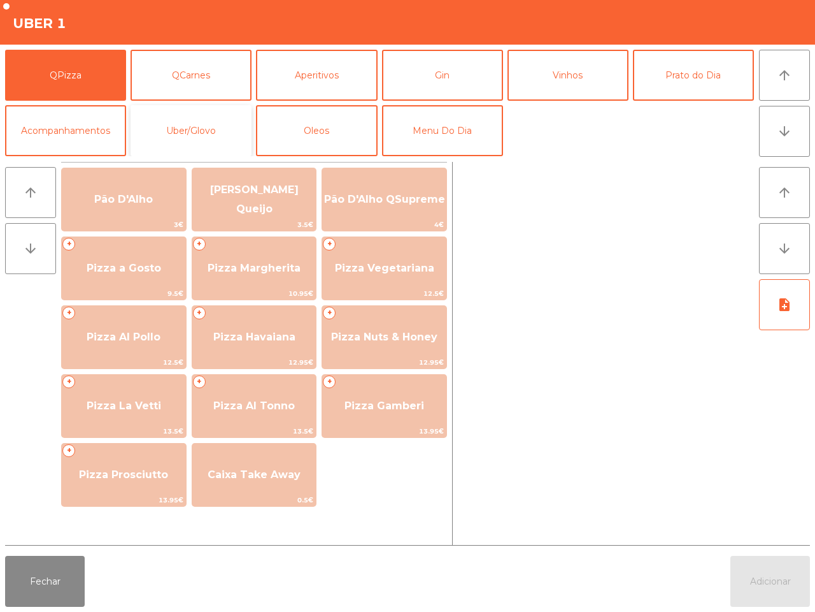
click at [211, 125] on button "Uber/Glovo" at bounding box center [191, 130] width 121 height 51
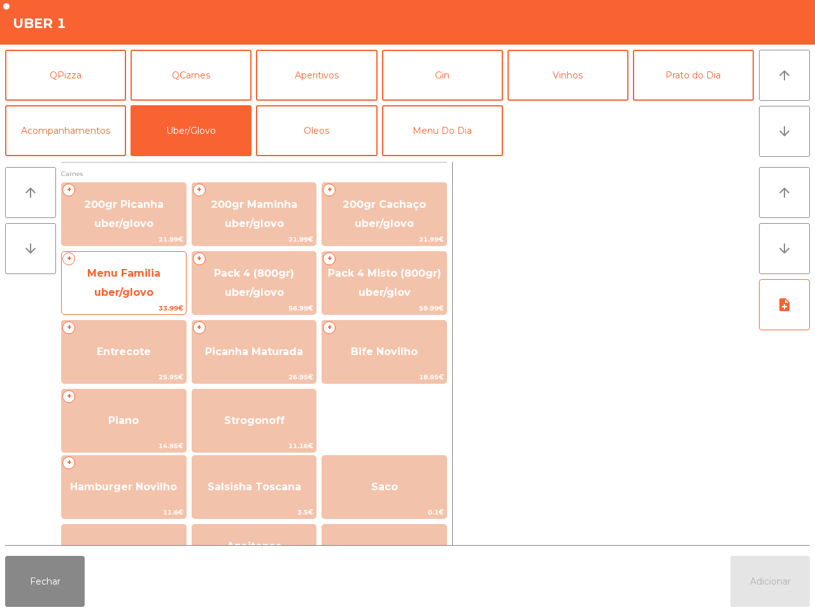
click at [140, 285] on span "Menu Familia uber/glovo" at bounding box center [123, 282] width 73 height 31
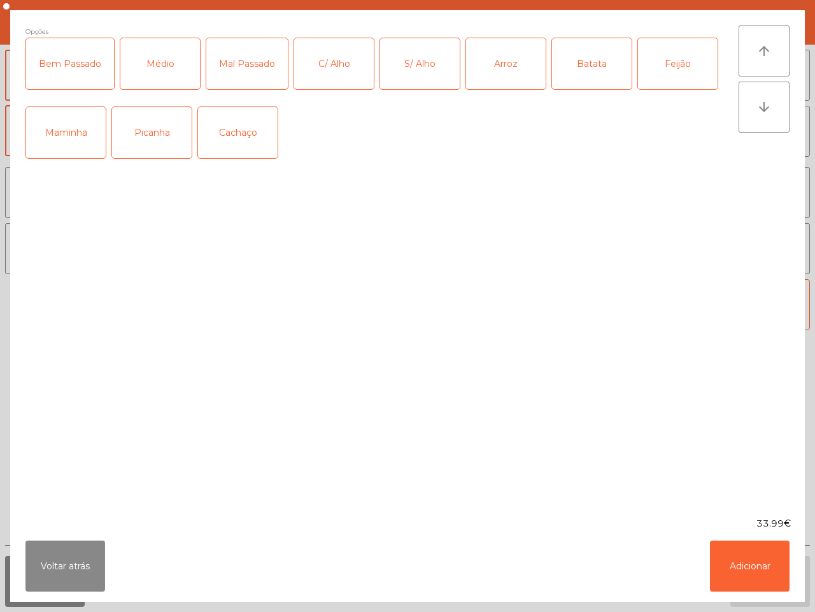
click at [151, 138] on div "Picanha" at bounding box center [152, 132] width 80 height 51
click at [162, 70] on div "Médio" at bounding box center [160, 63] width 80 height 51
click at [349, 68] on div "C/ Alho" at bounding box center [334, 63] width 80 height 51
click at [487, 67] on div "Arroz" at bounding box center [506, 63] width 80 height 51
drag, startPoint x: 575, startPoint y: 65, endPoint x: 613, endPoint y: 64, distance: 38.2
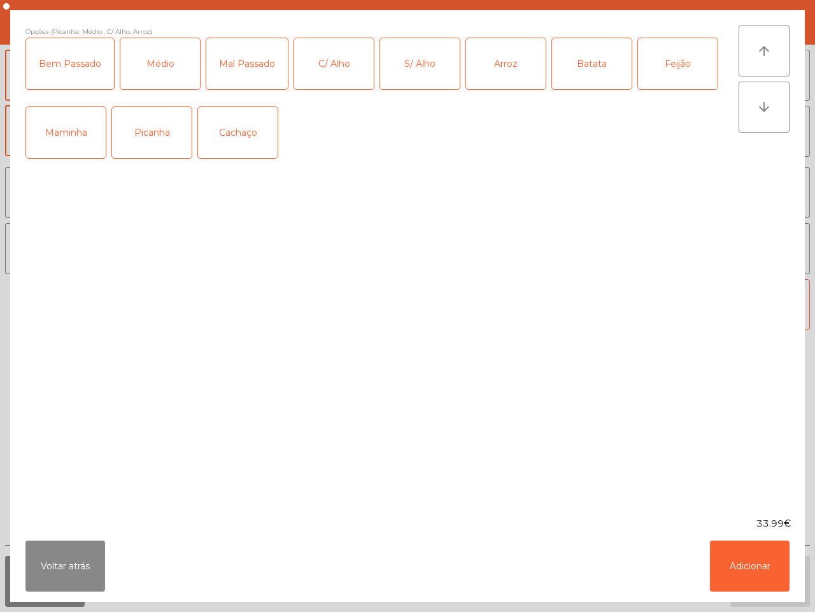
click at [583, 66] on div "Batata" at bounding box center [592, 63] width 80 height 51
click at [673, 64] on div "Feijão" at bounding box center [678, 63] width 80 height 51
click at [747, 564] on button "Adicionar" at bounding box center [750, 565] width 80 height 51
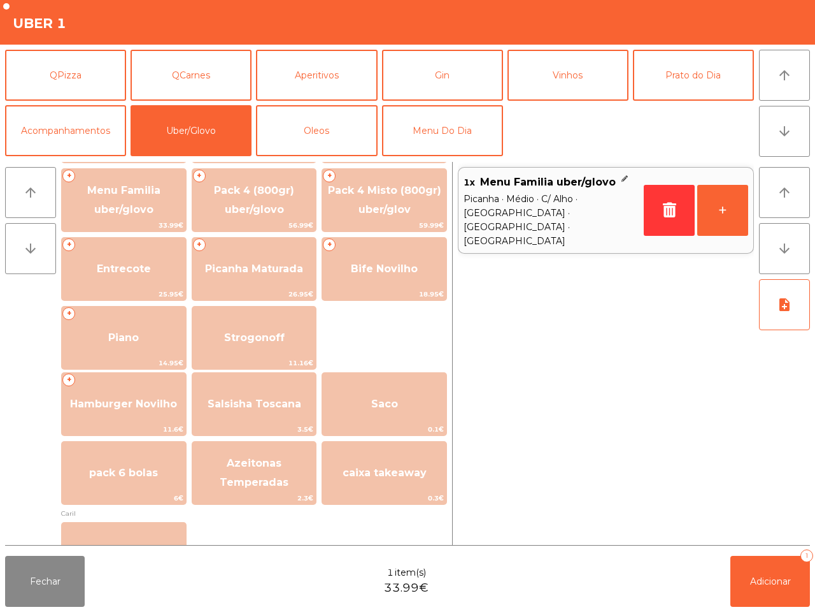
scroll to position [159, 0]
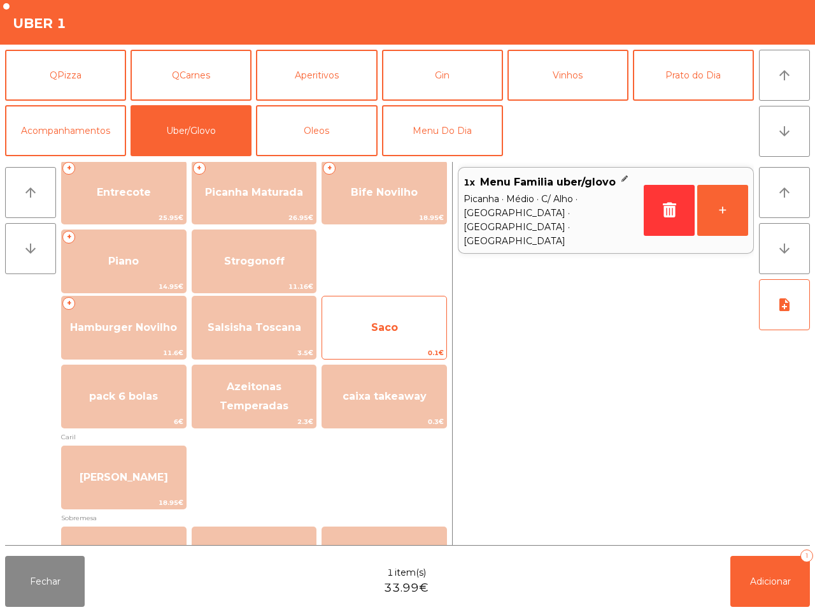
click at [410, 333] on span "Saco" at bounding box center [384, 327] width 124 height 34
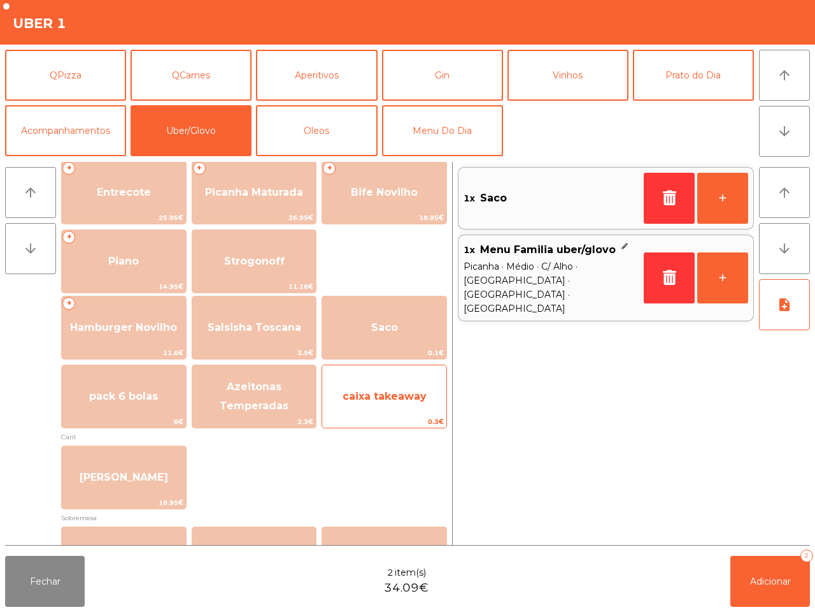
click at [389, 375] on div "caixa takeaway 0.3€" at bounding box center [384, 396] width 125 height 64
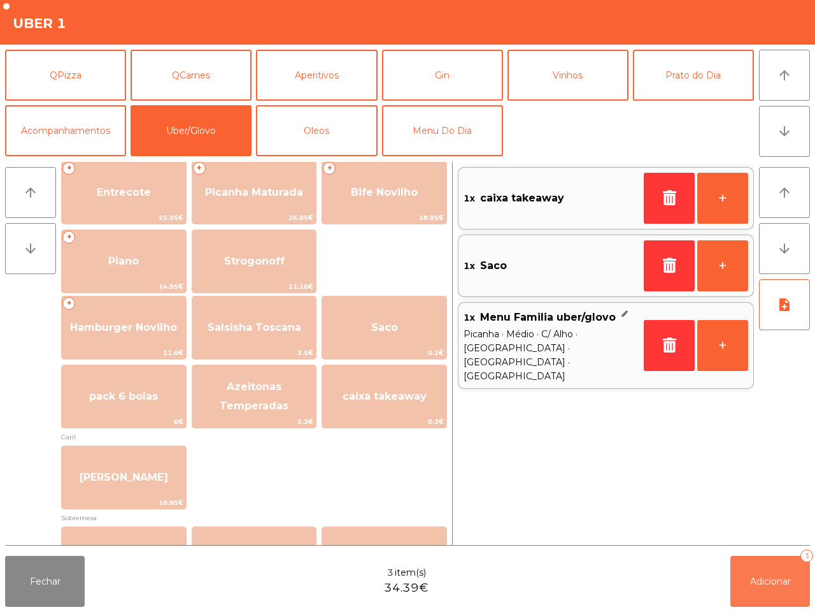
click at [755, 571] on button "Adicionar 3" at bounding box center [771, 580] width 80 height 51
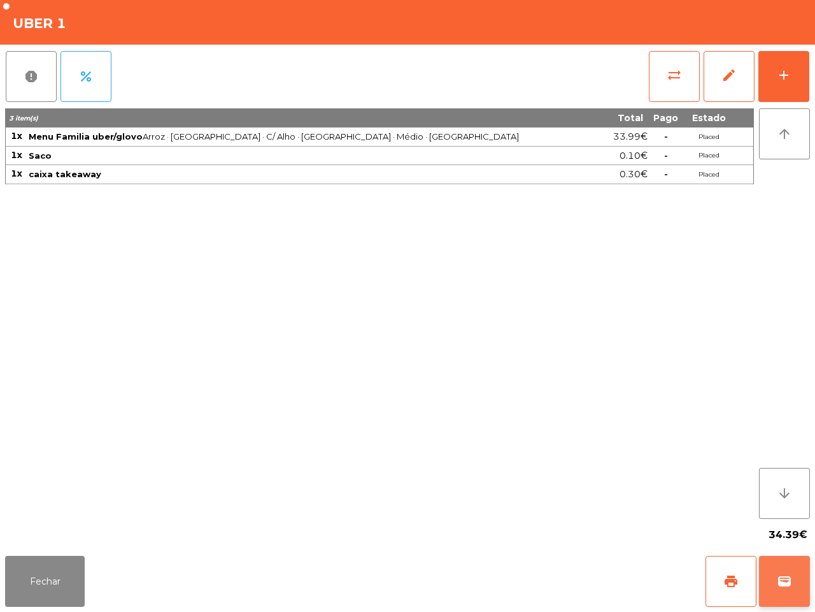
click at [779, 578] on span "wallet" at bounding box center [784, 580] width 15 height 15
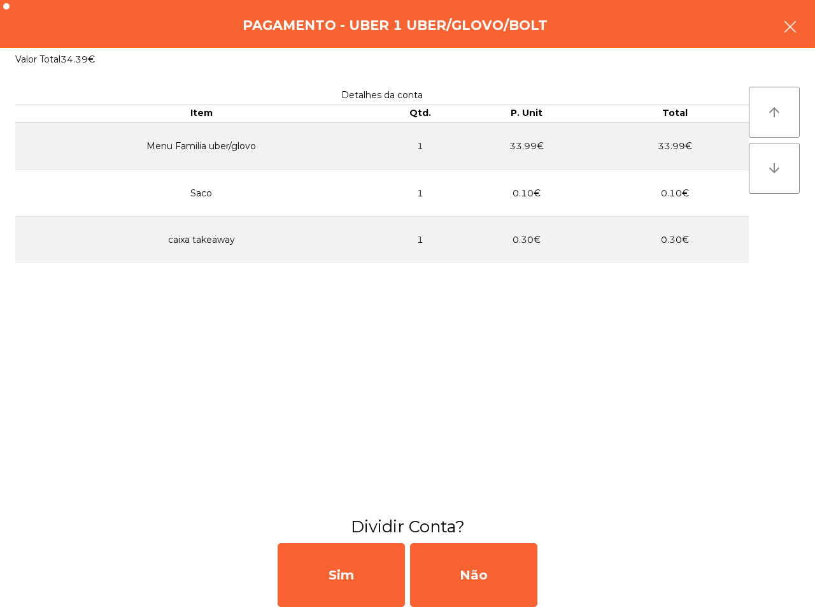
click at [791, 22] on icon "button" at bounding box center [790, 26] width 15 height 15
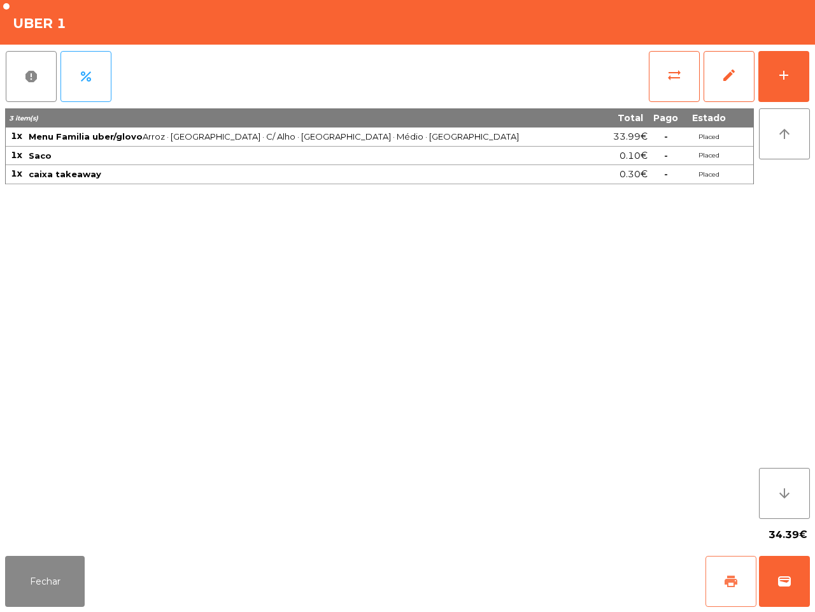
click at [731, 585] on span "print" at bounding box center [731, 580] width 15 height 15
click at [787, 574] on span "wallet" at bounding box center [784, 580] width 15 height 15
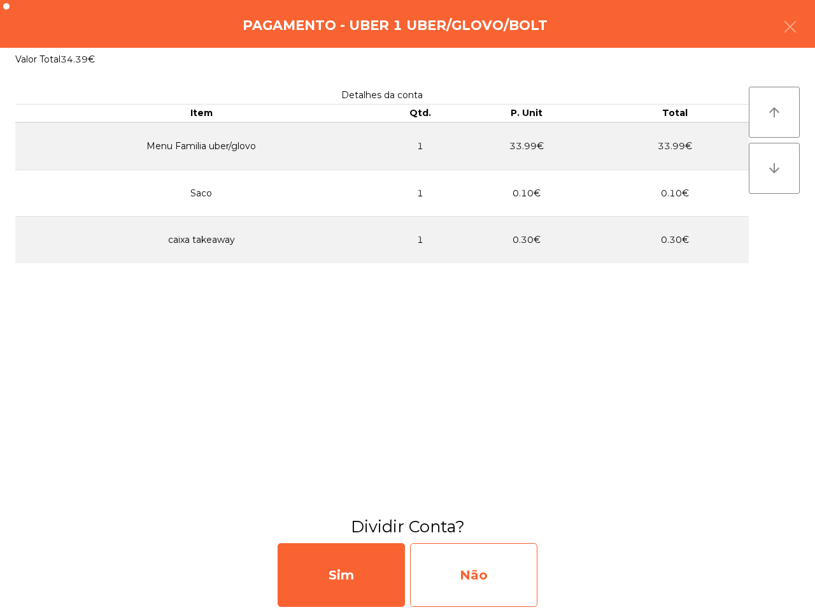
click at [480, 559] on div "Não" at bounding box center [473, 575] width 127 height 64
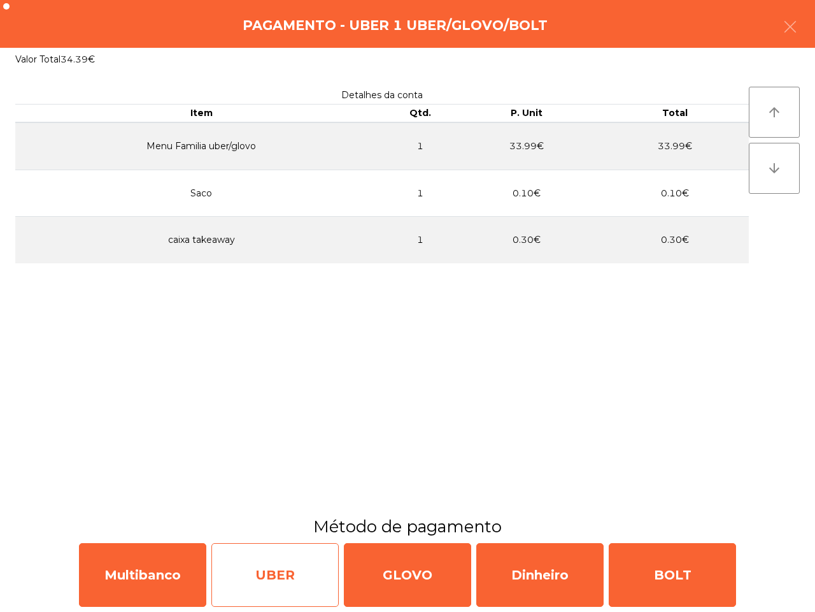
click at [280, 572] on div "UBER" at bounding box center [274, 575] width 127 height 64
select select "**"
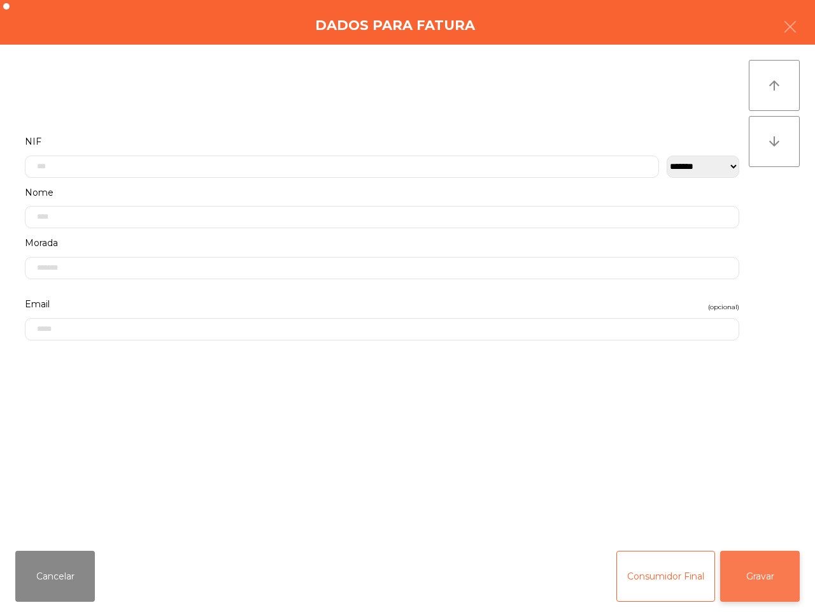
click at [773, 580] on button "Gravar" at bounding box center [760, 575] width 80 height 51
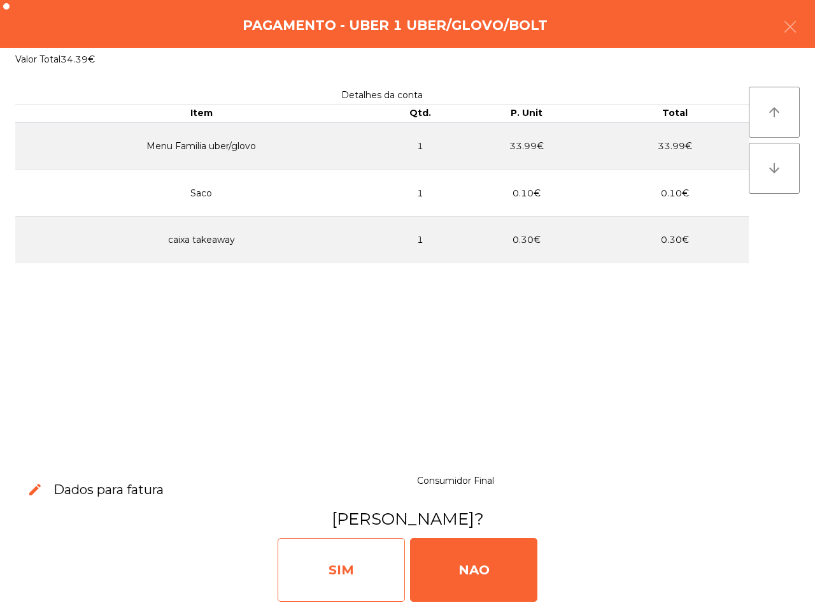
click at [387, 566] on div "SIM" at bounding box center [341, 570] width 127 height 64
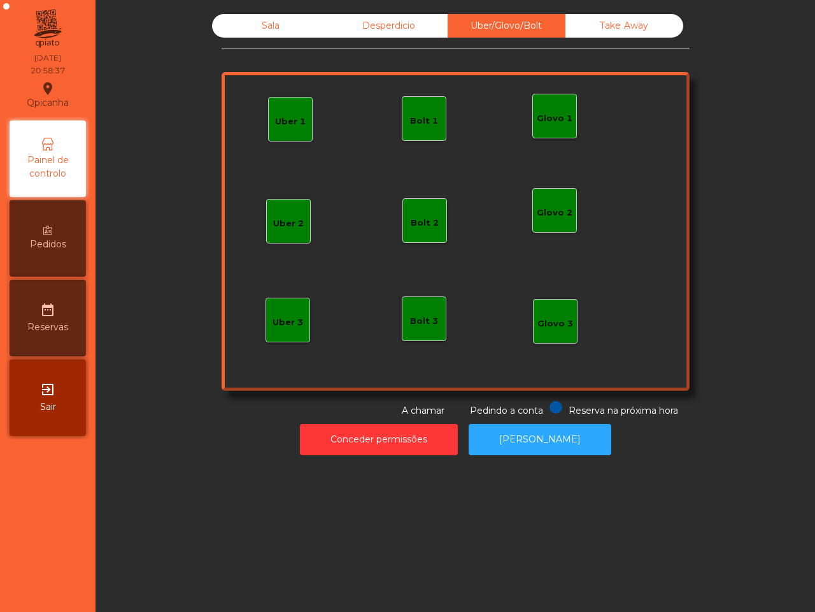
click at [607, 18] on div "Take Away" at bounding box center [625, 26] width 118 height 24
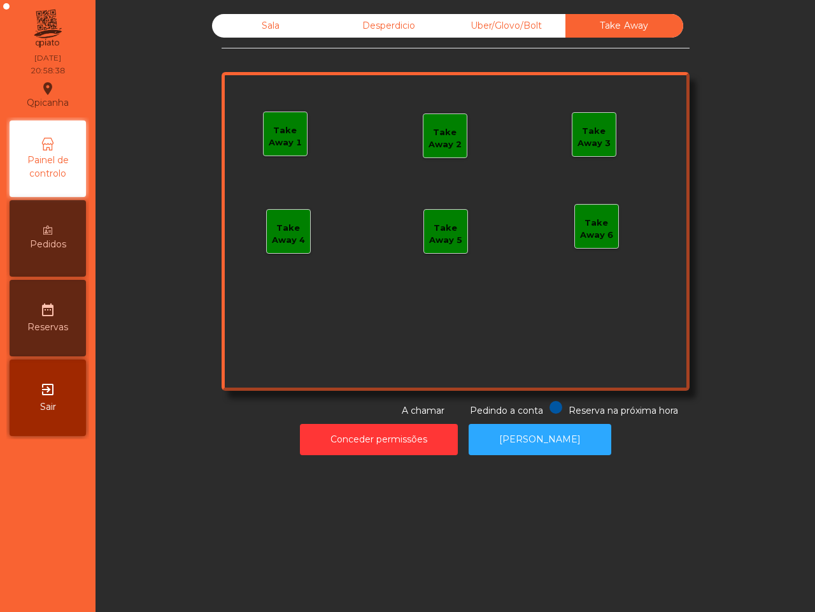
click at [240, 22] on div "Sala" at bounding box center [271, 26] width 118 height 24
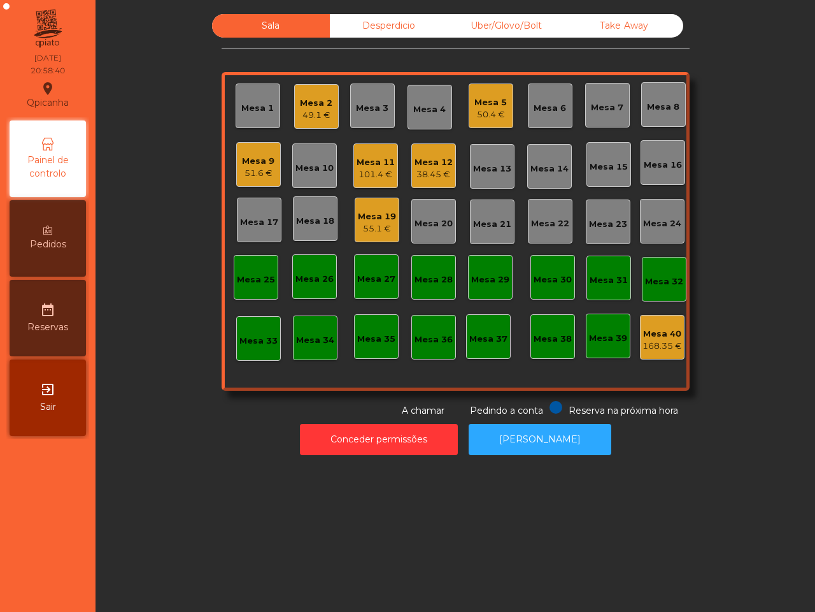
click at [252, 170] on div "51.6 €" at bounding box center [258, 173] width 32 height 13
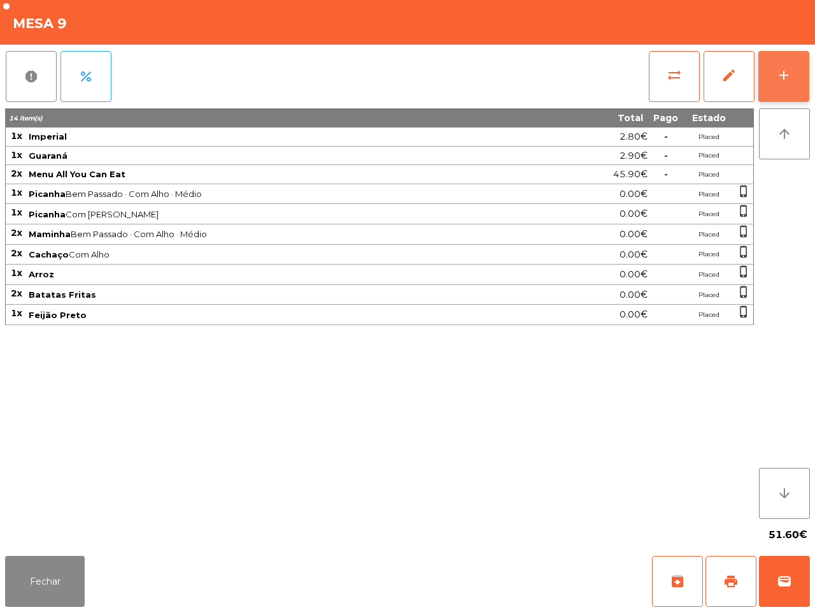
click at [778, 70] on div "add" at bounding box center [784, 75] width 15 height 15
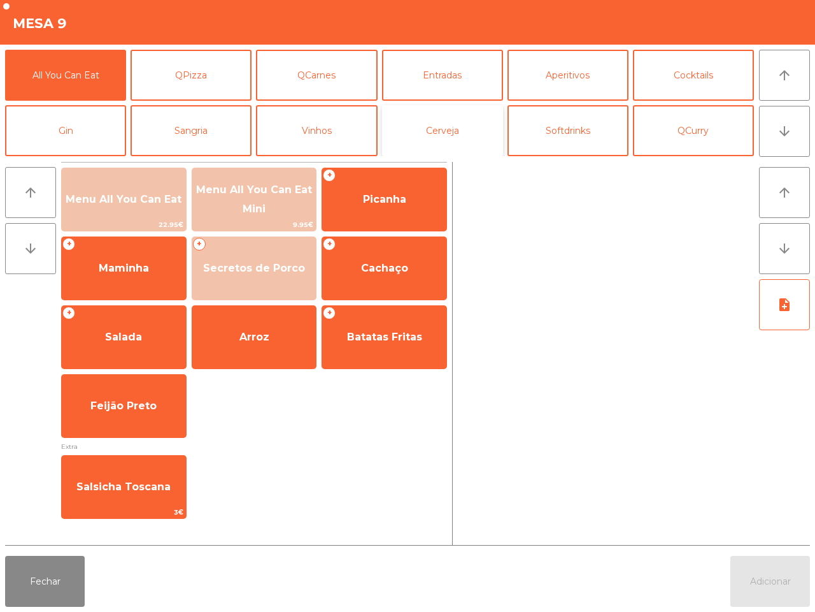
click at [472, 118] on button "Cerveja" at bounding box center [442, 130] width 121 height 51
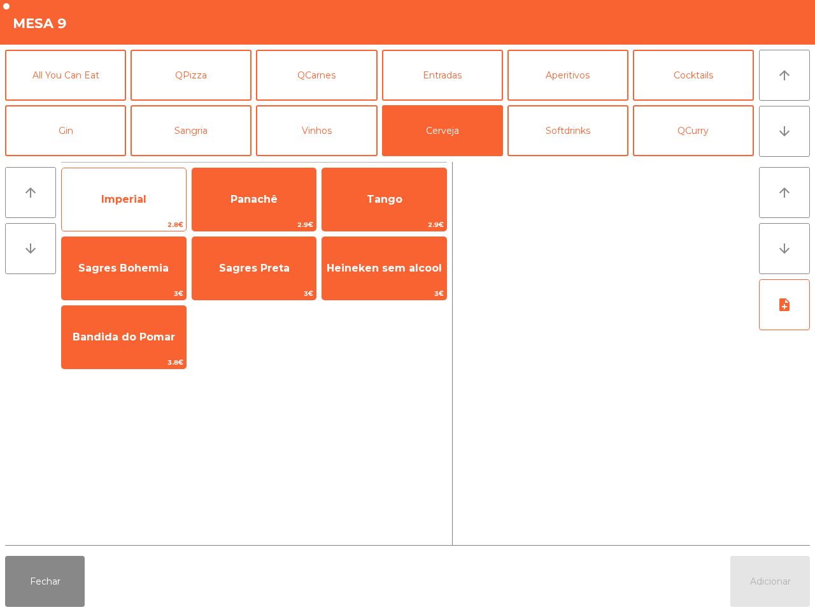
click at [167, 197] on span "Imperial" at bounding box center [124, 199] width 124 height 34
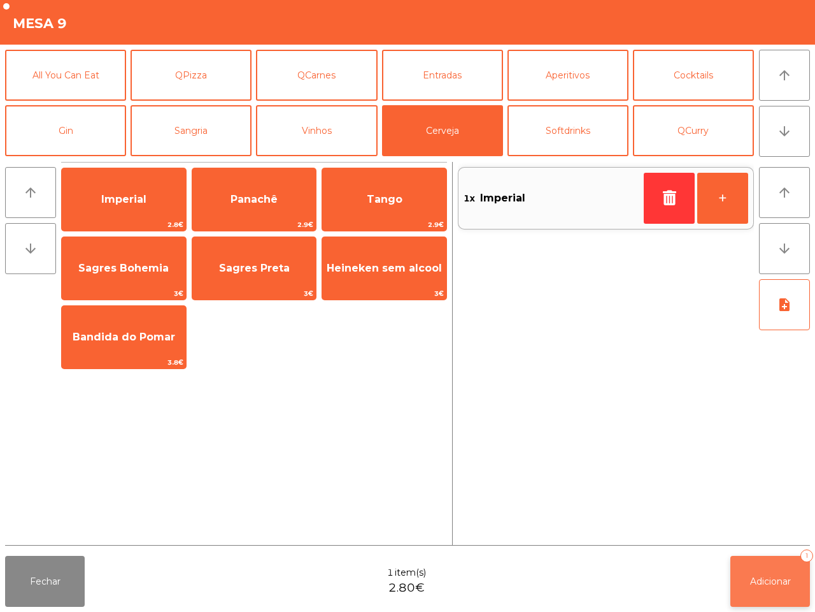
click at [755, 588] on button "Adicionar 1" at bounding box center [771, 580] width 80 height 51
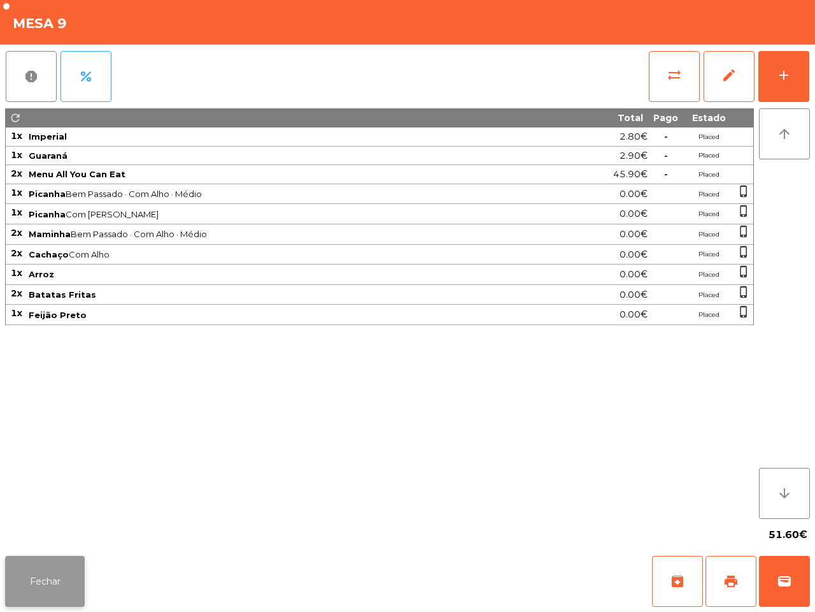
click at [78, 578] on button "Fechar" at bounding box center [45, 580] width 80 height 51
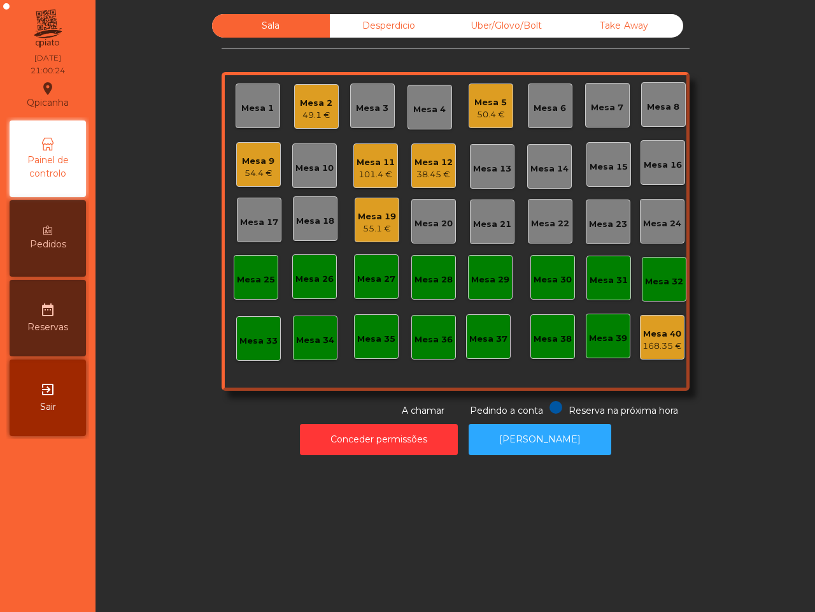
click at [387, 169] on div "101.4 €" at bounding box center [376, 174] width 38 height 13
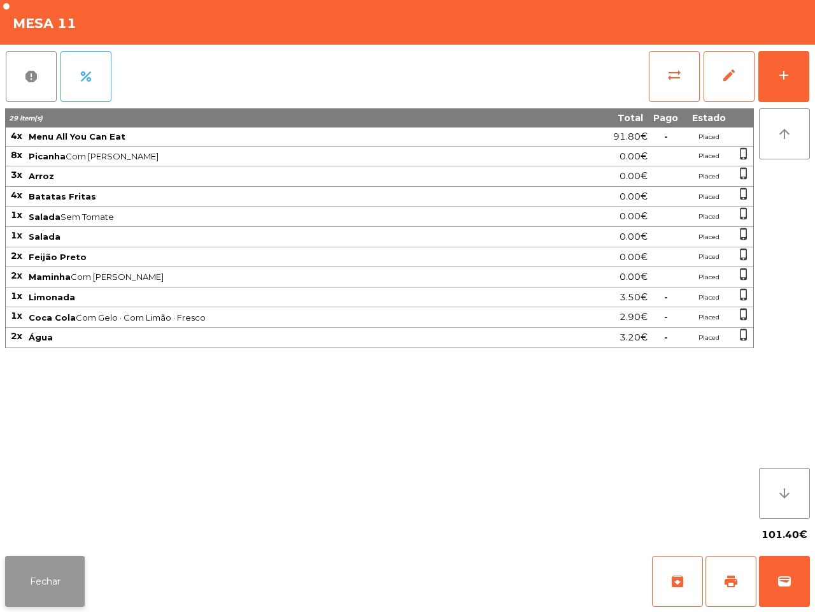
click at [54, 568] on button "Fechar" at bounding box center [45, 580] width 80 height 51
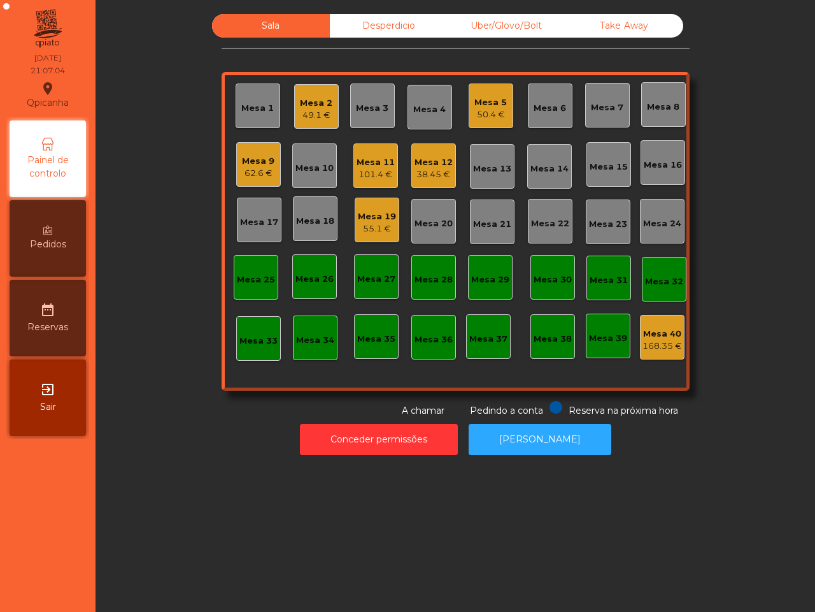
click at [166, 517] on div "Sala Desperdicio Uber/Glovo/Bolt Take Away Mesa 1 Mesa 2 49.1 € Mesa 3 Mesa 4 M…" at bounding box center [456, 306] width 720 height 612
click at [272, 169] on div "Mesa 9 62.6 €" at bounding box center [258, 164] width 45 height 45
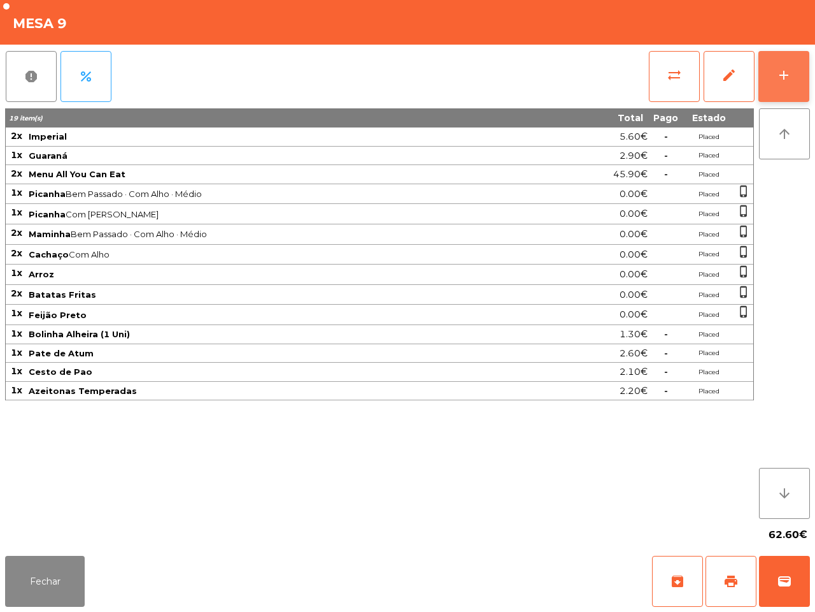
click at [806, 64] on button "add" at bounding box center [784, 76] width 51 height 51
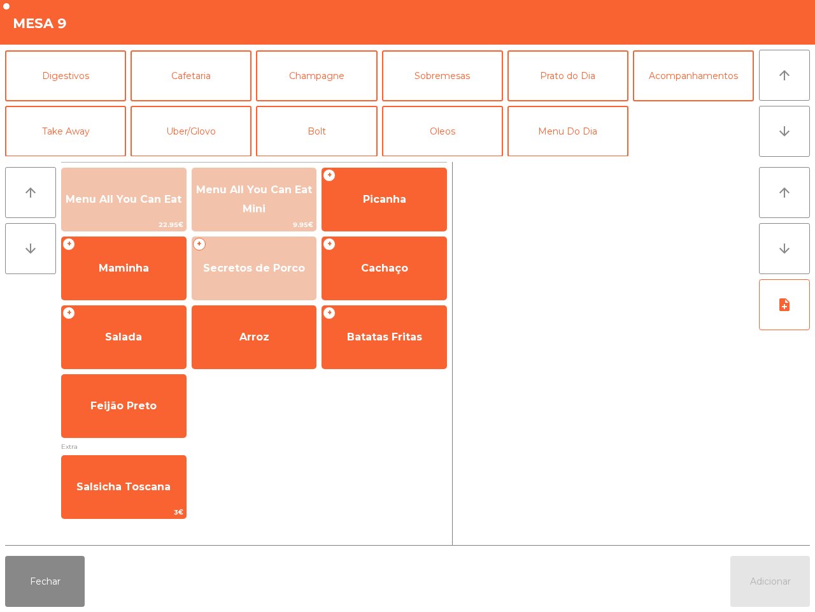
scroll to position [0, 0]
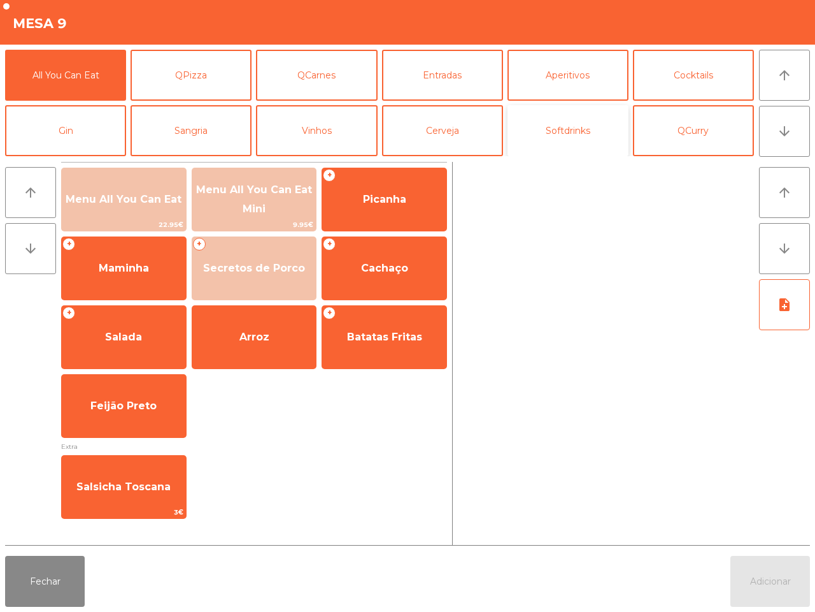
click at [547, 124] on button "Softdrinks" at bounding box center [568, 130] width 121 height 51
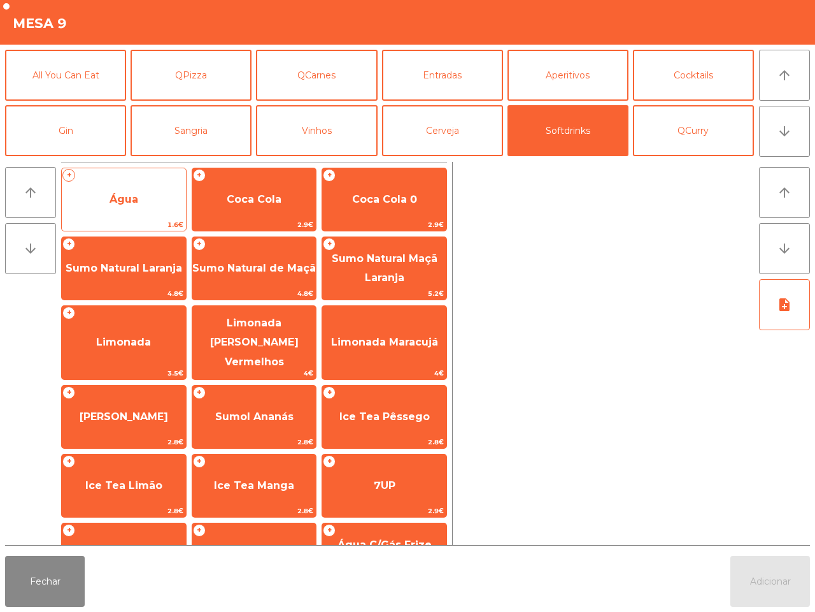
click at [135, 205] on span "Água" at bounding box center [124, 199] width 124 height 34
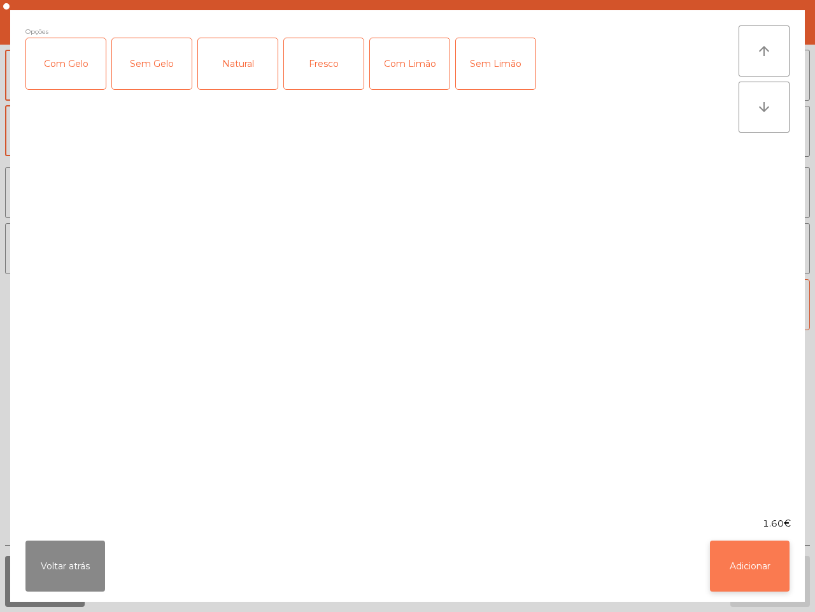
click at [724, 558] on button "Adicionar" at bounding box center [750, 565] width 80 height 51
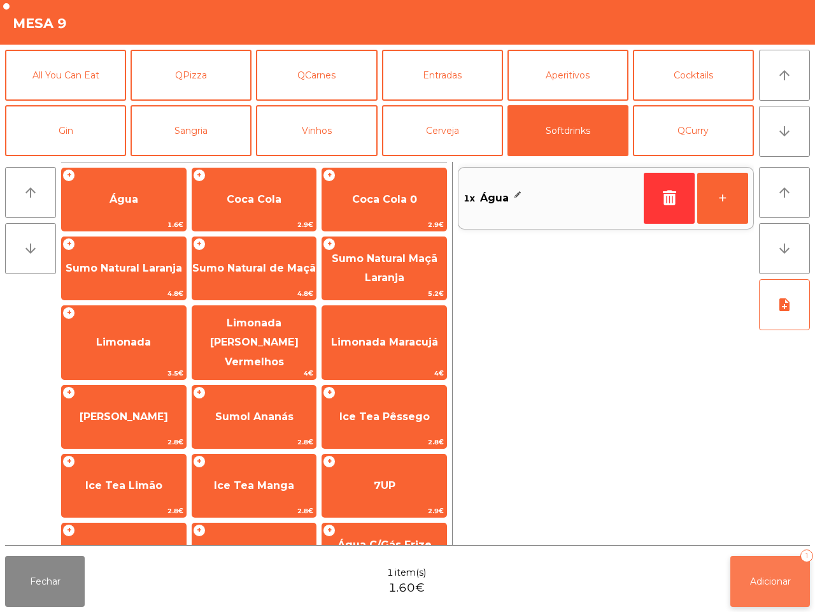
click at [754, 568] on button "Adicionar 1" at bounding box center [771, 580] width 80 height 51
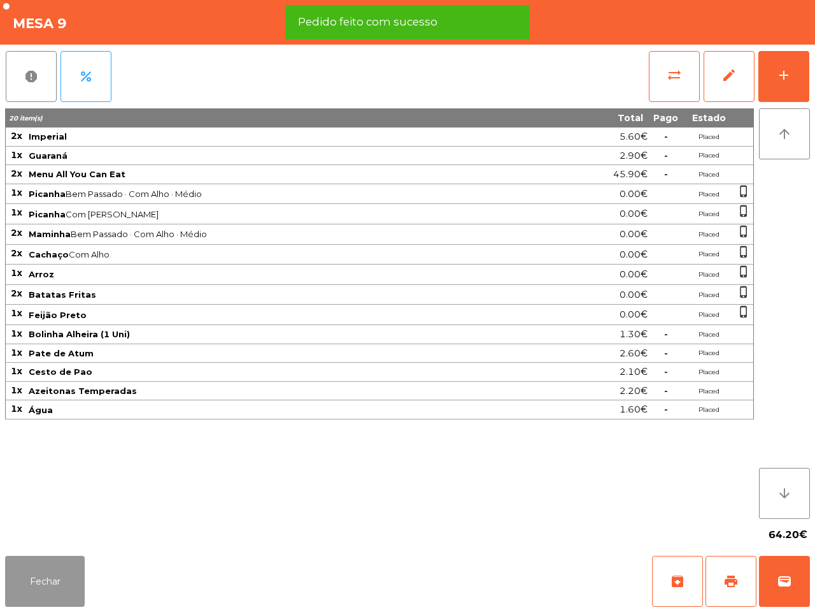
click at [64, 578] on button "Fechar" at bounding box center [45, 580] width 80 height 51
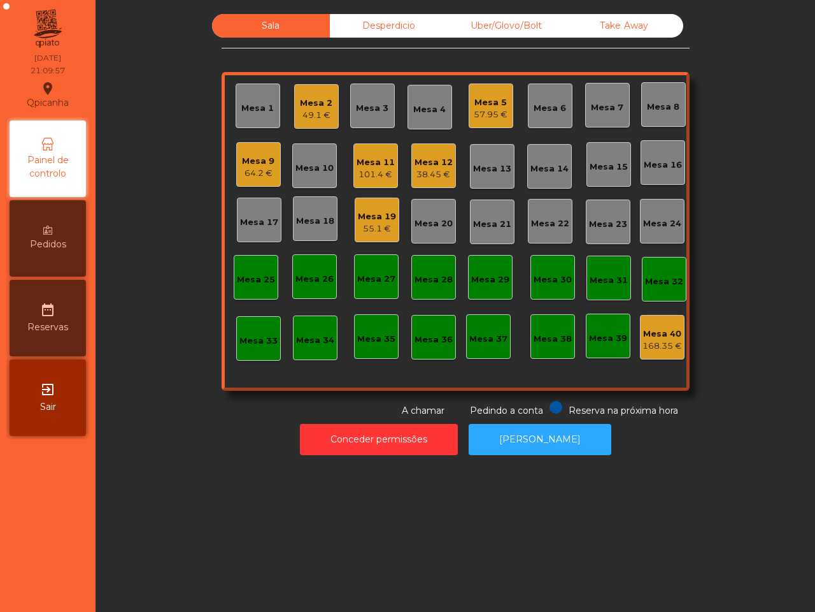
drag, startPoint x: 64, startPoint y: 578, endPoint x: 35, endPoint y: 592, distance: 31.9
click at [36, 591] on nav "Qpicanha location_on [DATE] 21:09:57 Painel de controlo Pedidos date_range Rese…" at bounding box center [48, 306] width 96 height 612
click at [382, 236] on div "Mesa 19 55.1 €" at bounding box center [377, 219] width 45 height 45
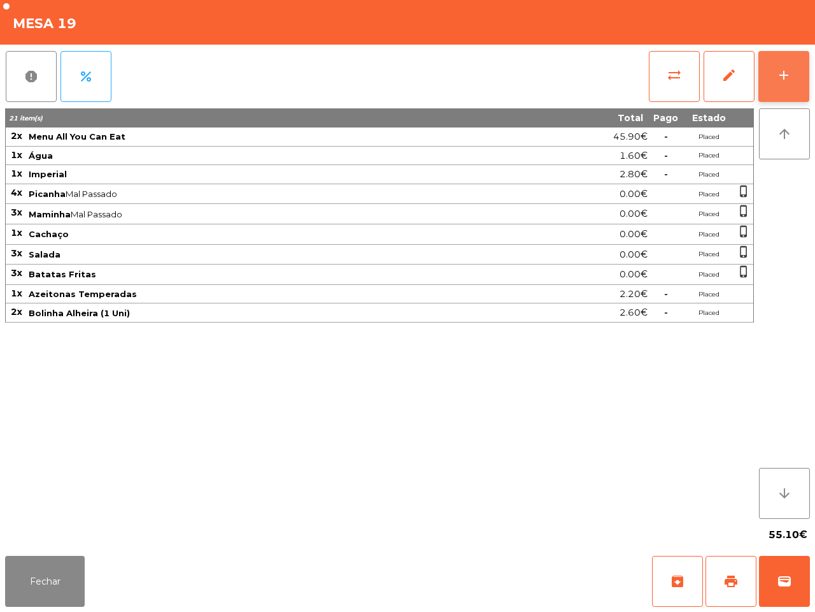
click at [768, 80] on button "add" at bounding box center [784, 76] width 51 height 51
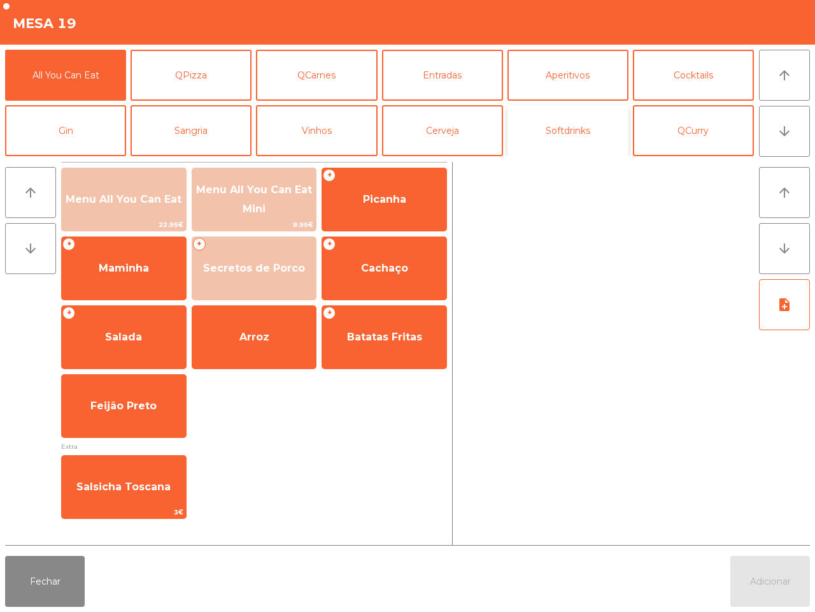
click at [573, 118] on button "Softdrinks" at bounding box center [568, 130] width 121 height 51
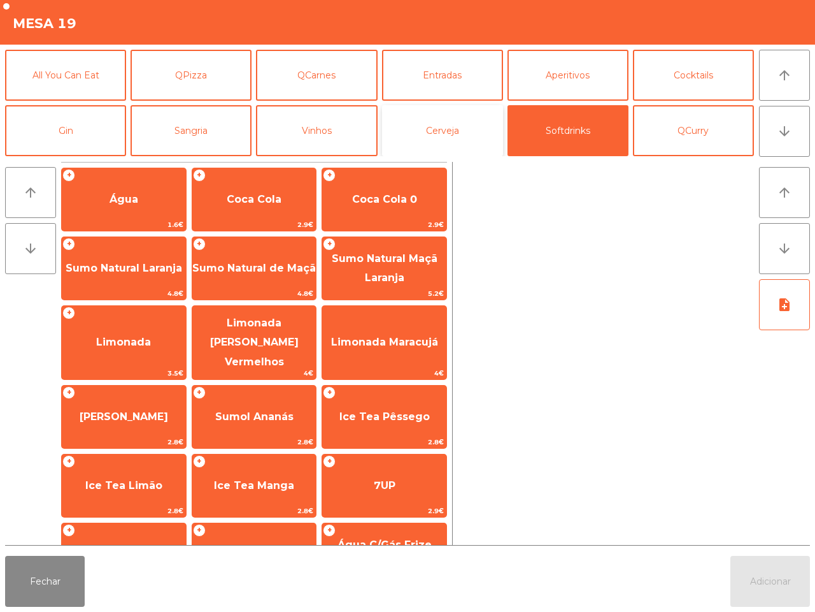
click at [447, 112] on button "Cerveja" at bounding box center [442, 130] width 121 height 51
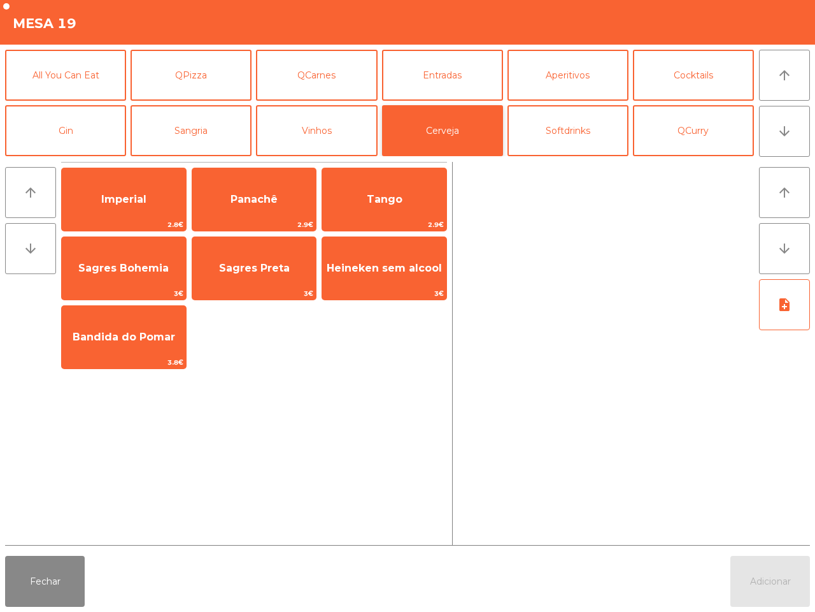
click at [120, 202] on span "Imperial" at bounding box center [123, 199] width 45 height 12
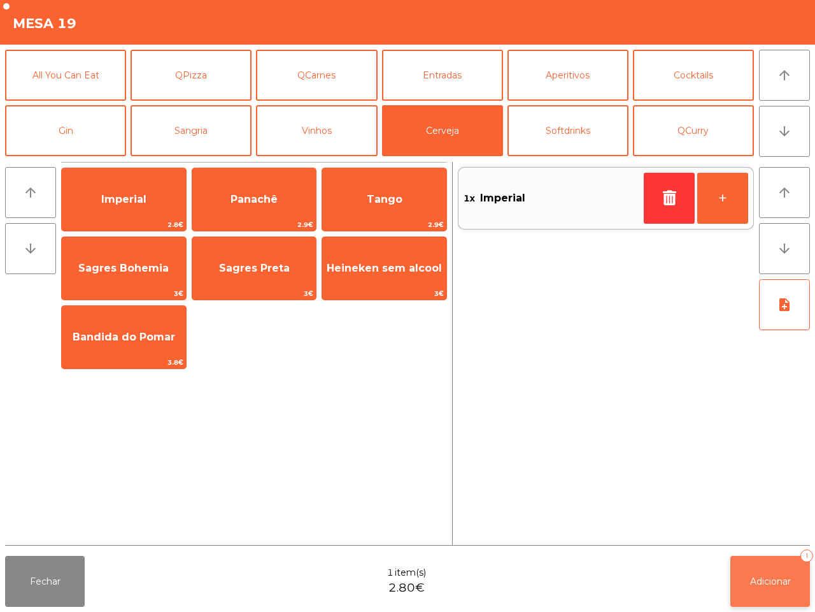
click at [766, 562] on button "Adicionar 1" at bounding box center [771, 580] width 80 height 51
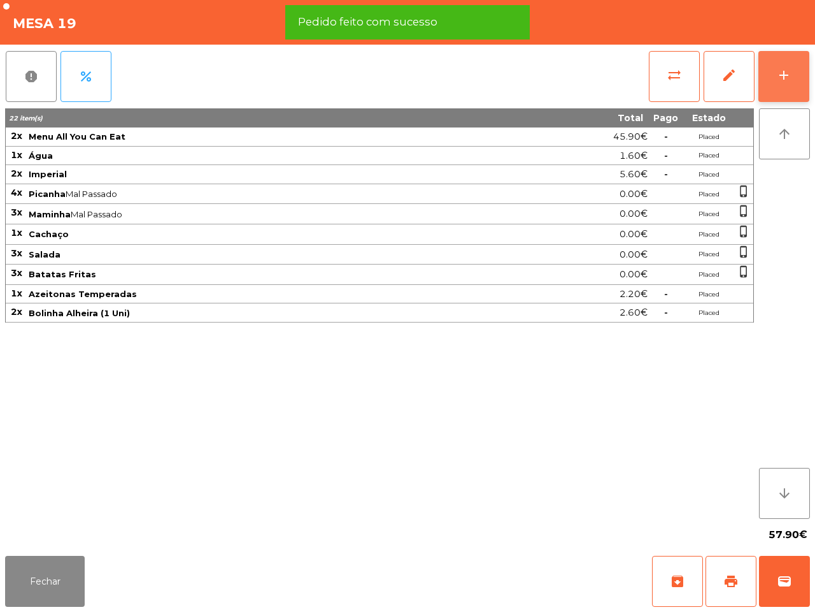
click at [791, 69] on div "add" at bounding box center [784, 75] width 15 height 15
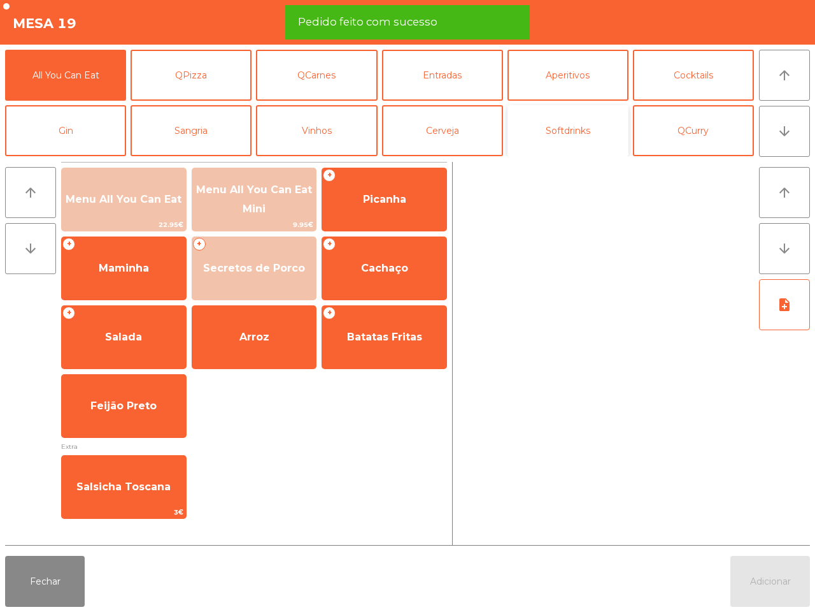
click at [583, 137] on button "Softdrinks" at bounding box center [568, 130] width 121 height 51
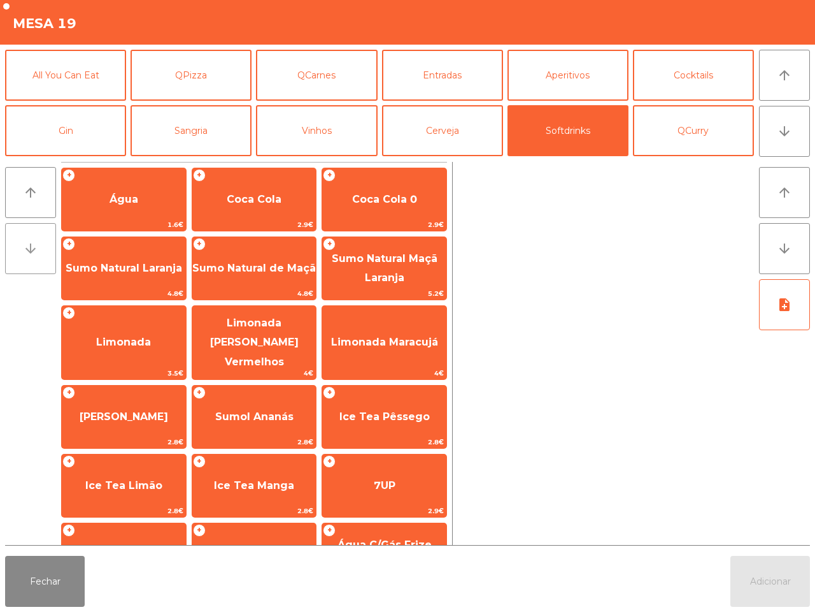
click at [36, 226] on button "arrow_downward" at bounding box center [30, 248] width 51 height 51
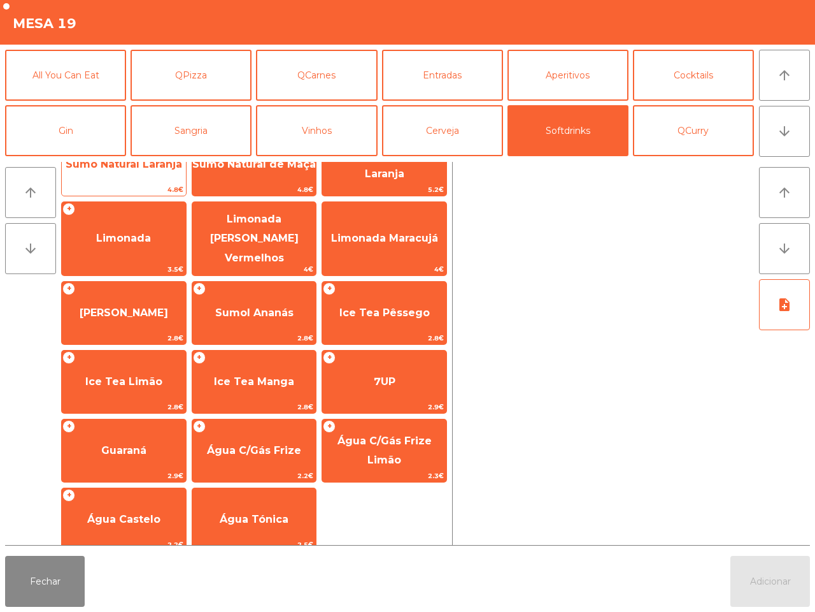
click at [125, 196] on div "+ Água 1.6€ + Coca Cola 2.9€ + Coca Cola 0 2.9€ + Sumo Natural Laranja 4.8€ + S…" at bounding box center [254, 307] width 386 height 487
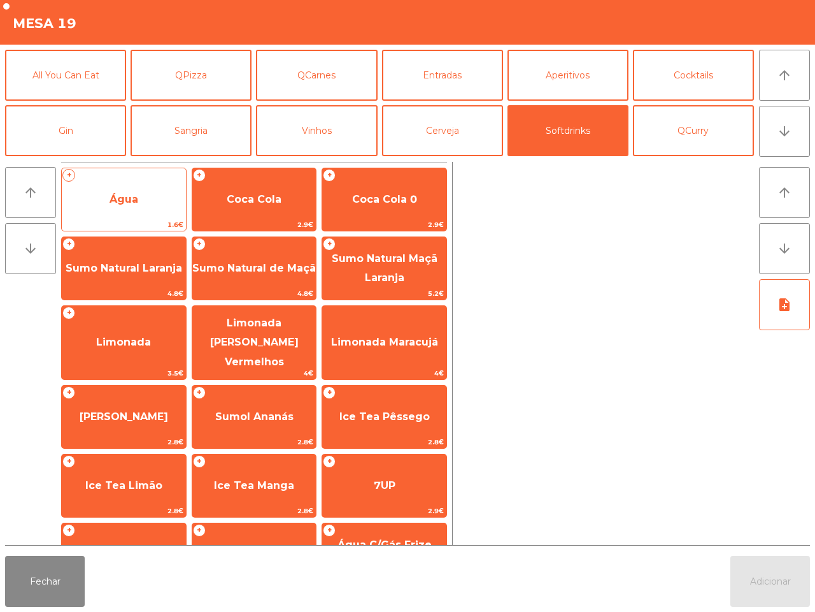
click at [127, 195] on span "Água" at bounding box center [124, 199] width 29 height 12
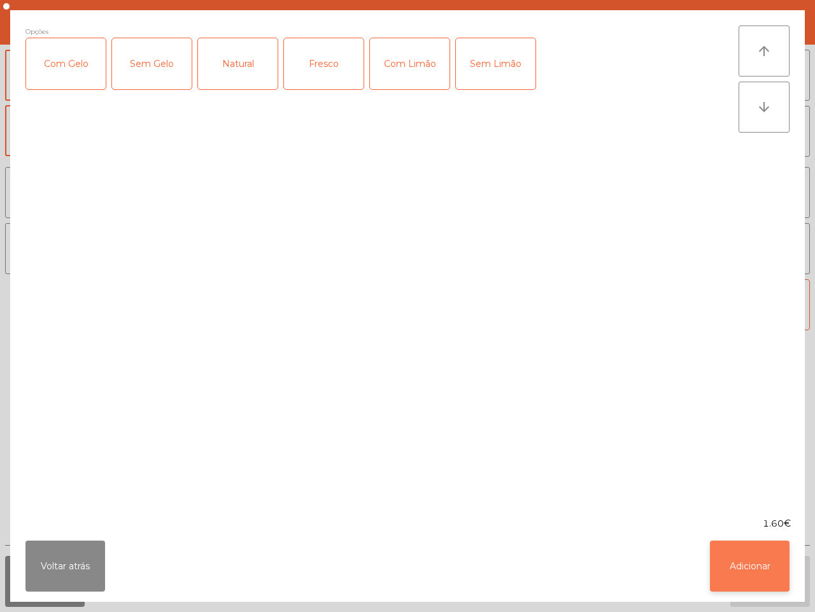
click at [750, 575] on button "Adicionar" at bounding box center [750, 565] width 80 height 51
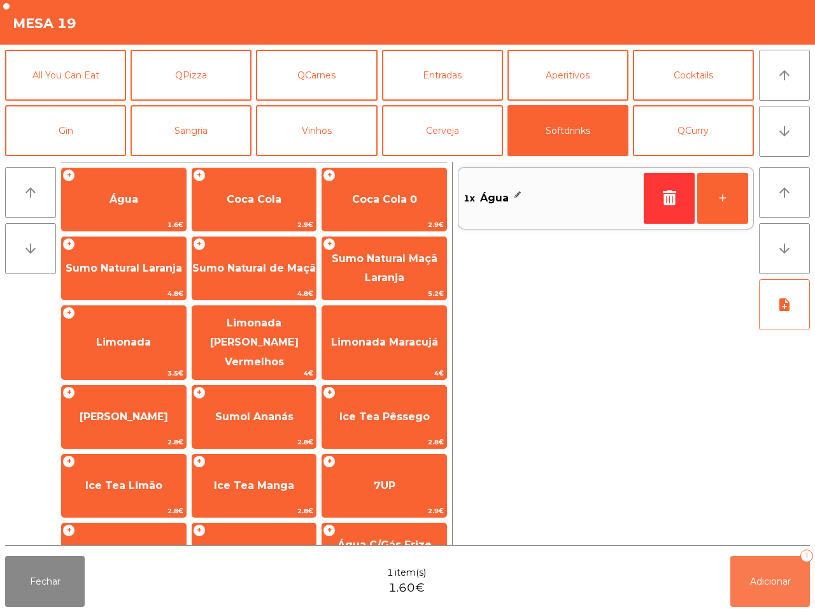
click at [769, 575] on span "Adicionar" at bounding box center [770, 580] width 41 height 11
